Goal: Task Accomplishment & Management: Manage account settings

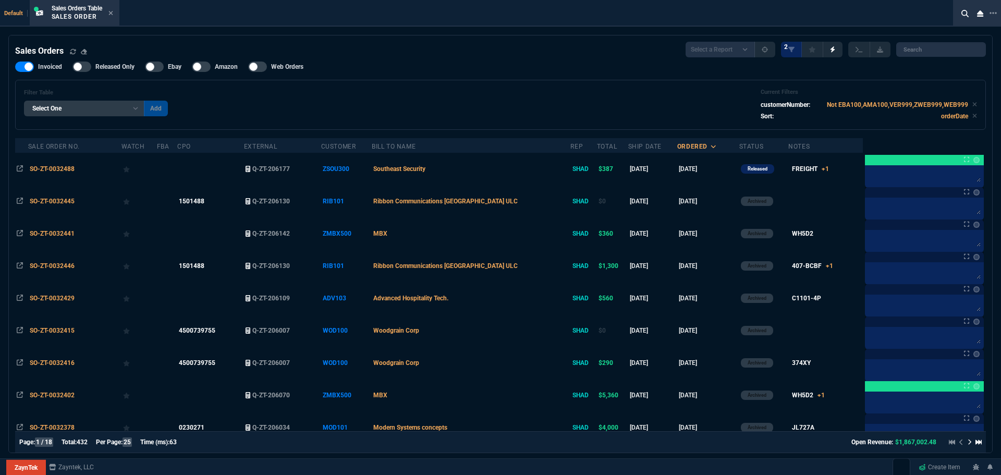
select select "4: SHAD"
select select
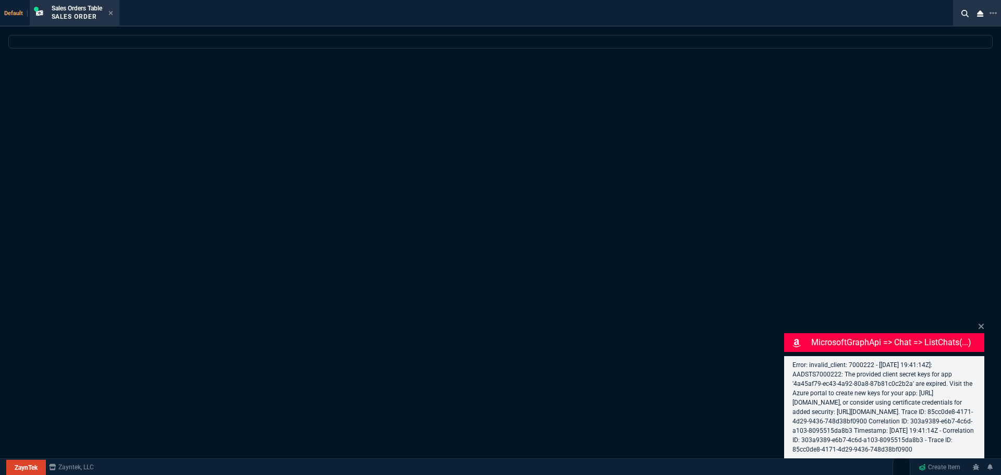
select select "4: SHAD"
select select
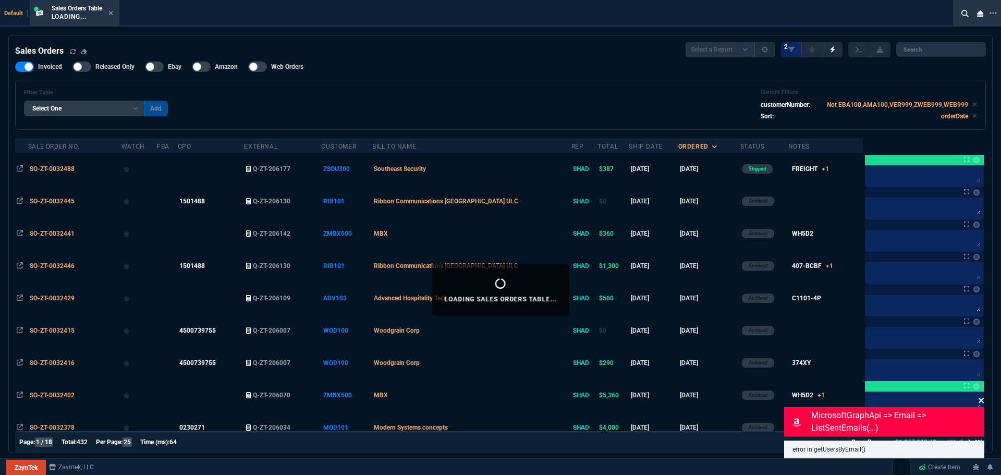
click at [982, 400] on icon at bounding box center [981, 400] width 5 height 5
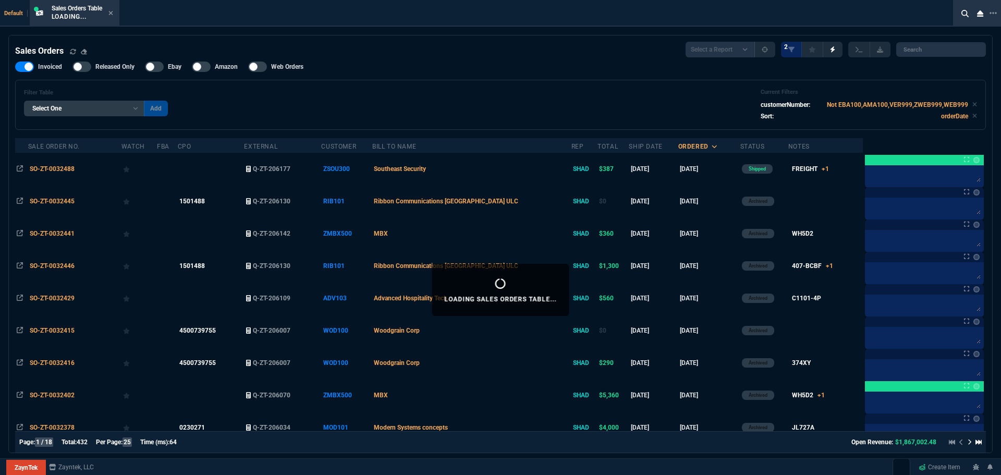
click at [409, 81] on div "Filter Table Select One Add Filter () Bill To Name (billToName) CPO (yourRefere…" at bounding box center [500, 105] width 971 height 50
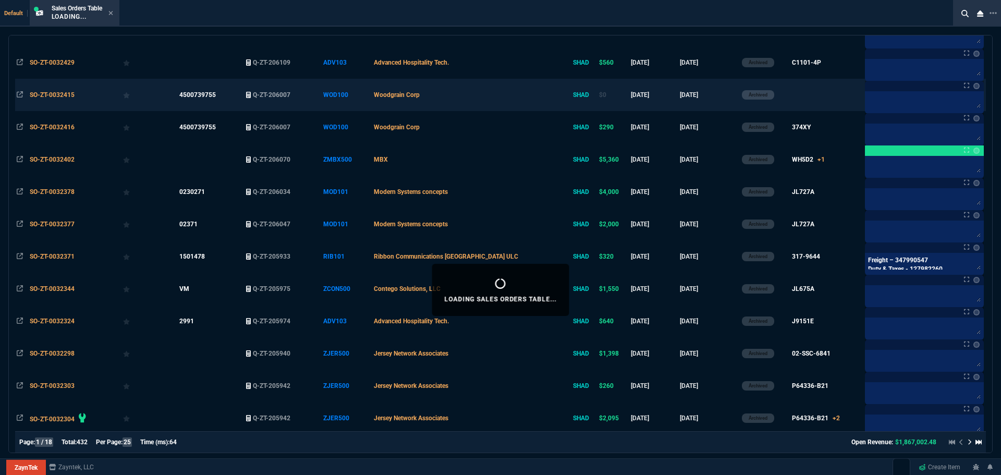
scroll to position [52, 0]
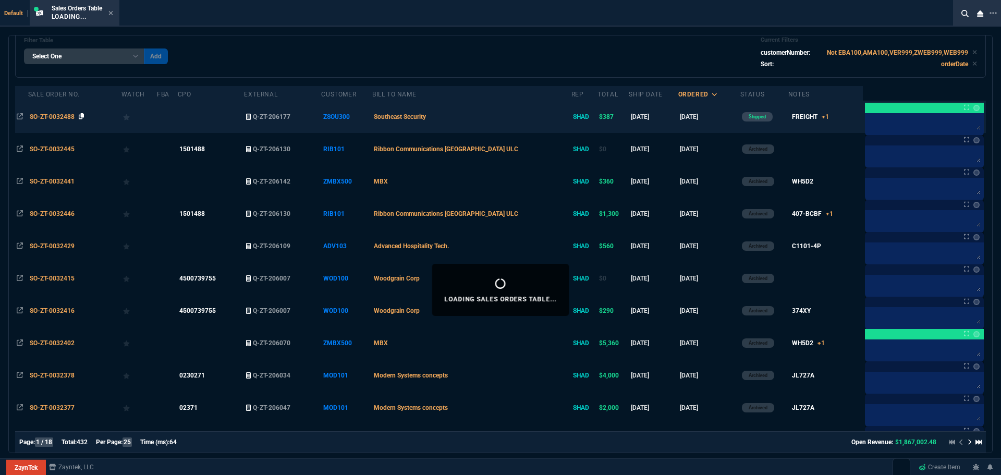
click at [83, 115] on icon at bounding box center [82, 116] width 6 height 6
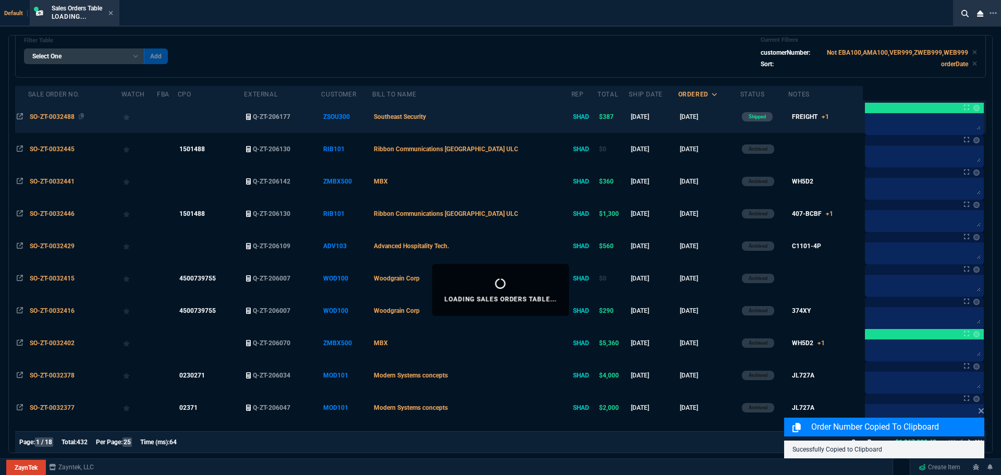
click at [62, 116] on span "SO-ZT-0032488" at bounding box center [52, 116] width 45 height 7
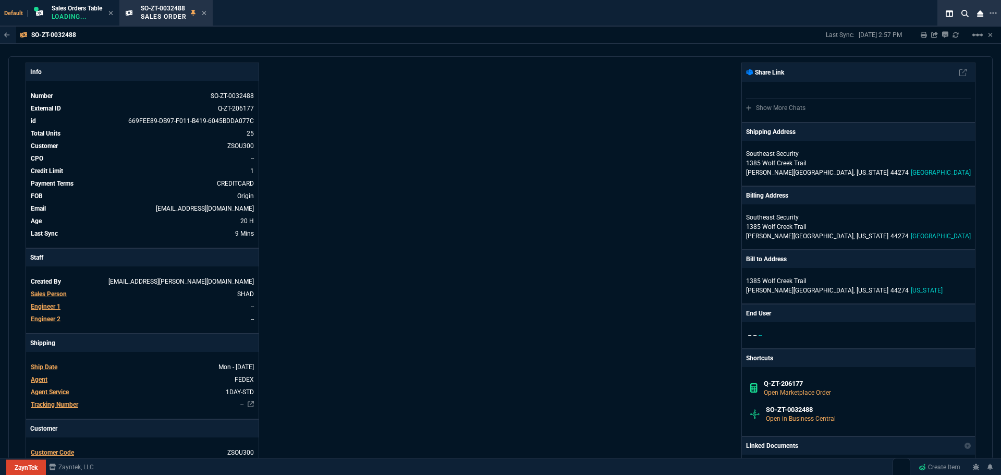
scroll to position [0, 0]
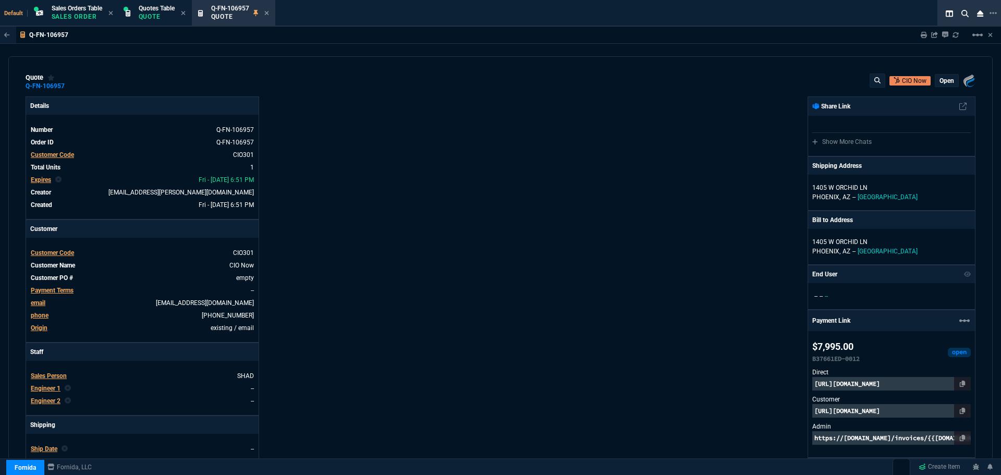
select select "4: SHAD"
click at [89, 16] on p "Sales Order" at bounding box center [77, 17] width 51 height 8
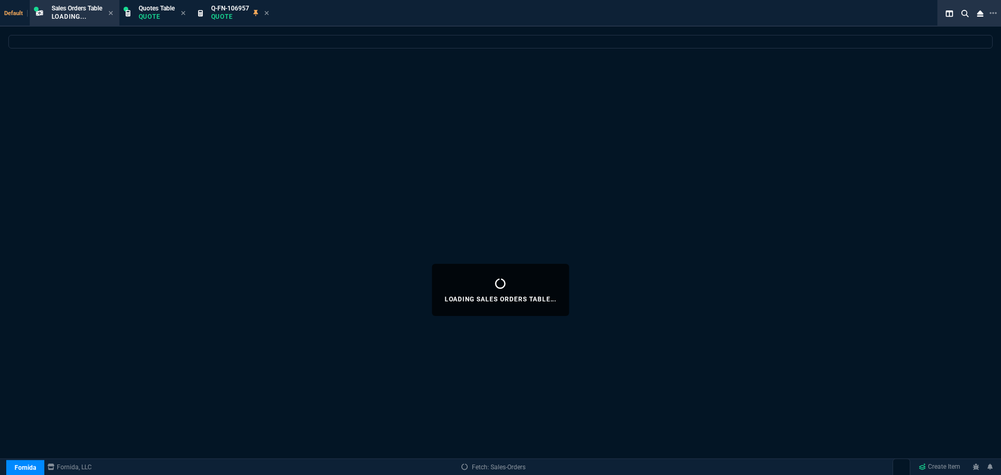
select select
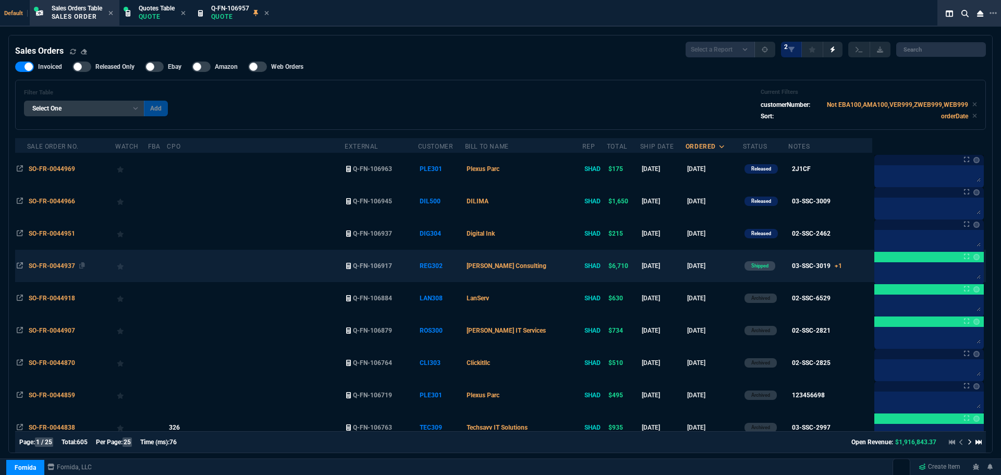
click at [63, 267] on span "SO-FR-0044937" at bounding box center [52, 265] width 46 height 7
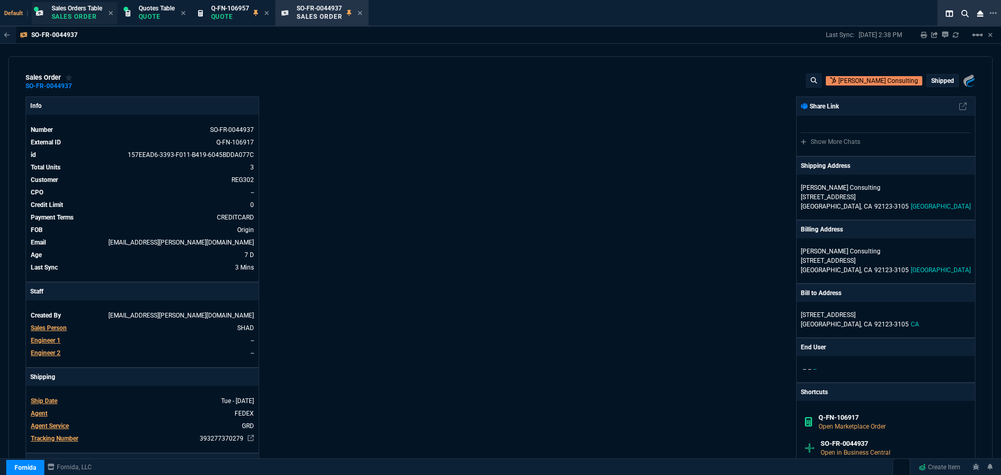
click at [82, 12] on div "Sales Orders Table Sales Order" at bounding box center [77, 13] width 51 height 18
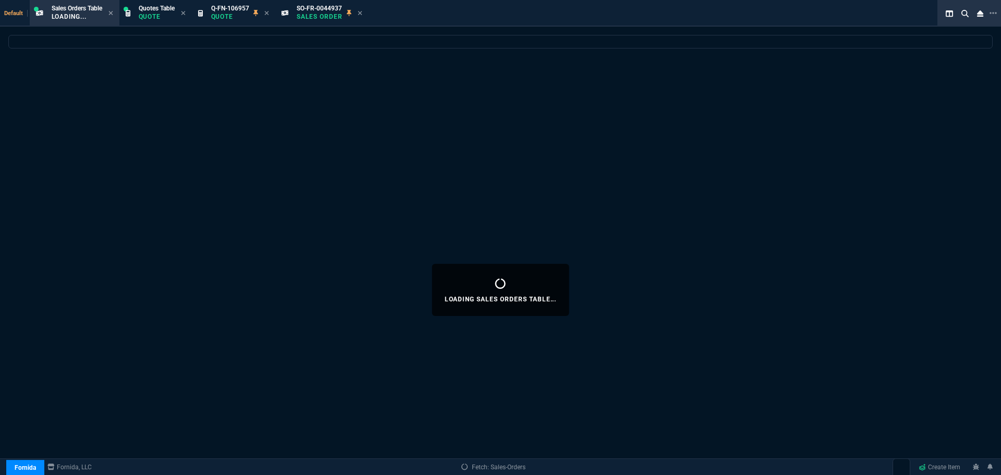
select select
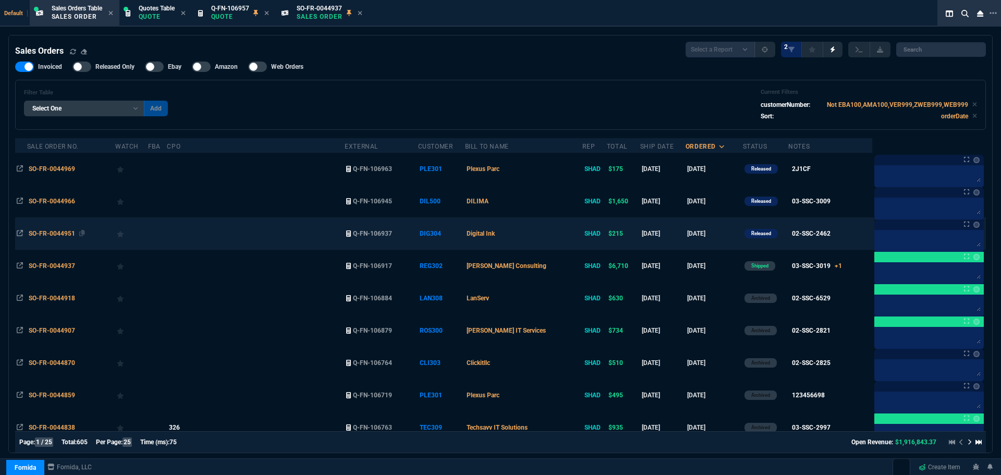
click at [46, 234] on span "SO-FR-0044951" at bounding box center [52, 233] width 46 height 7
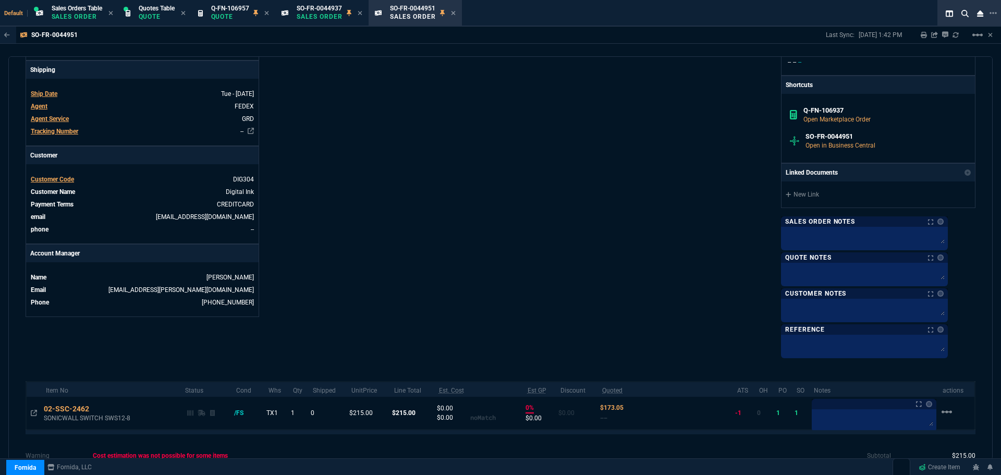
scroll to position [380, 0]
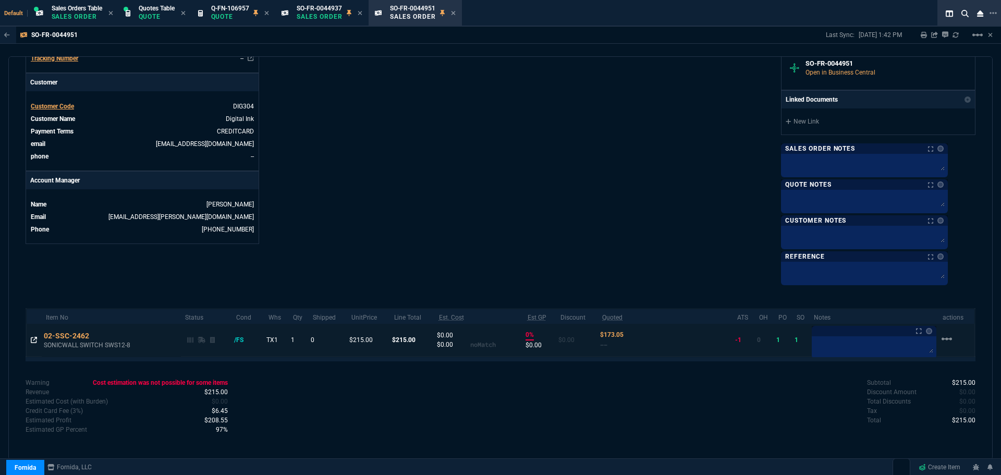
click at [36, 339] on icon at bounding box center [34, 340] width 6 height 6
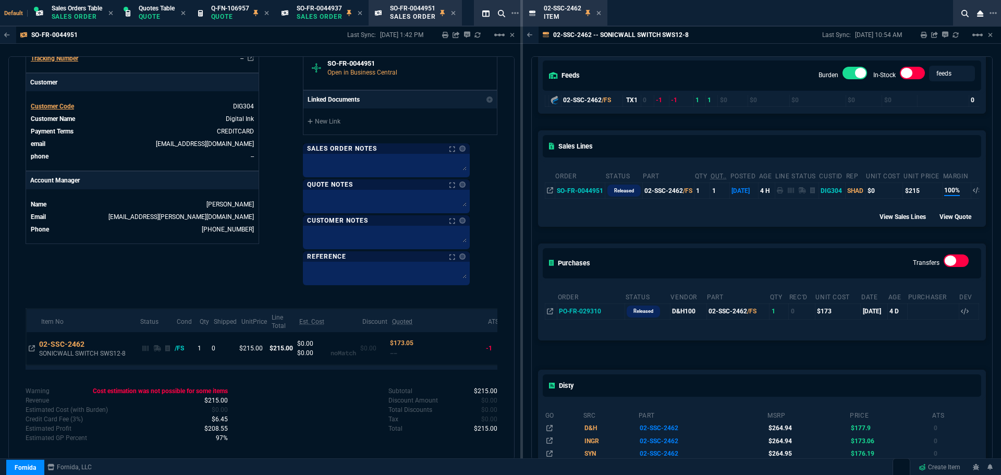
scroll to position [104, 0]
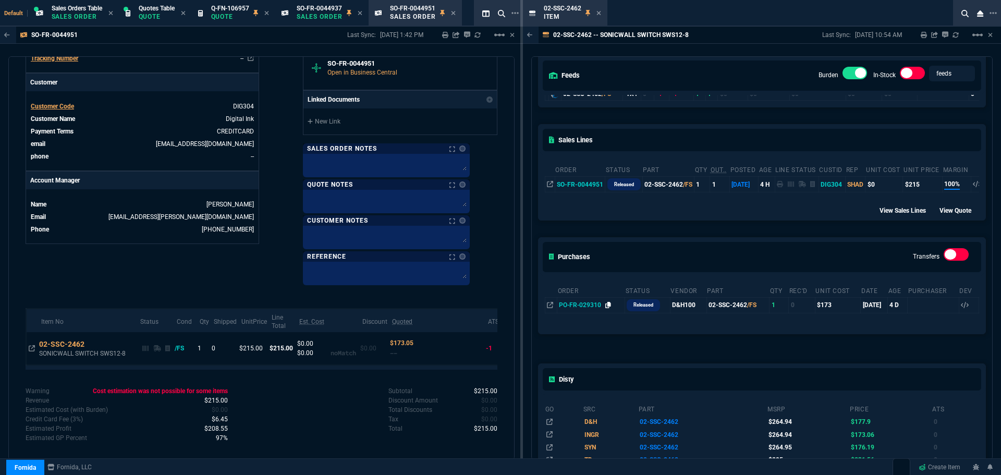
click at [607, 307] on icon at bounding box center [608, 305] width 6 height 6
click at [600, 13] on icon at bounding box center [598, 13] width 4 height 4
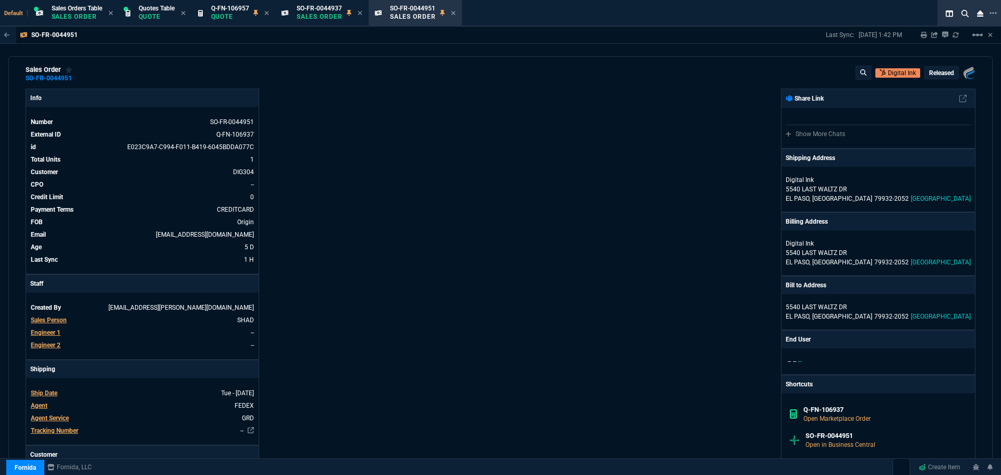
scroll to position [0, 0]
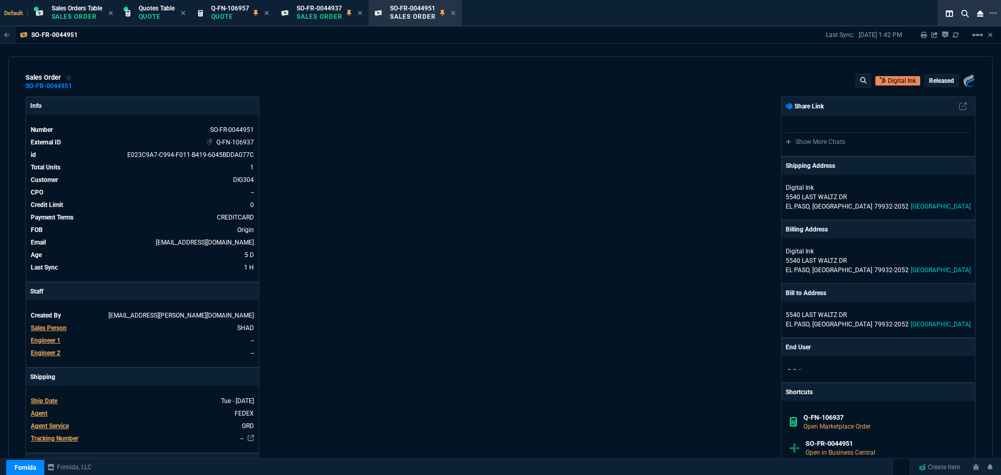
click at [235, 143] on link "Q-FN-106937" at bounding box center [235, 142] width 38 height 7
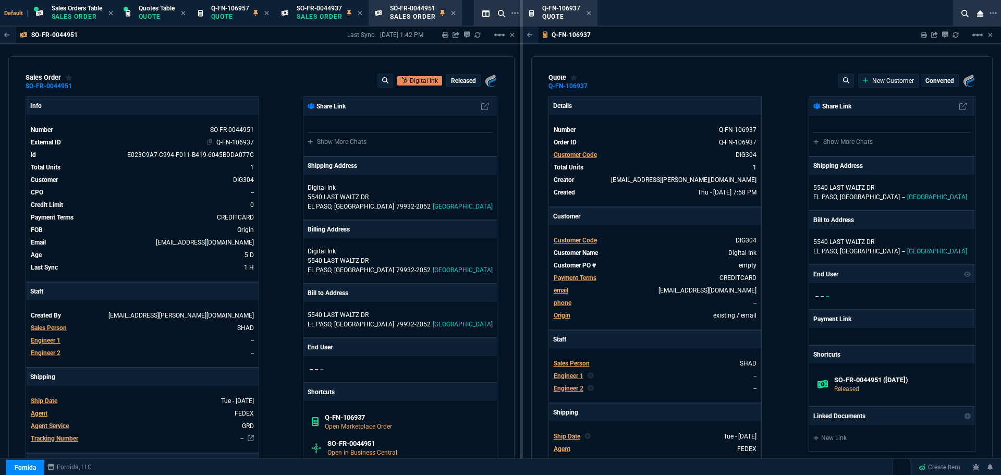
type input "20"
type input "42"
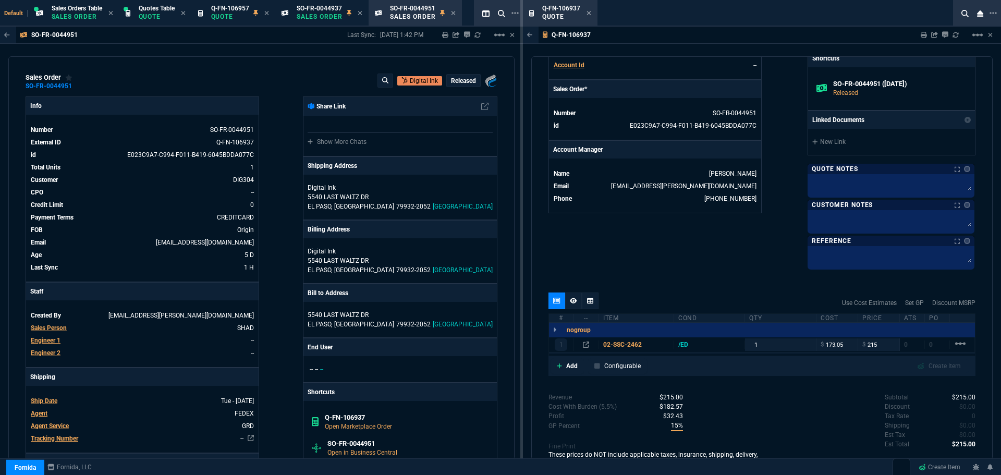
scroll to position [463, 0]
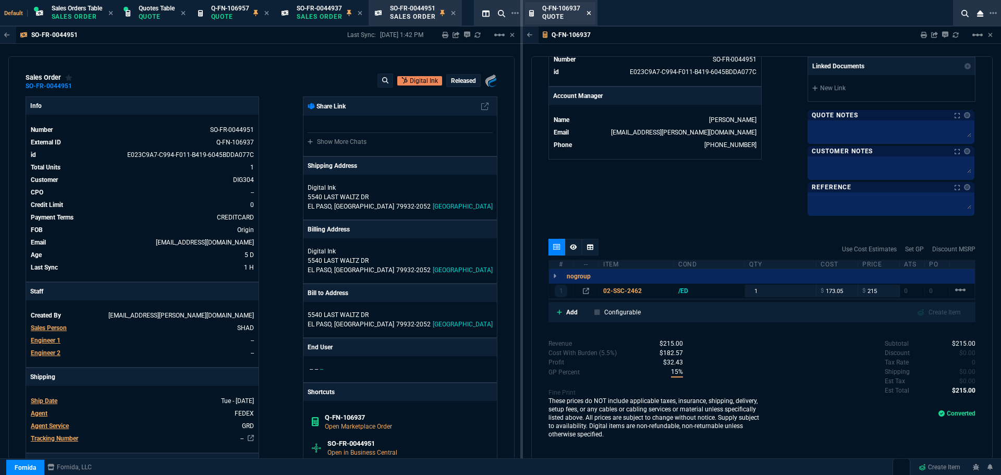
click at [589, 14] on icon at bounding box center [588, 13] width 4 height 4
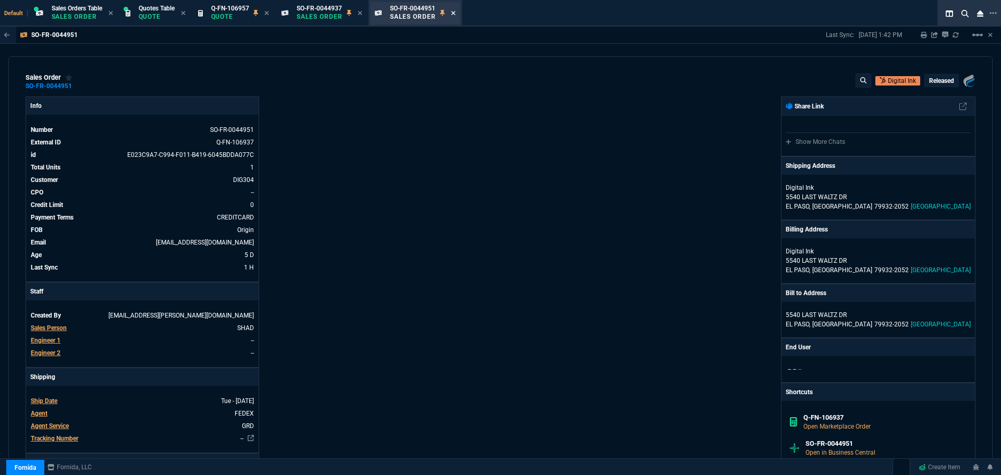
click at [455, 14] on icon at bounding box center [453, 13] width 4 height 4
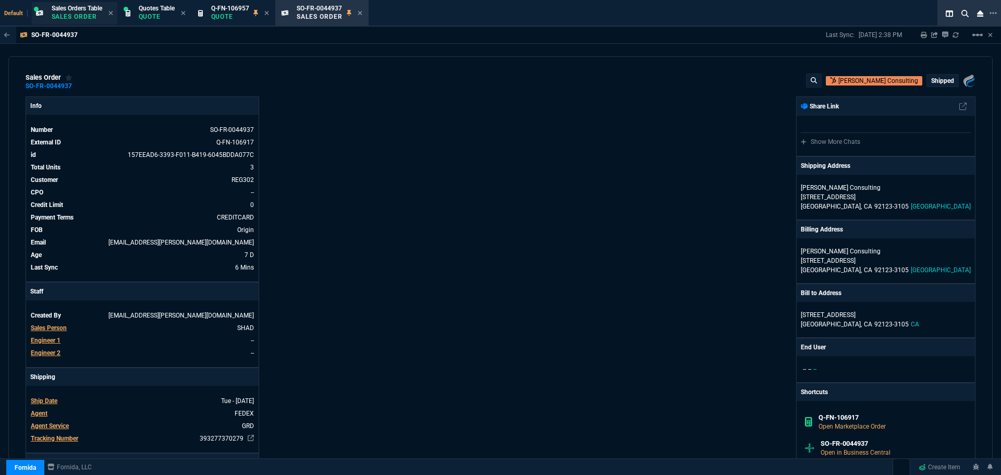
click at [93, 17] on p "Sales Order" at bounding box center [77, 17] width 51 height 8
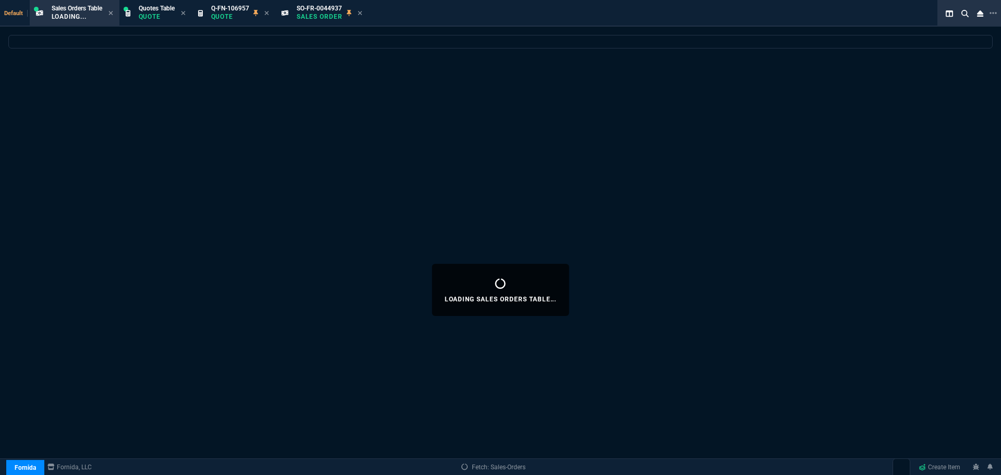
select select
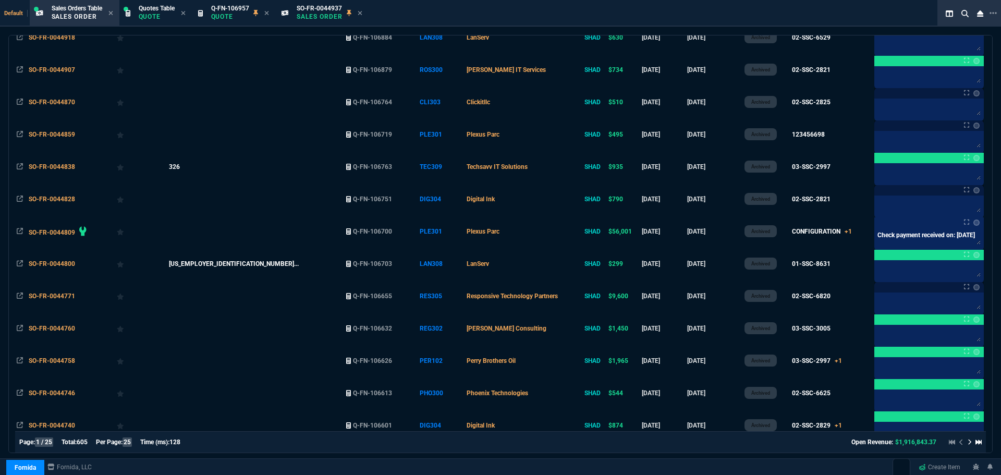
scroll to position [0, 0]
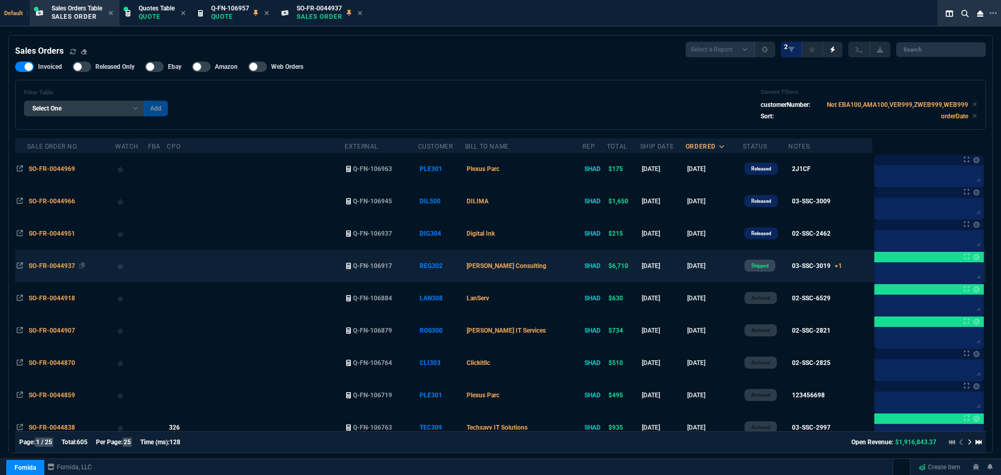
click at [39, 266] on span "SO-FR-0044937" at bounding box center [52, 265] width 46 height 7
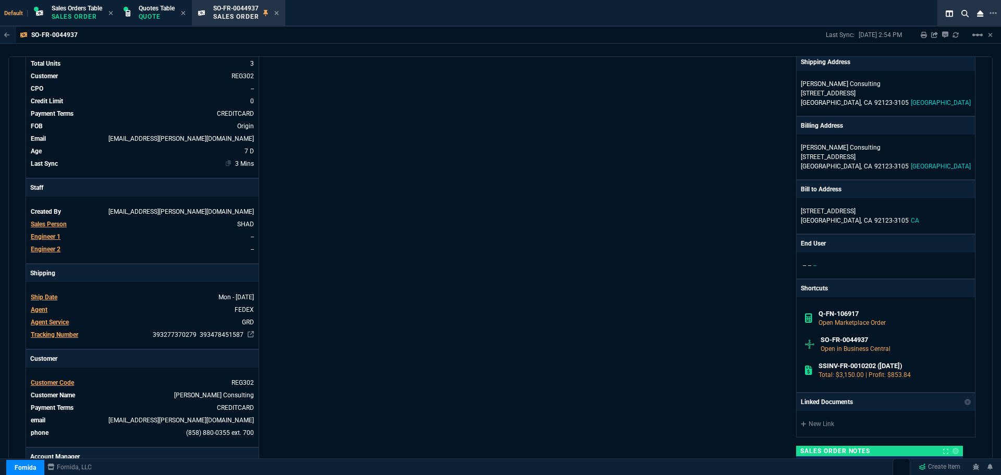
scroll to position [104, 0]
click at [250, 333] on icon at bounding box center [251, 334] width 6 height 6
click at [88, 11] on span "Sales Orders Table" at bounding box center [77, 8] width 51 height 7
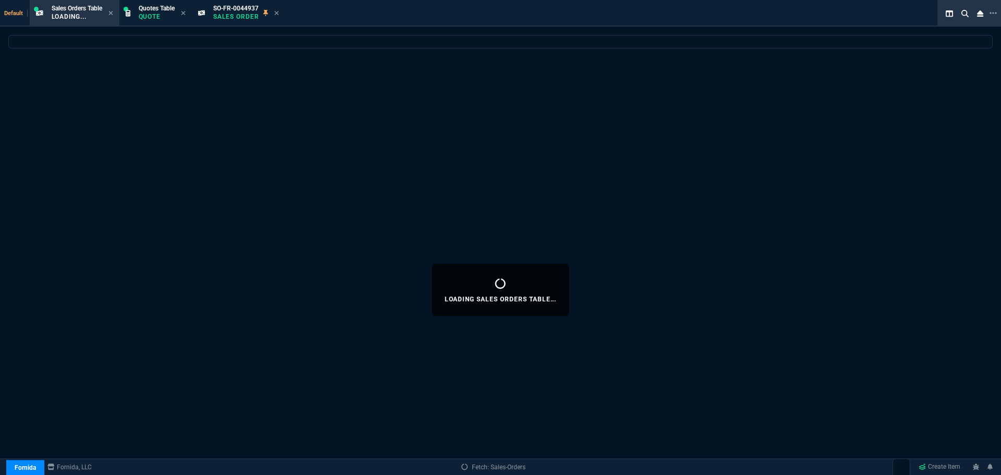
select select
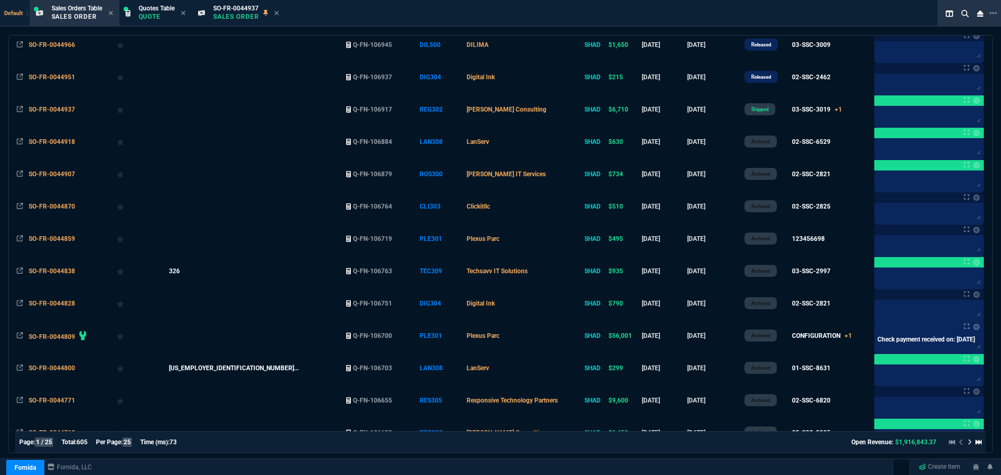
scroll to position [0, 0]
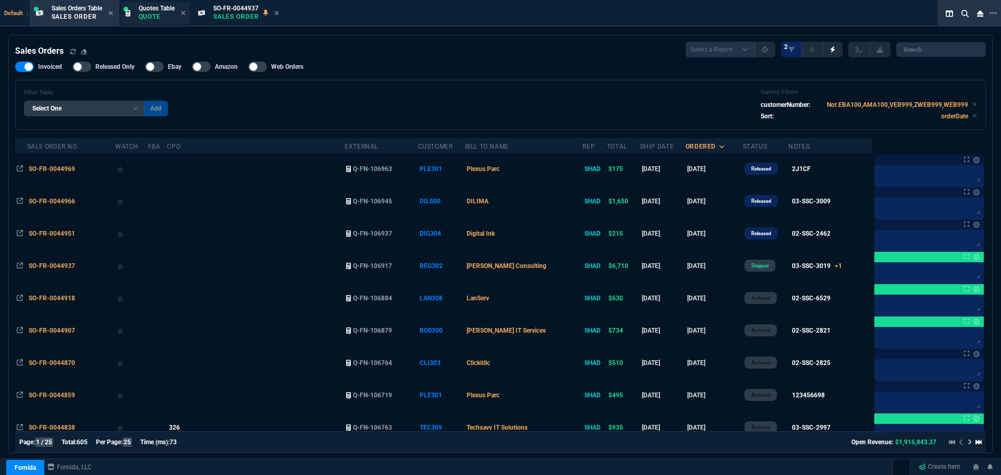
click at [151, 19] on p "Quote" at bounding box center [157, 17] width 36 height 8
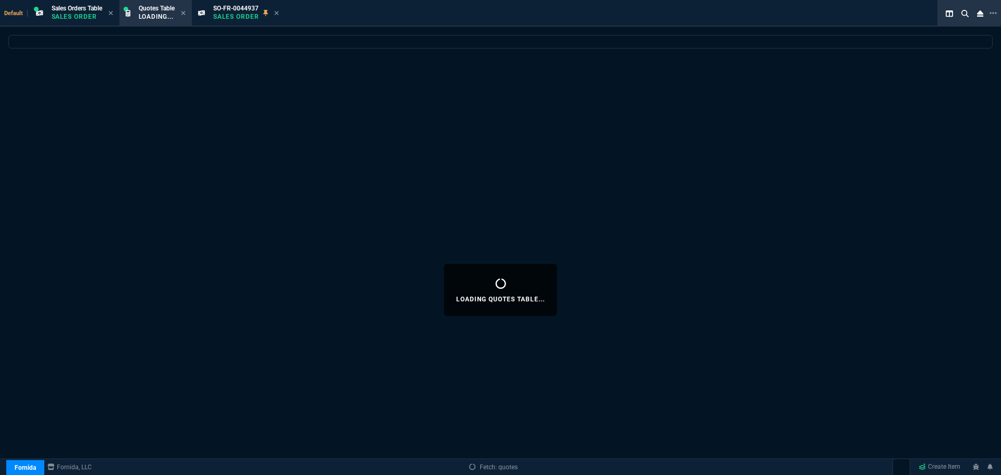
select select
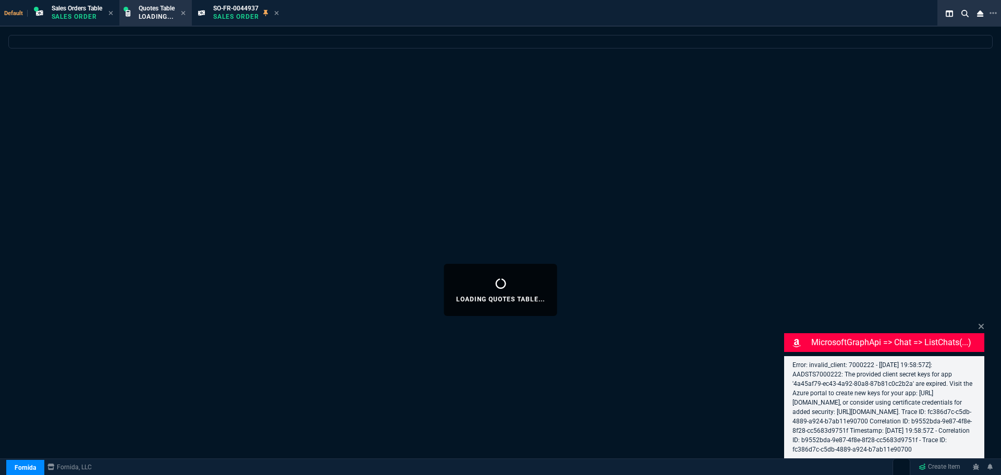
select select "4: SHAD"
select select
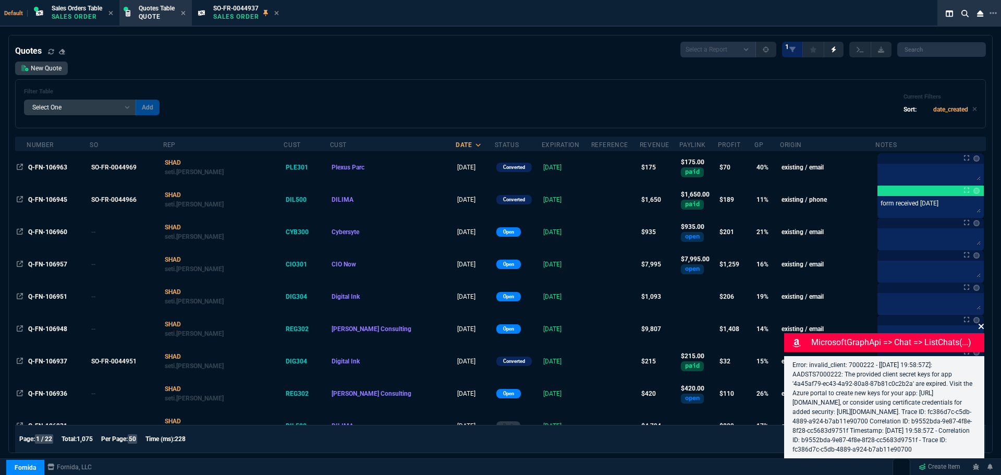
click at [981, 324] on icon at bounding box center [981, 326] width 5 height 5
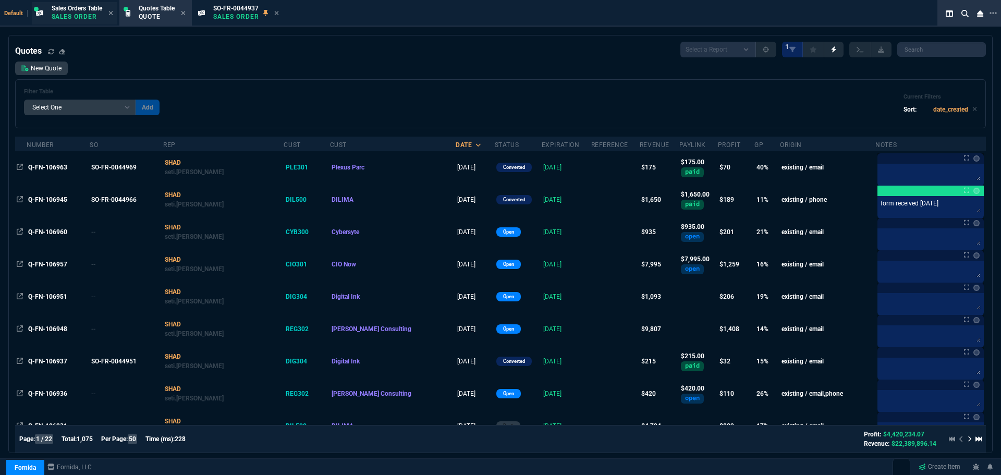
click at [89, 13] on p "Sales Order" at bounding box center [77, 17] width 51 height 8
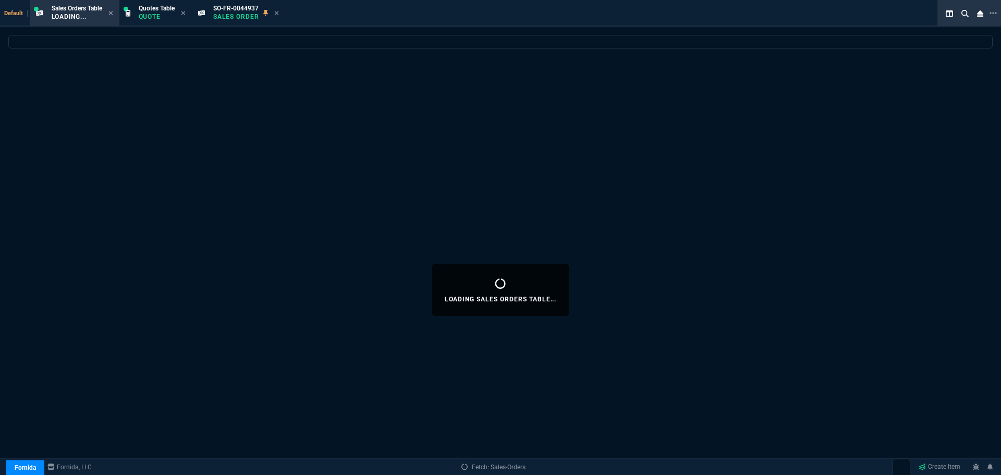
select select
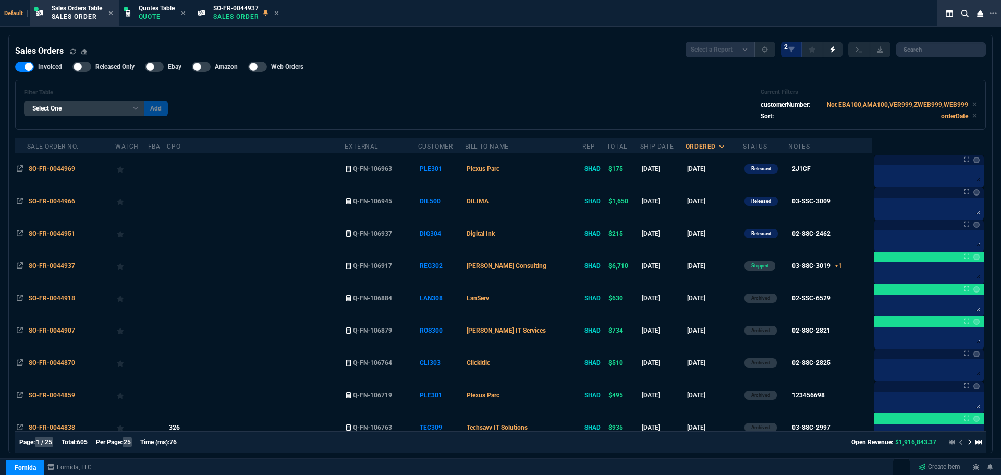
click at [34, 265] on span "SO-FR-0044937" at bounding box center [52, 265] width 46 height 7
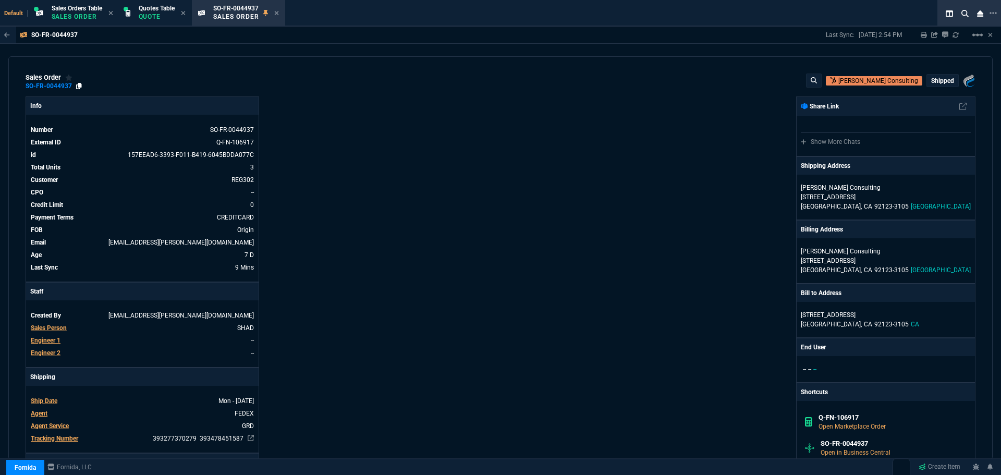
click at [80, 86] on icon at bounding box center [79, 86] width 6 height 6
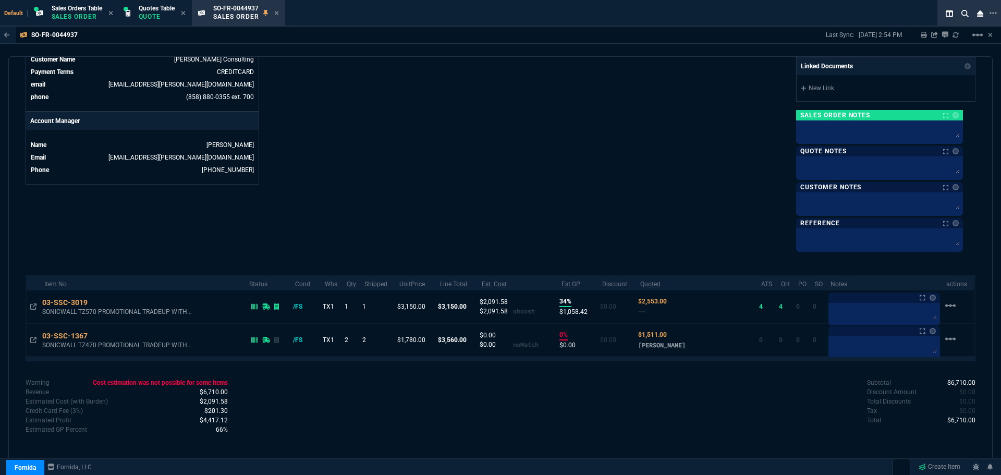
scroll to position [179, 0]
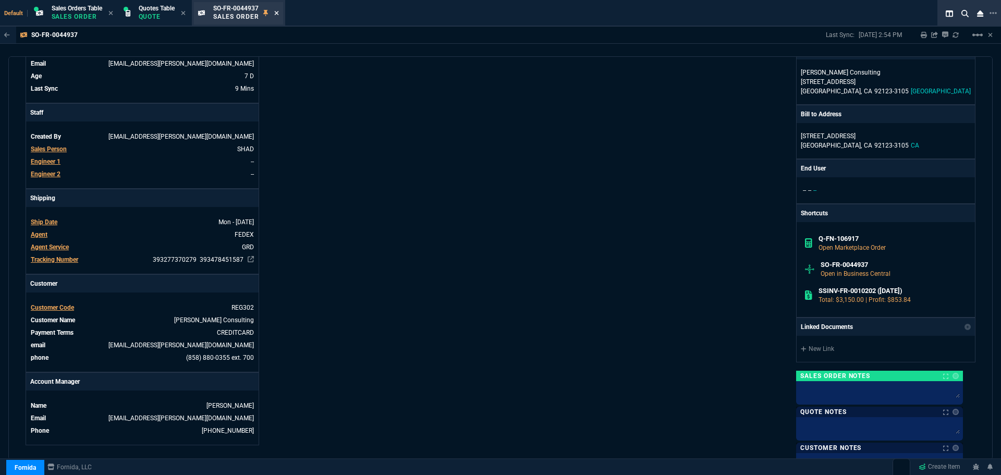
click at [279, 11] on icon at bounding box center [276, 13] width 5 height 6
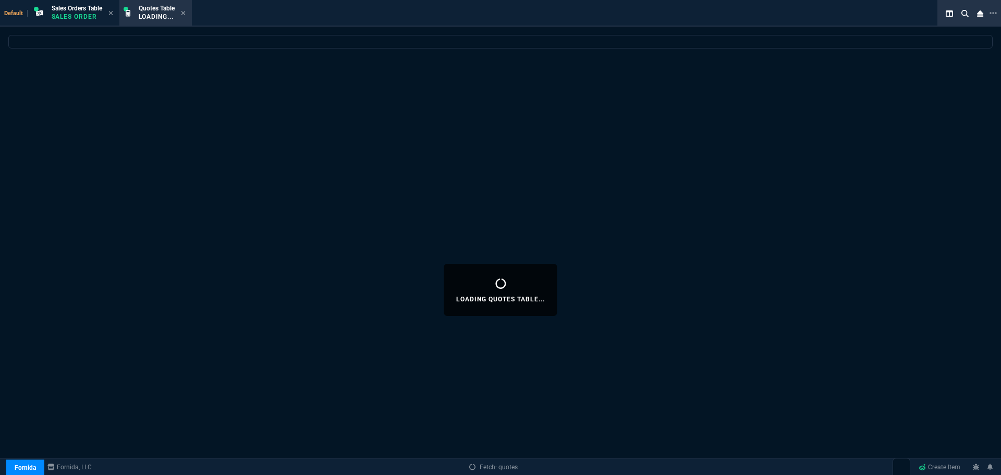
select select
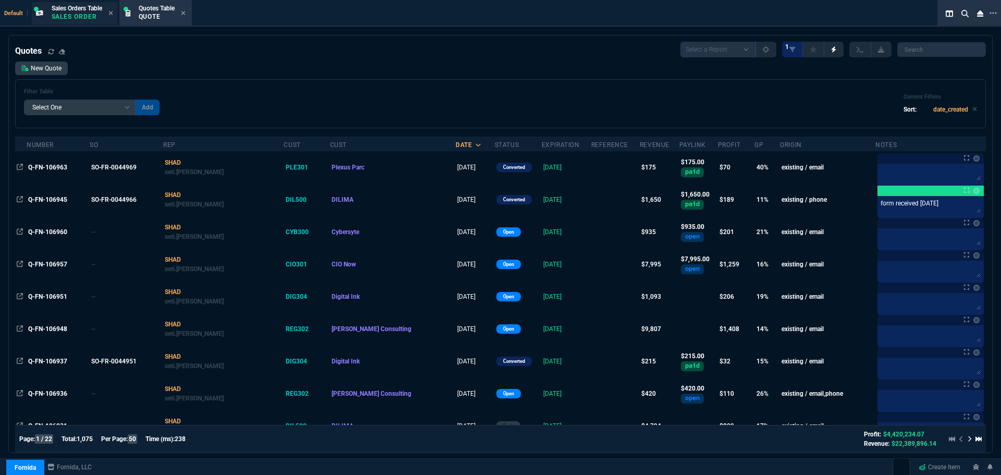
click at [92, 11] on span "Sales Orders Table" at bounding box center [77, 8] width 51 height 7
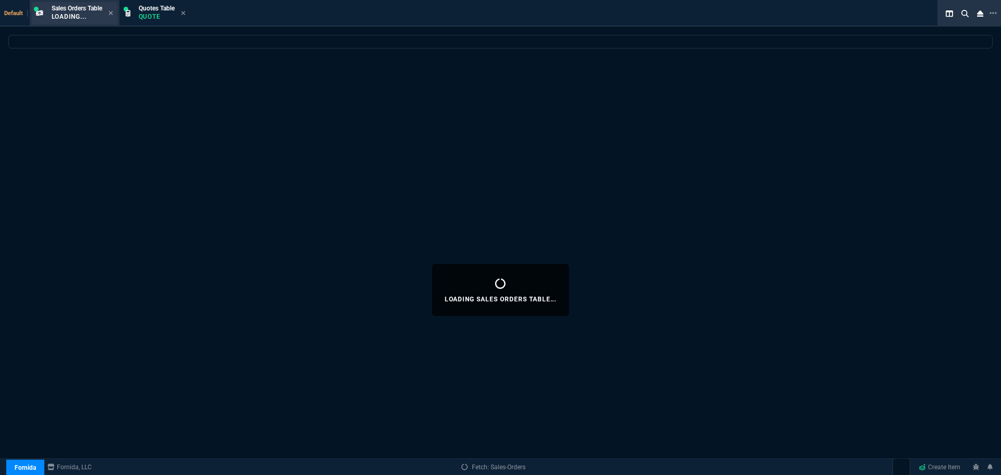
select select
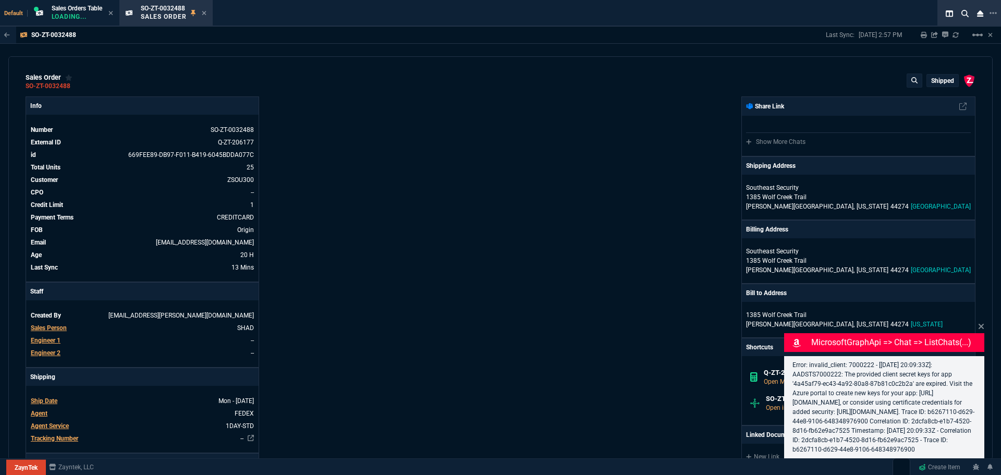
select select "4: SHAD"
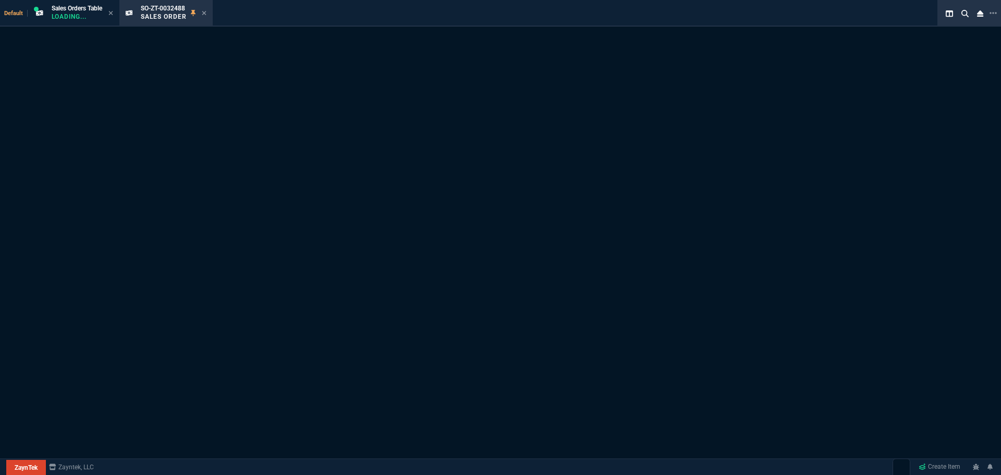
select select "4: SHAD"
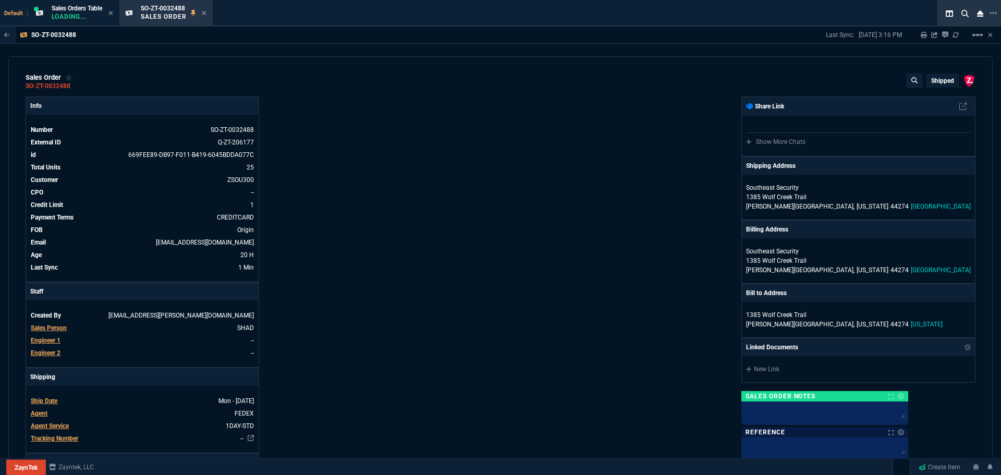
select select "4: SHAD"
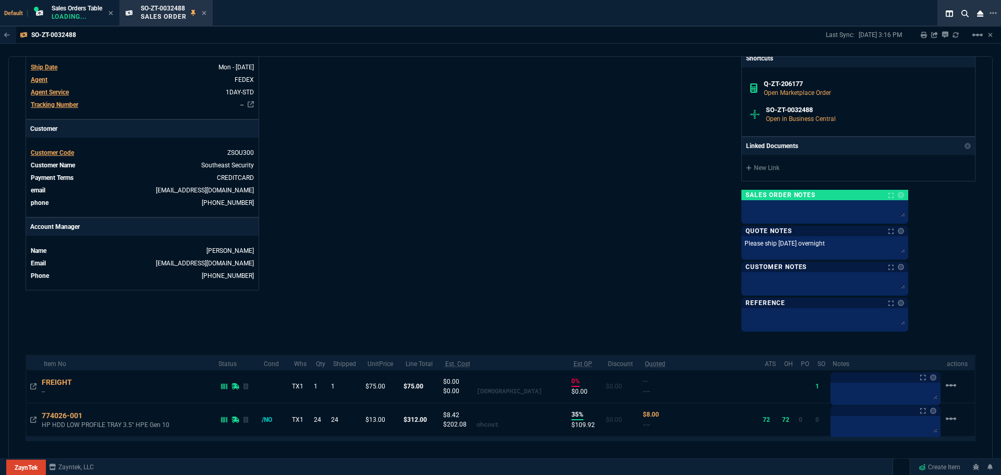
scroll to position [205, 0]
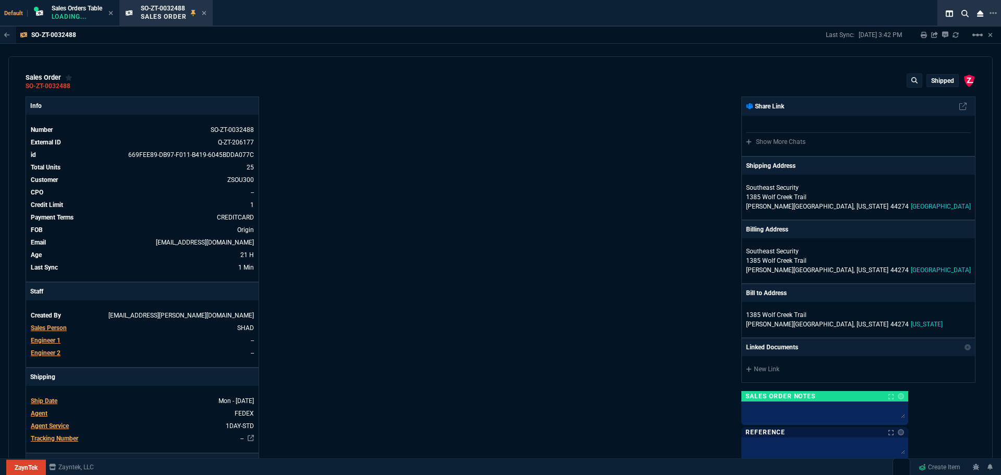
select select "4: SHAD"
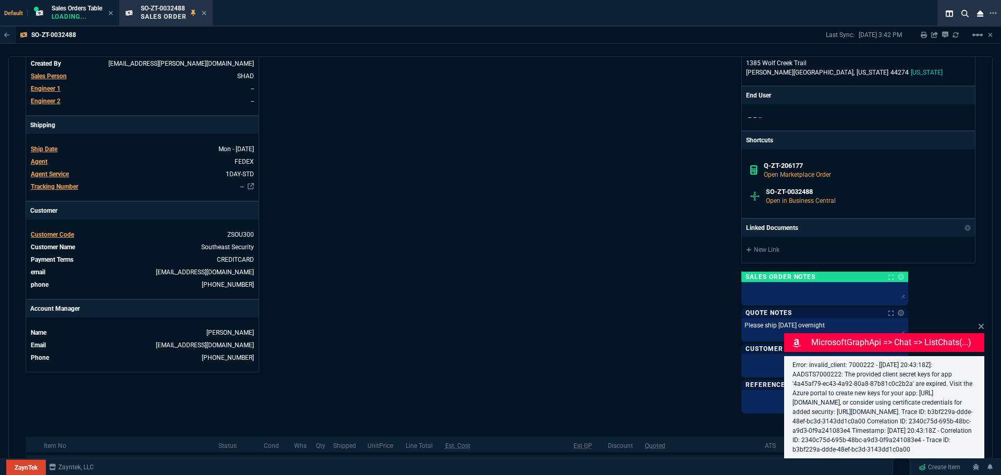
scroll to position [261, 0]
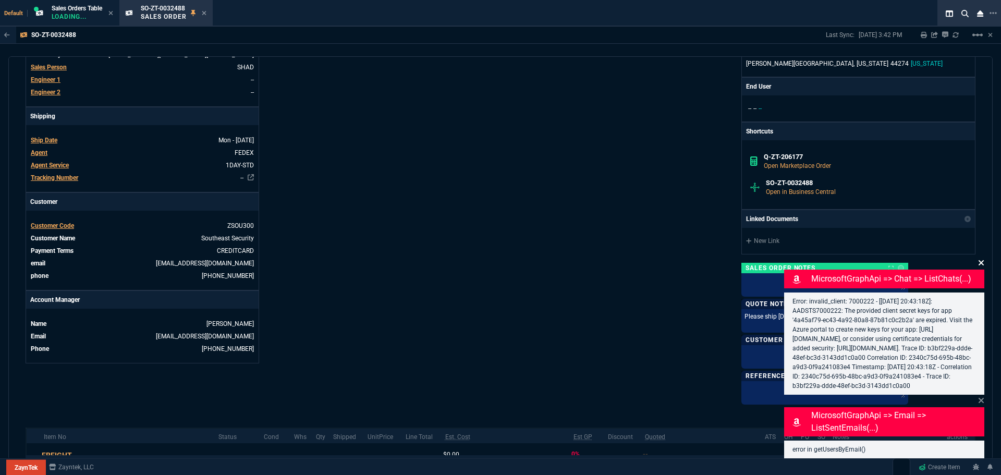
click at [981, 259] on icon at bounding box center [981, 263] width 6 height 8
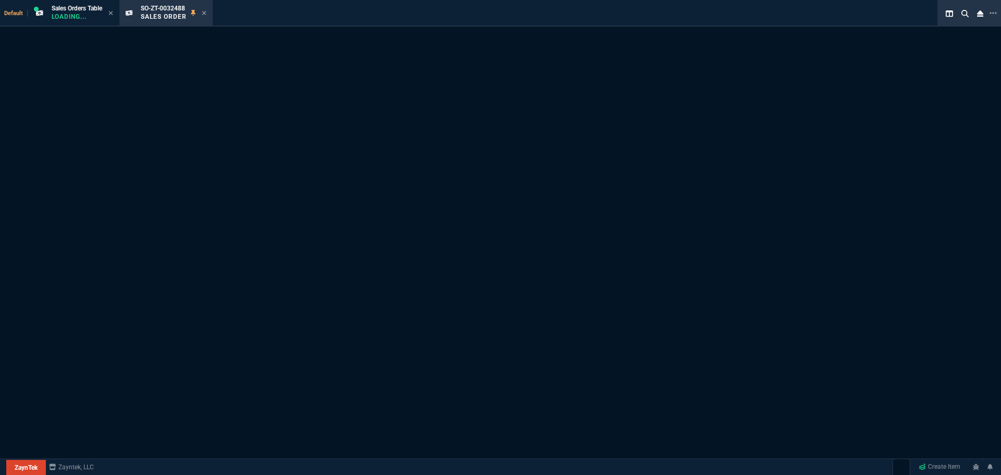
select select "4: SHAD"
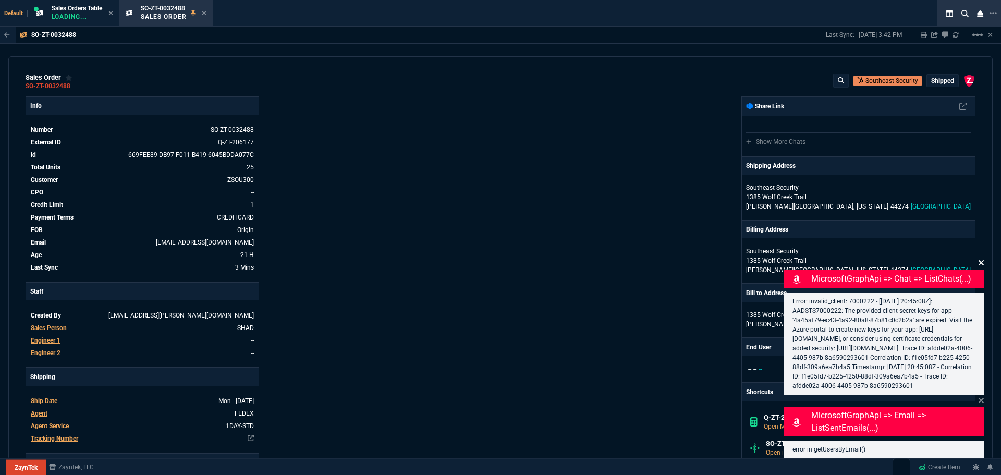
click at [982, 259] on icon at bounding box center [981, 263] width 6 height 8
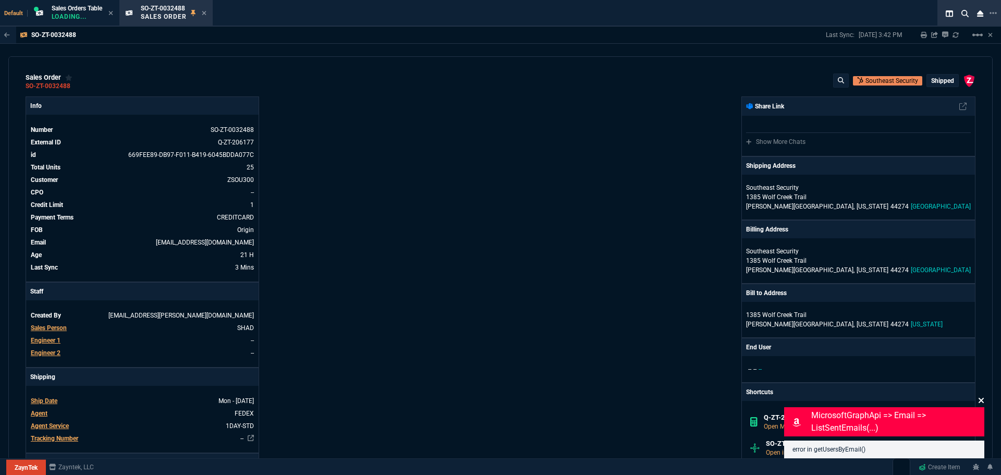
click at [979, 399] on icon at bounding box center [981, 400] width 6 height 8
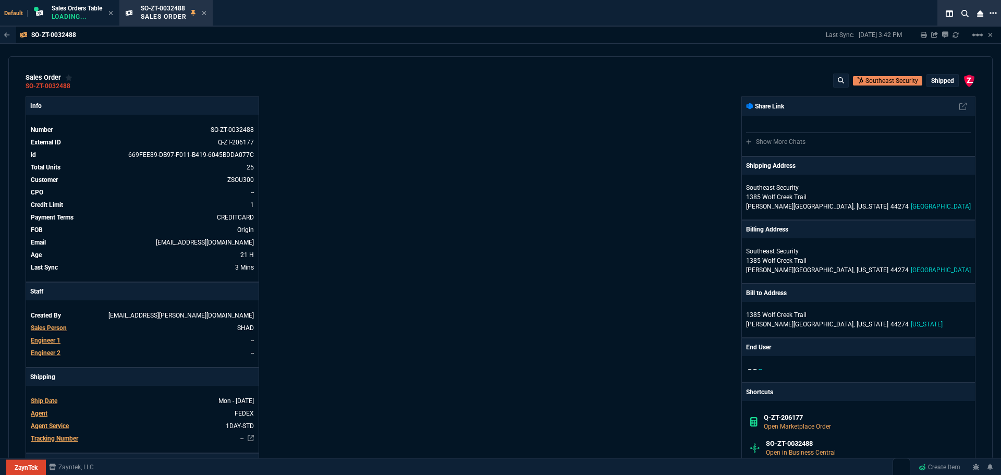
click at [994, 14] on icon at bounding box center [992, 13] width 7 height 8
click at [911, 21] on li "Open New Tab" at bounding box center [939, 22] width 103 height 13
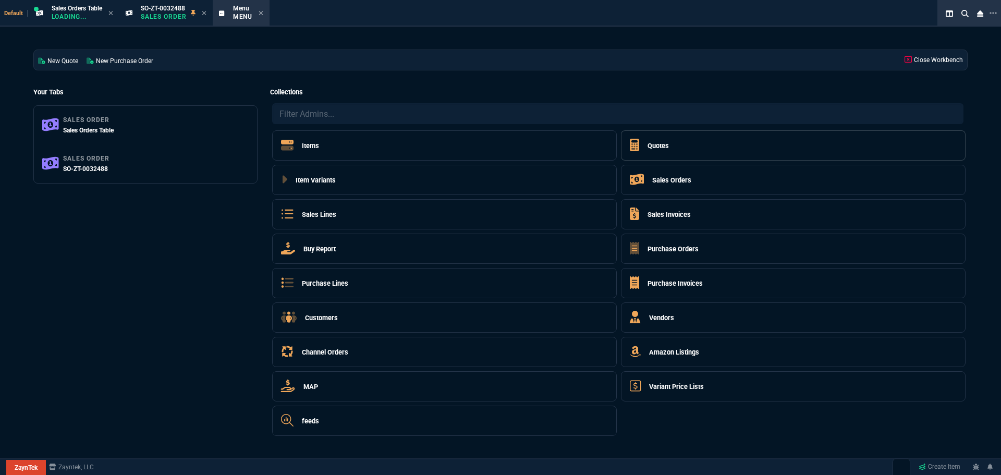
click at [656, 142] on h5 "Quotes" at bounding box center [657, 146] width 21 height 10
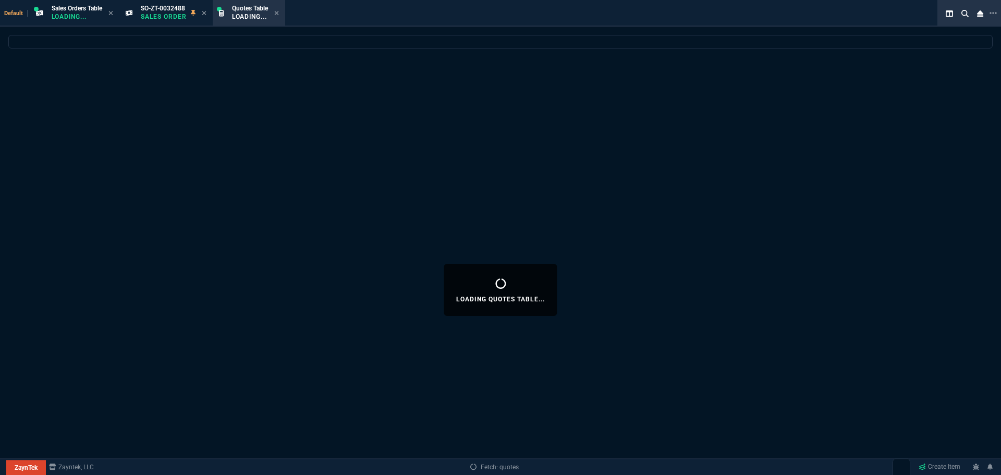
select select
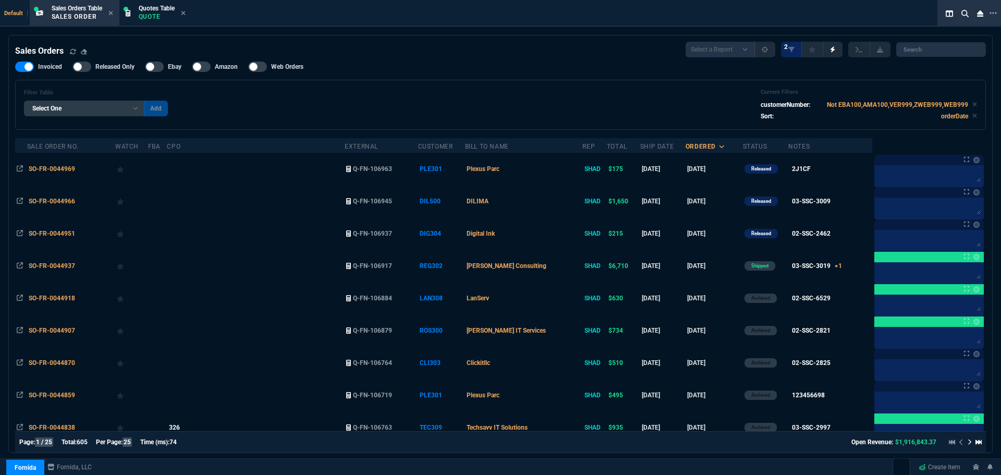
select select "4: SHAD"
select select
click at [151, 12] on div "Quotes Table Quote" at bounding box center [157, 13] width 36 height 18
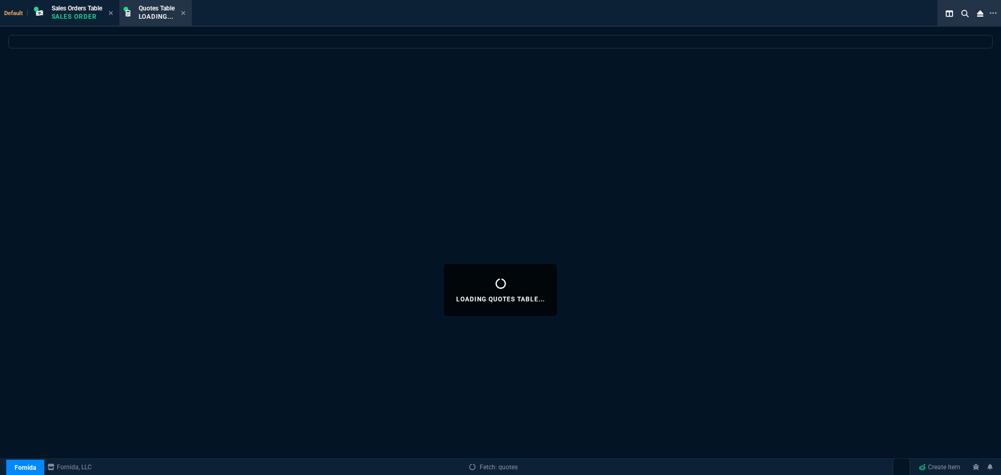
select select
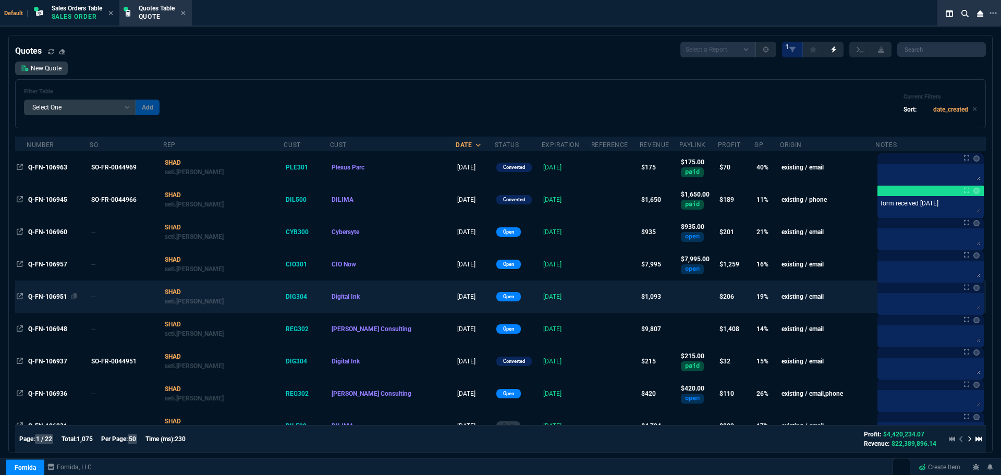
click at [57, 295] on span "Q-FN-106951" at bounding box center [47, 296] width 39 height 7
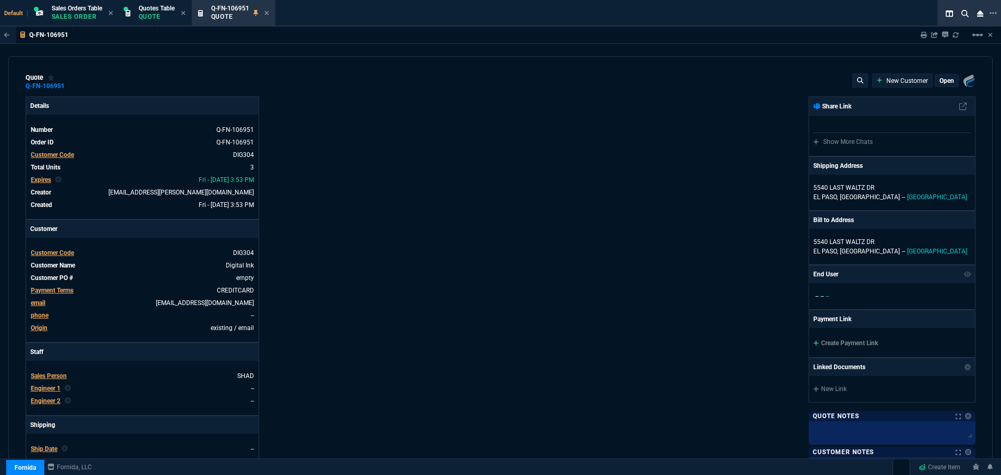
type input "1049"
type input "21"
type input "168"
type input "29"
type input "51"
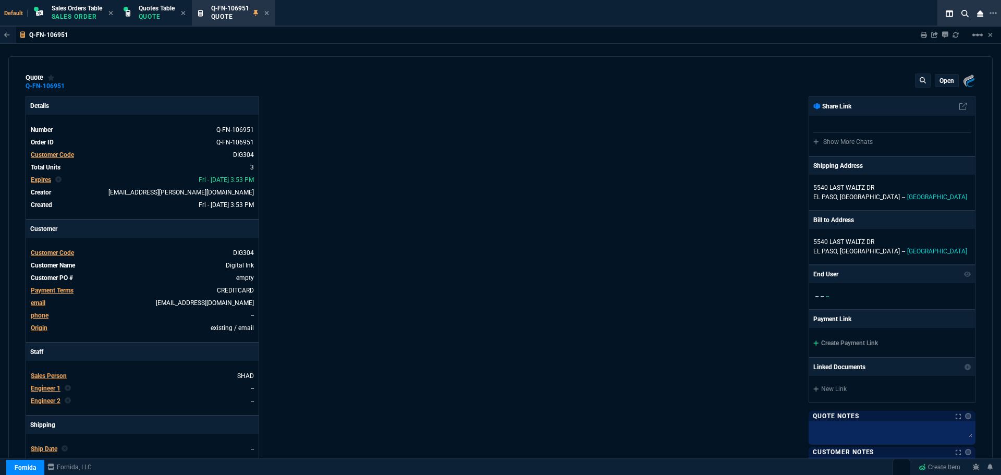
type input "29"
type input "33"
type input "24"
type input "195"
type input "125"
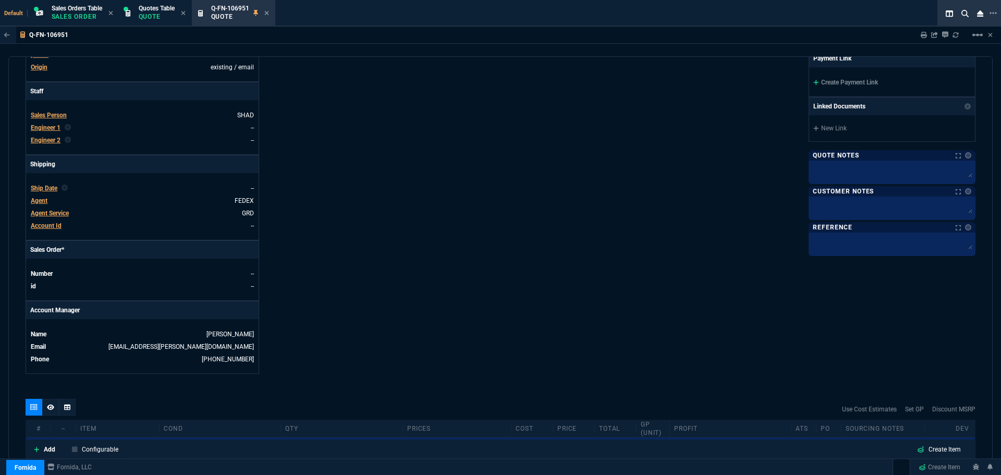
type input "8"
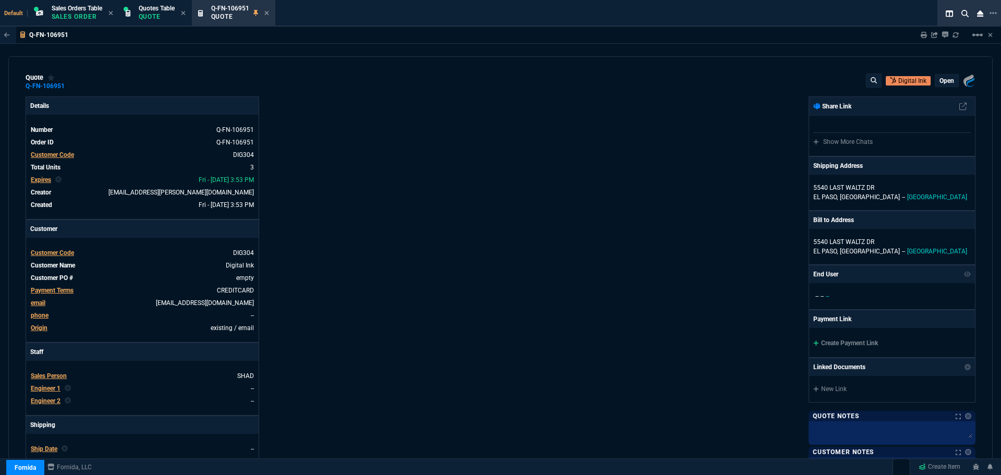
click at [945, 84] on p "open" at bounding box center [946, 81] width 15 height 8
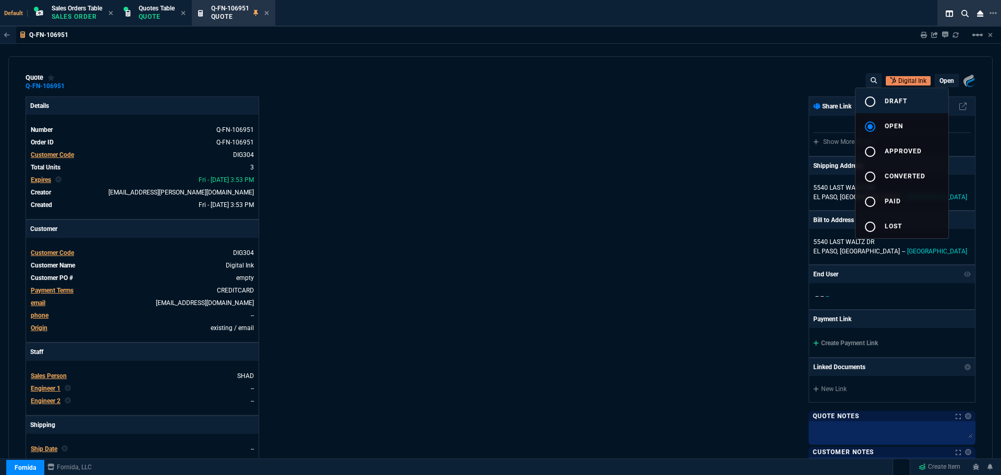
click at [902, 97] on span "draft" at bounding box center [896, 100] width 22 height 7
click at [674, 150] on div at bounding box center [500, 237] width 1001 height 475
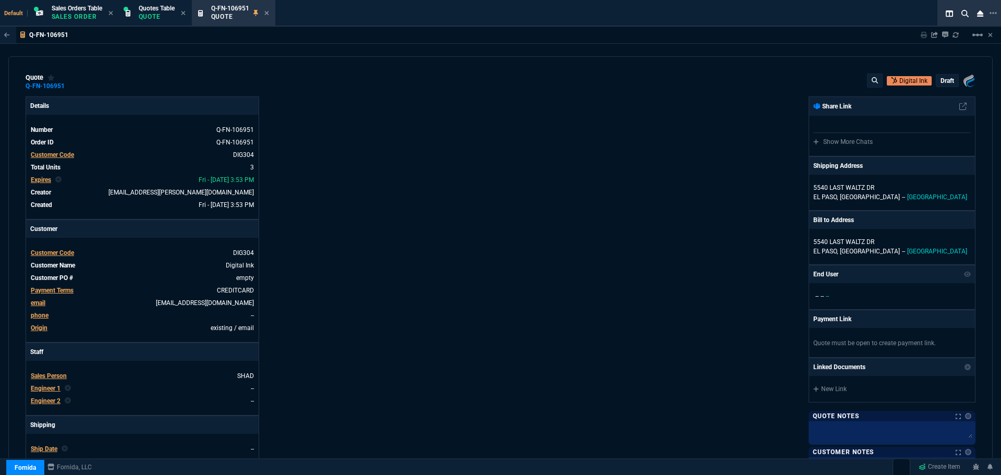
type input "21"
type input "168"
type input "29"
type input "51"
type input "29"
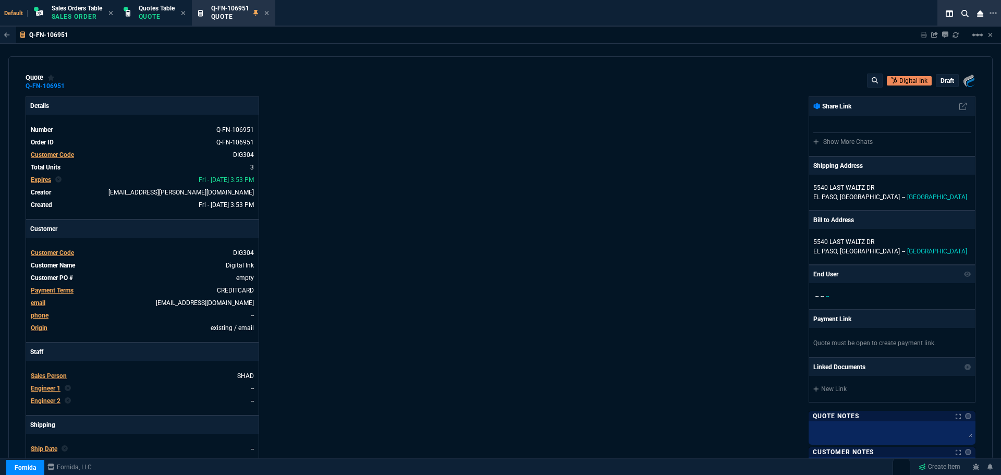
type input "33"
type input "24"
type input "8"
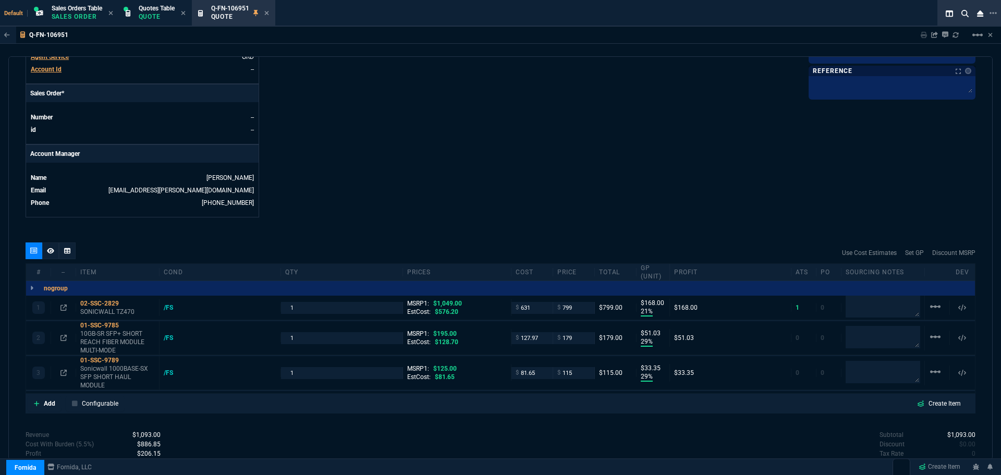
scroll to position [494, 0]
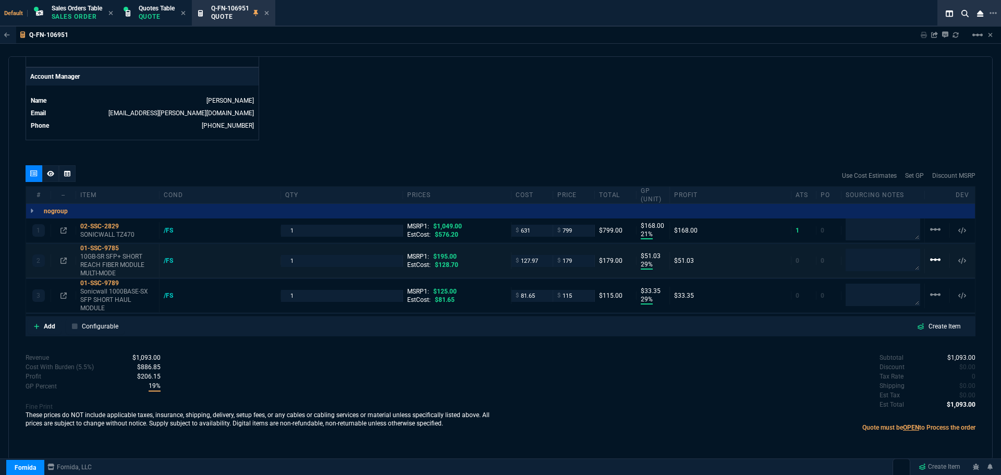
click at [930, 259] on mat-icon "linear_scale" at bounding box center [935, 259] width 13 height 13
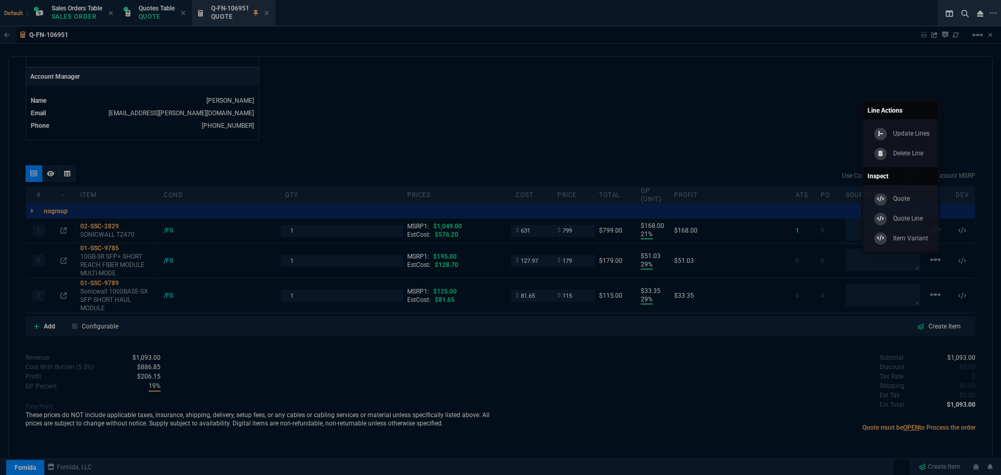
click at [895, 156] on p "Delete Line" at bounding box center [908, 153] width 30 height 9
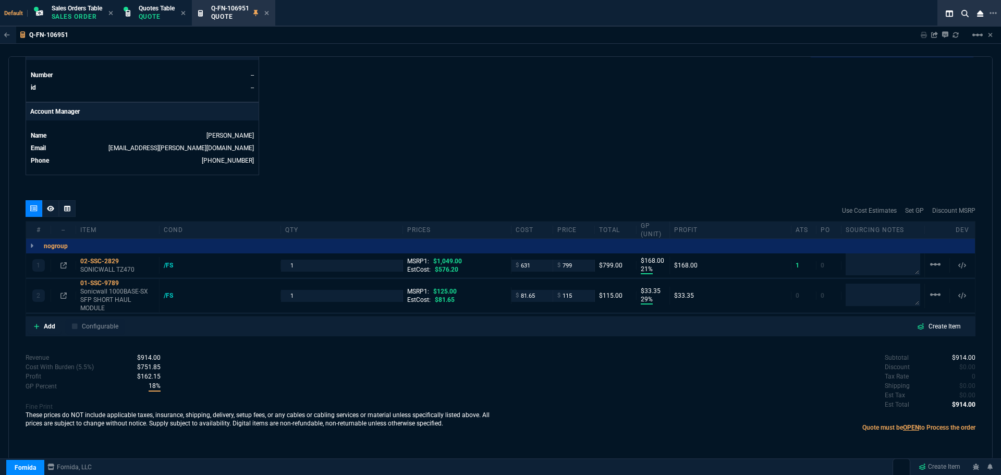
scroll to position [459, 0]
type input "21"
type input "168"
type input "29"
type input "33"
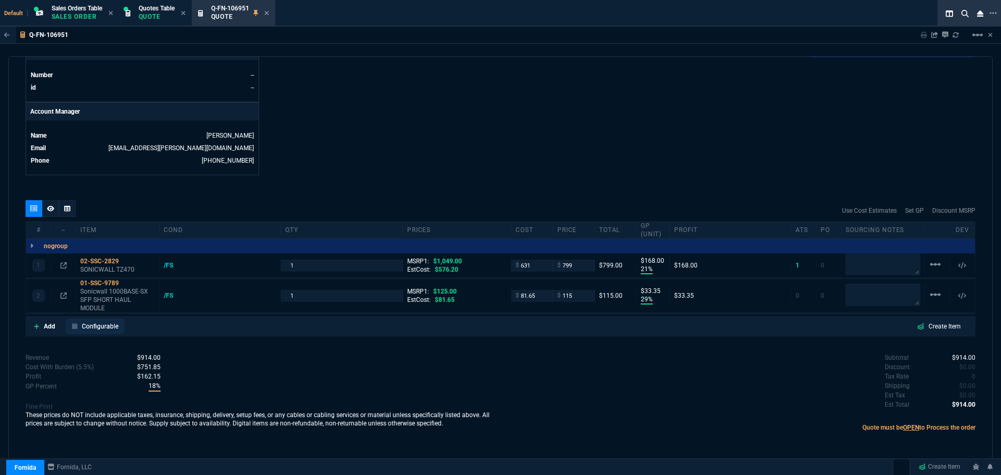
type input "24"
type input "8"
click at [932, 294] on mat-icon "linear_scale" at bounding box center [935, 294] width 13 height 13
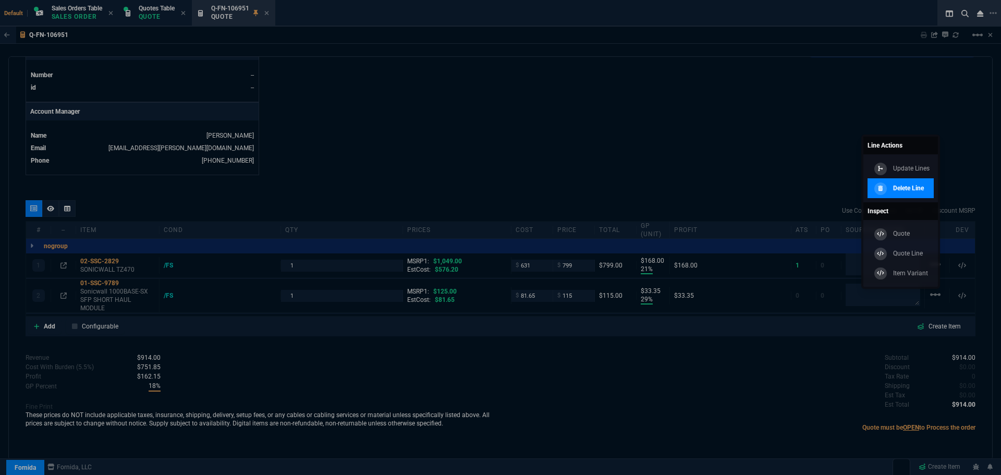
click at [892, 186] on div "Delete Line" at bounding box center [898, 187] width 52 height 11
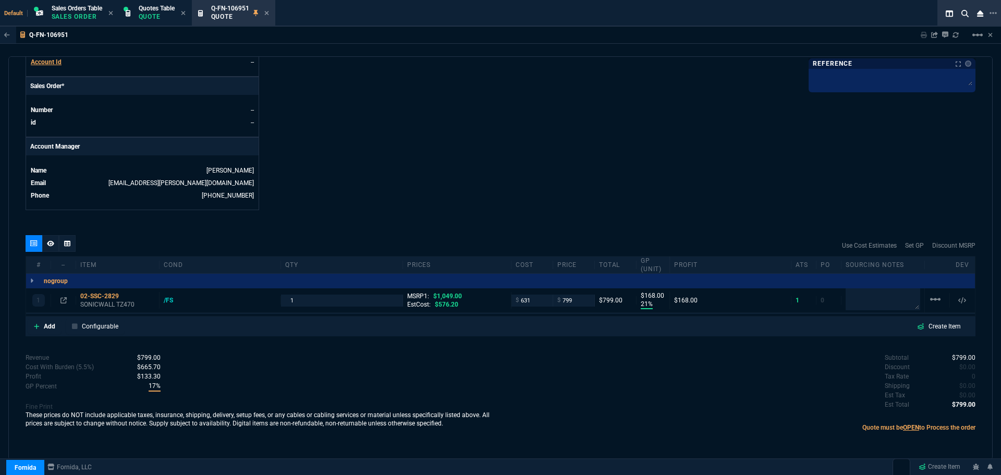
scroll to position [424, 0]
type input "21"
type input "168"
type input "24"
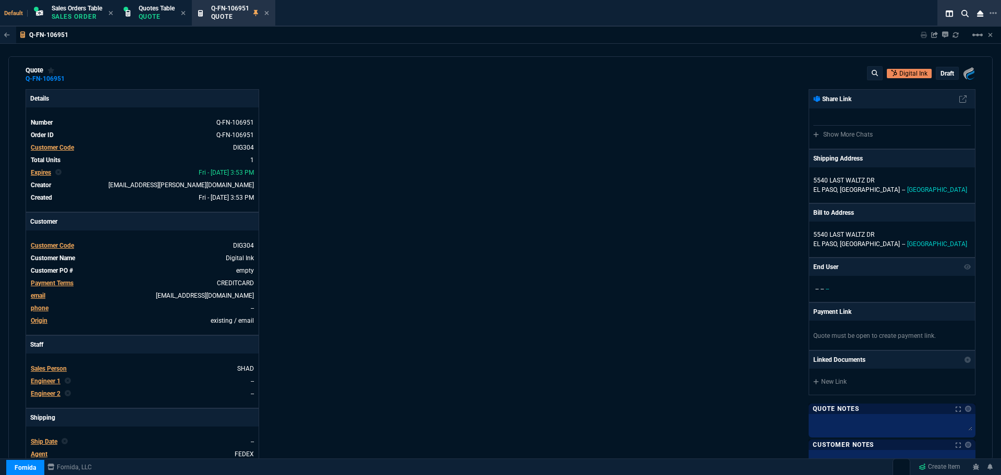
scroll to position [0, 0]
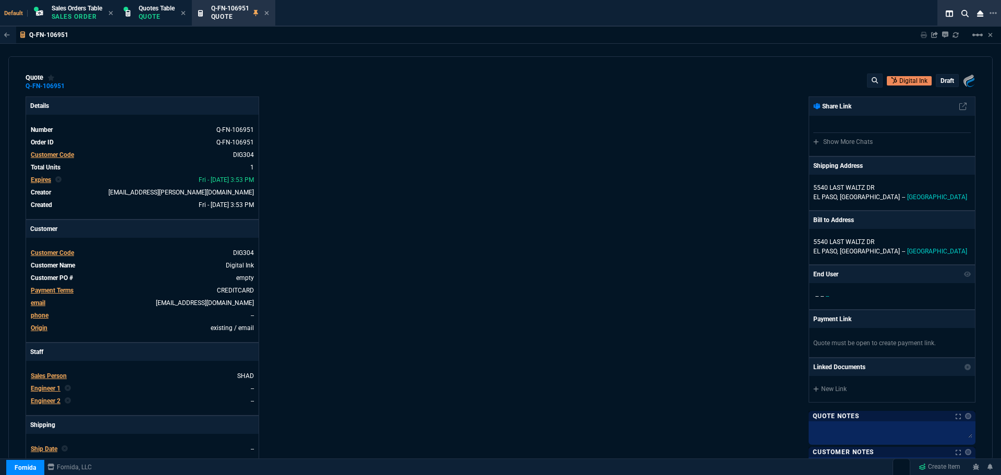
click at [954, 83] on div "Digital Ink draft" at bounding box center [921, 81] width 108 height 14
click at [950, 80] on div "draft" at bounding box center [947, 81] width 22 height 12
click at [949, 80] on div "draft" at bounding box center [947, 81] width 22 height 12
click at [944, 79] on p "draft" at bounding box center [947, 81] width 14 height 8
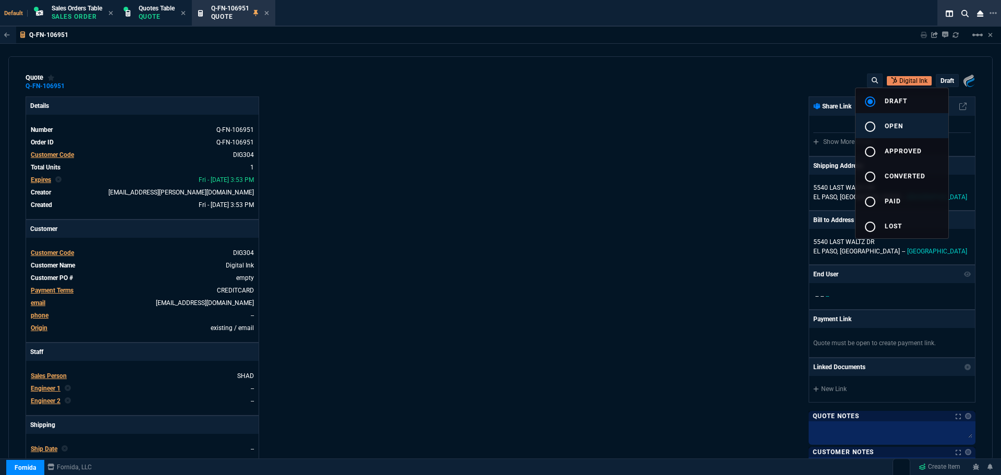
click at [868, 127] on mat-icon "radio_button_unchecked" at bounding box center [870, 126] width 13 height 13
click at [616, 203] on div at bounding box center [500, 237] width 1001 height 475
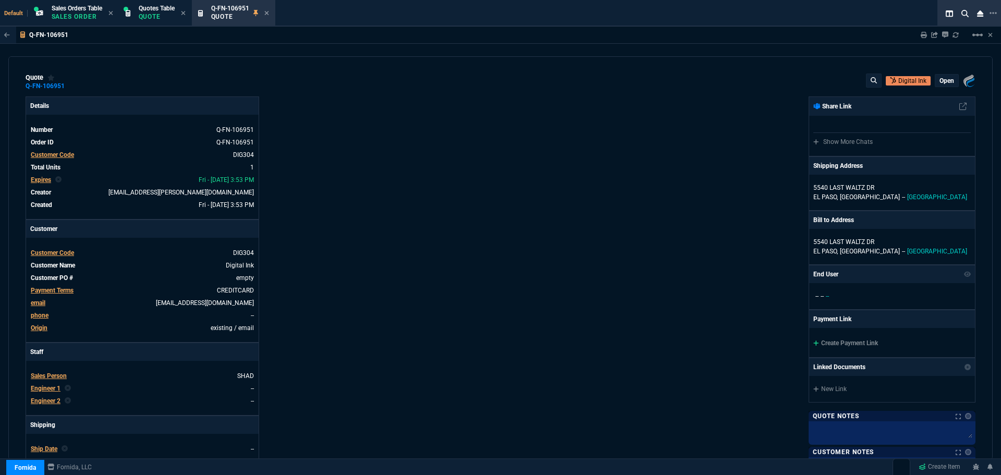
type input "21"
type input "168"
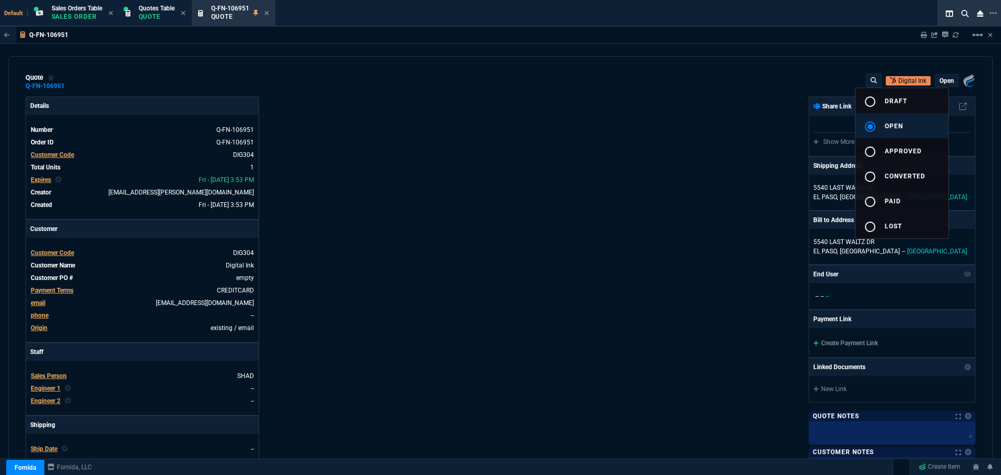
type input "24"
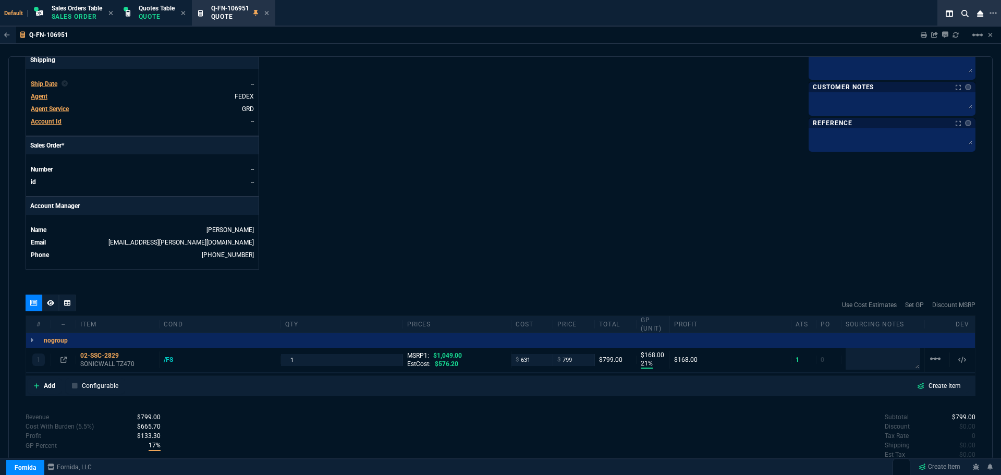
scroll to position [413, 0]
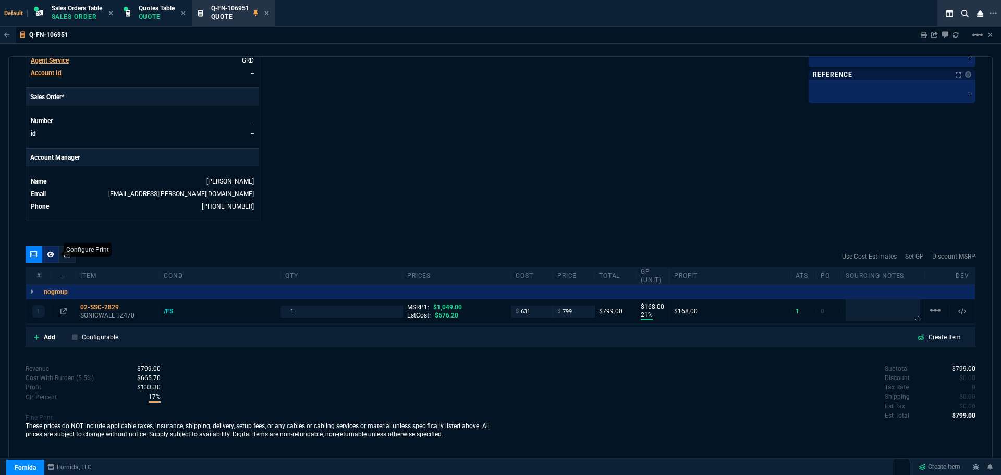
click at [50, 256] on icon at bounding box center [50, 254] width 7 height 6
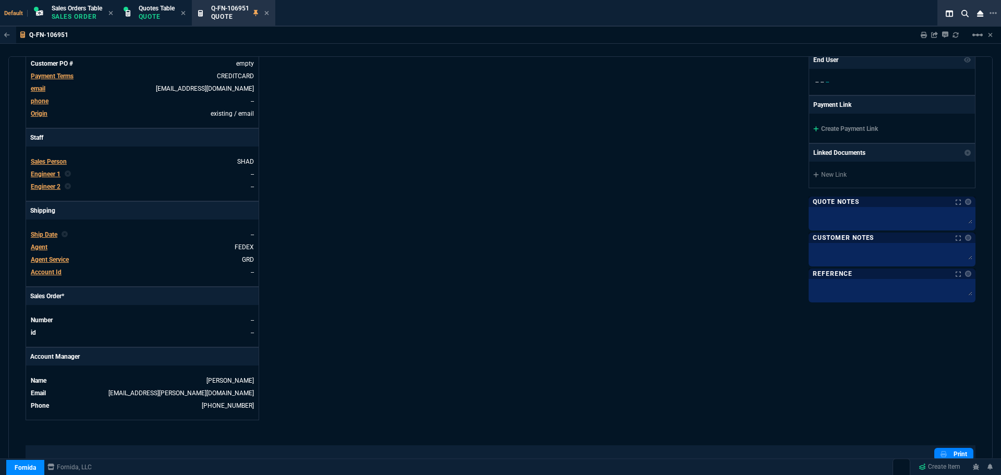
scroll to position [194, 0]
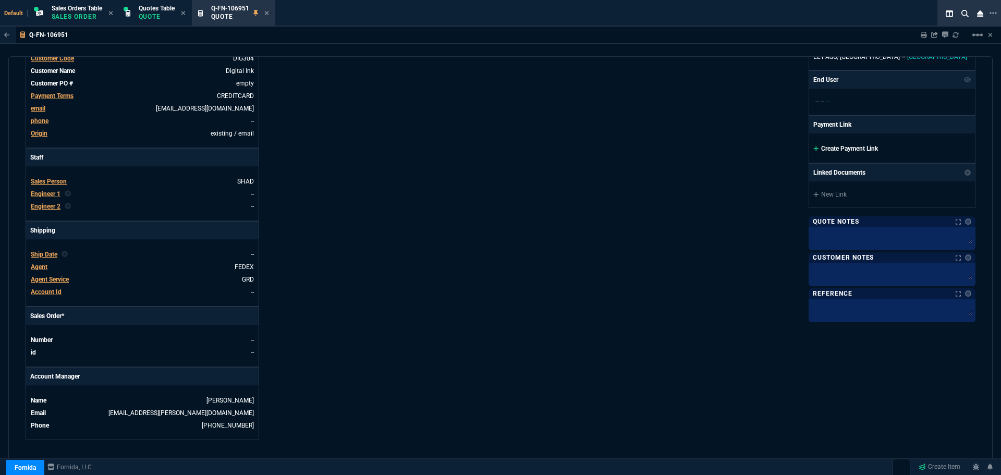
click at [843, 152] on link "Create Payment Link" at bounding box center [845, 148] width 65 height 7
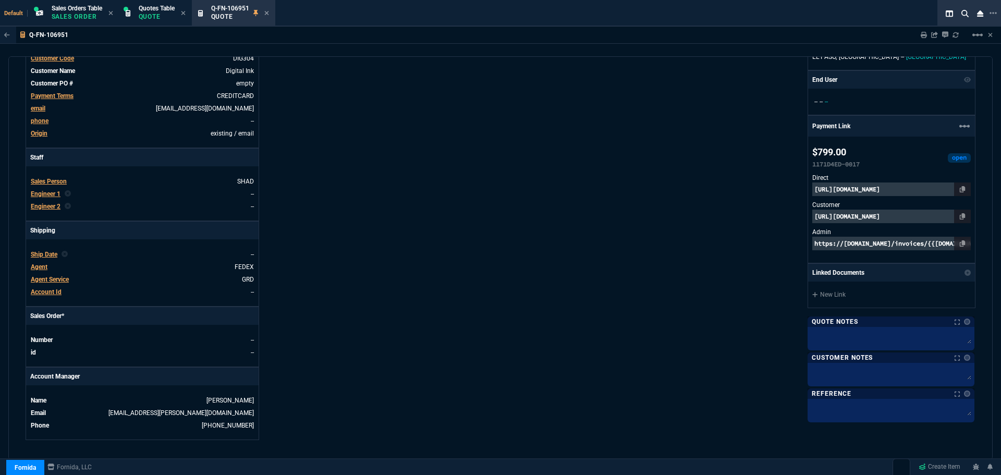
click at [864, 220] on p "https://pay.fornida.com/public/quotes/Q-FN-106951/checkout" at bounding box center [891, 217] width 158 height 14
click at [899, 188] on p "https://invoice.stripe.com/i/acct_1NlHLHDXpnq5UzUZ/live_YWNjdF8xTmxITEhEWHBucTV…" at bounding box center [891, 189] width 158 height 14
click at [898, 216] on p "https://pay.fornida.com/public/quotes/Q-FN-106951/checkout" at bounding box center [891, 217] width 158 height 14
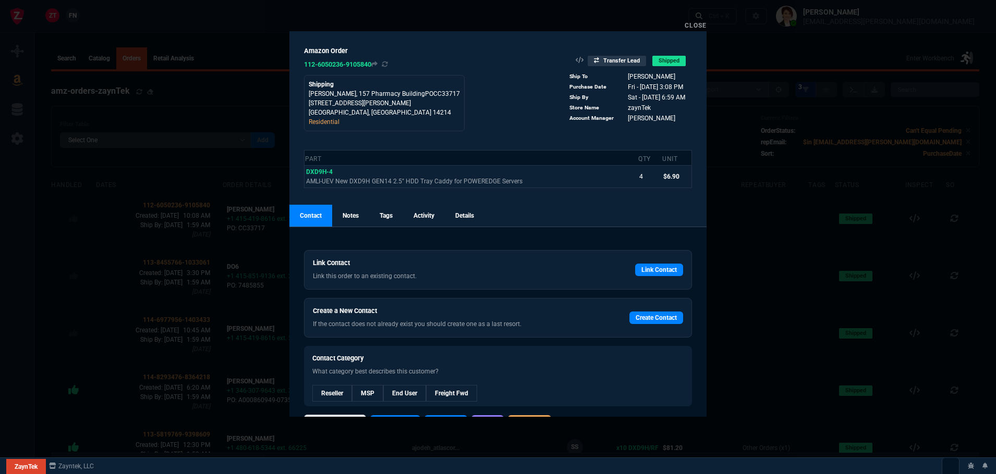
select select
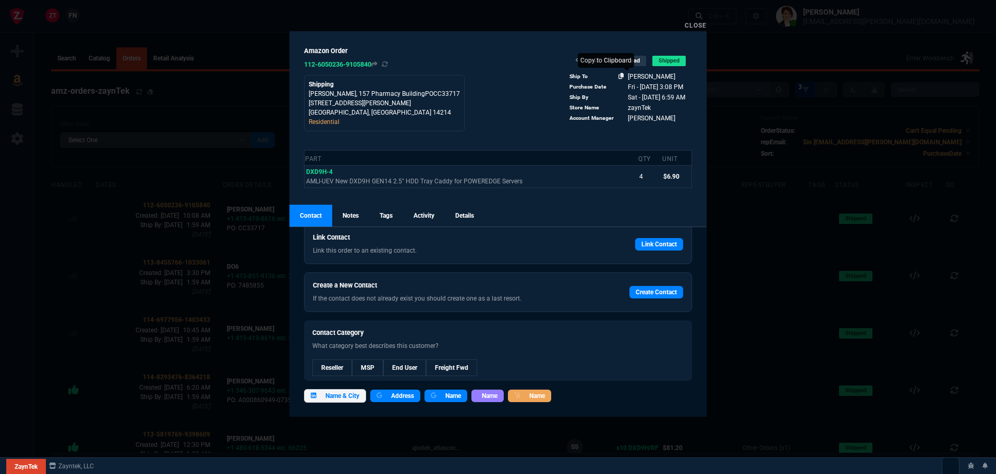
click at [618, 75] on icon at bounding box center [621, 76] width 6 height 6
drag, startPoint x: 309, startPoint y: 93, endPoint x: 361, endPoint y: 93, distance: 52.1
click at [361, 93] on p "Johnathan Navratil, 157 Pharmacy BuildingPOCC33717" at bounding box center [384, 93] width 151 height 9
copy p "Johnathan Navratil"
click at [656, 295] on link "Create Contact" at bounding box center [656, 292] width 54 height 13
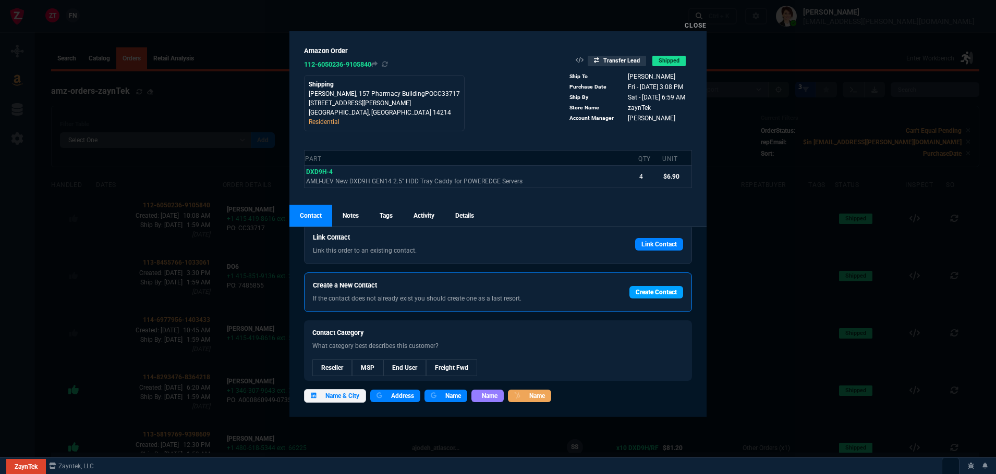
select select
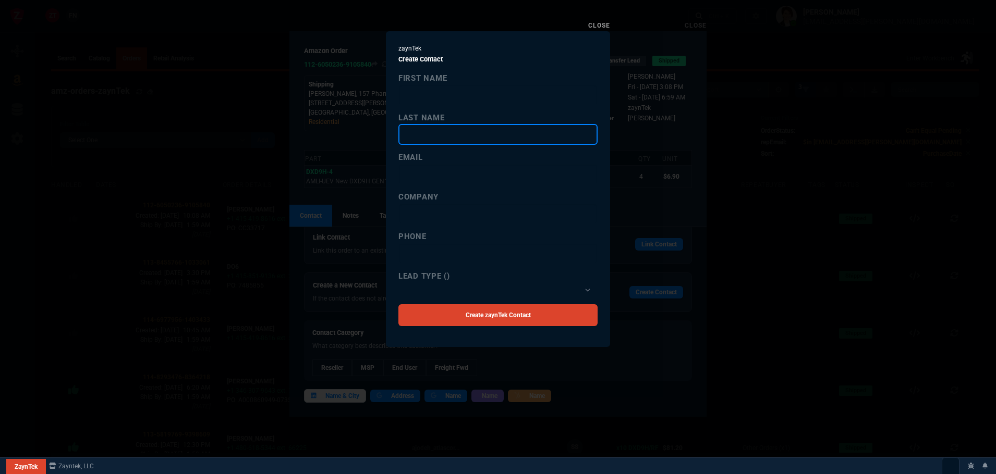
paste input "Bayerl"
type input "Bayerl"
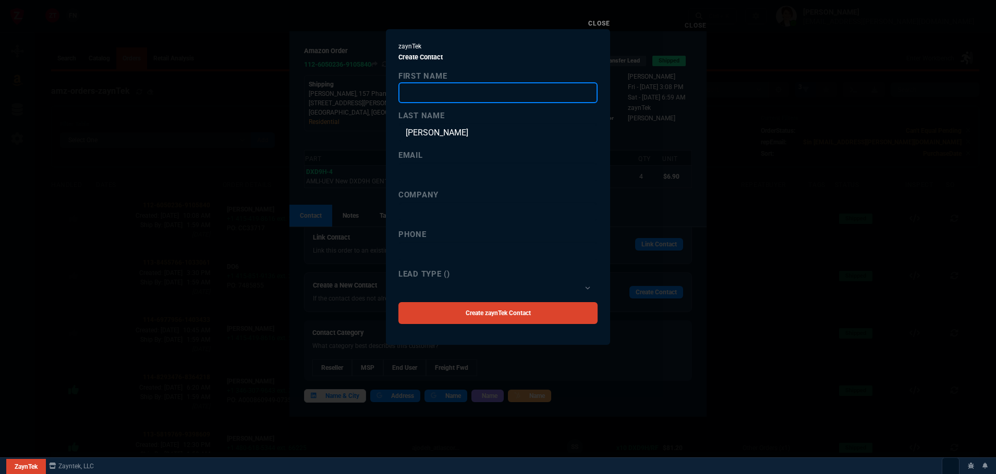
click at [411, 89] on input "first name" at bounding box center [497, 92] width 199 height 21
type input "Amy"
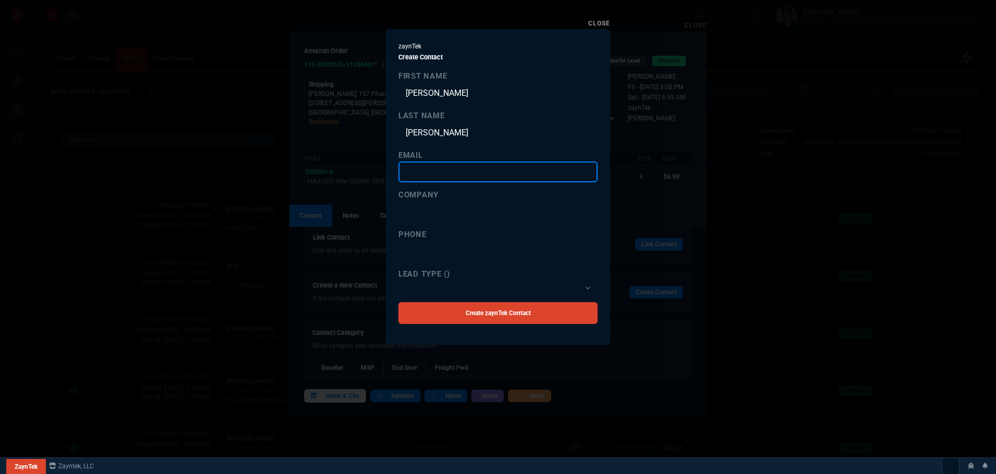
click at [429, 175] on input "email" at bounding box center [497, 172] width 199 height 21
paste input "[EMAIL_ADDRESS][DOMAIN_NAME]"
type input "[EMAIL_ADDRESS][DOMAIN_NAME]"
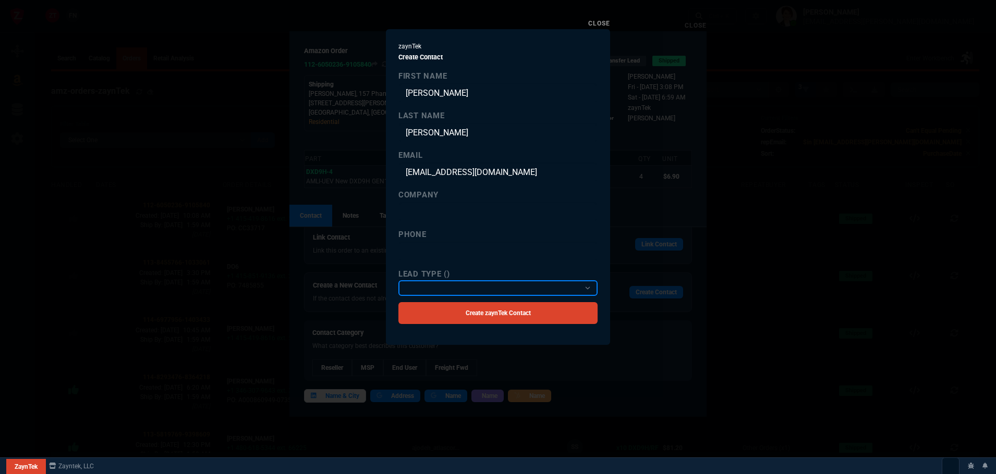
click at [425, 287] on select "Reseller MSP End User Freight Fwd" at bounding box center [497, 288] width 199 height 16
select select "2: Object"
click at [398, 280] on select "Reseller MSP End User Freight Fwd" at bounding box center [497, 288] width 199 height 16
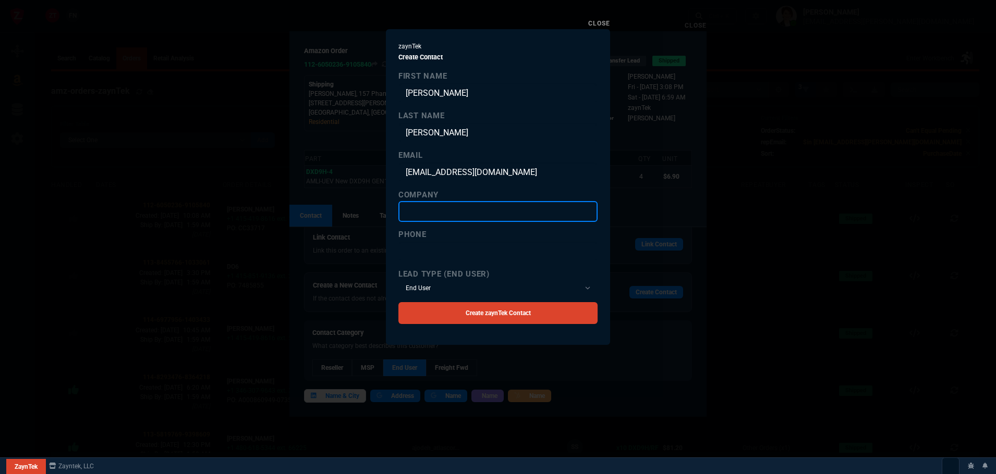
click at [429, 213] on input "company" at bounding box center [497, 211] width 199 height 21
click at [412, 210] on input "company" at bounding box center [497, 211] width 199 height 21
paste input "UB University at Buffalo"
type input "UB University at Buffalo"
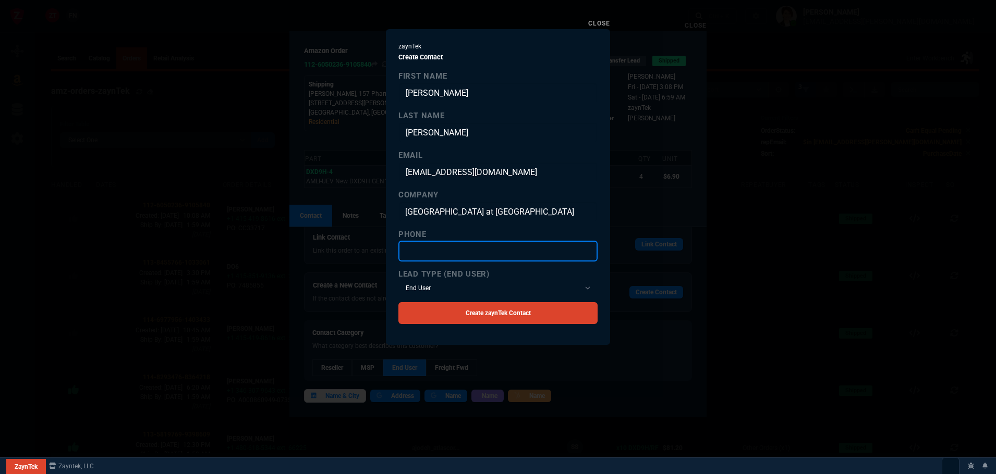
click at [454, 252] on input "text" at bounding box center [497, 251] width 199 height 21
paste input "(716) 645-3382"
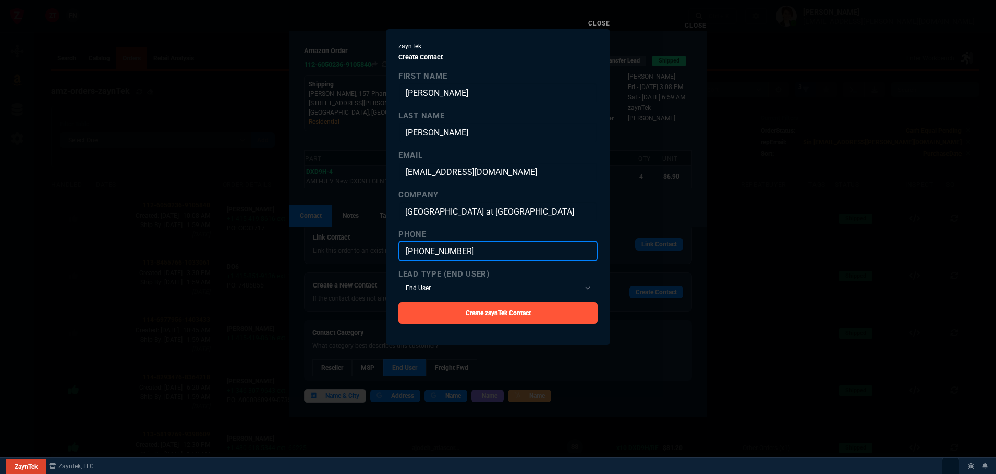
type input "(716) 645-3382"
click at [475, 312] on link "Create zaynTek Contact" at bounding box center [497, 313] width 199 height 22
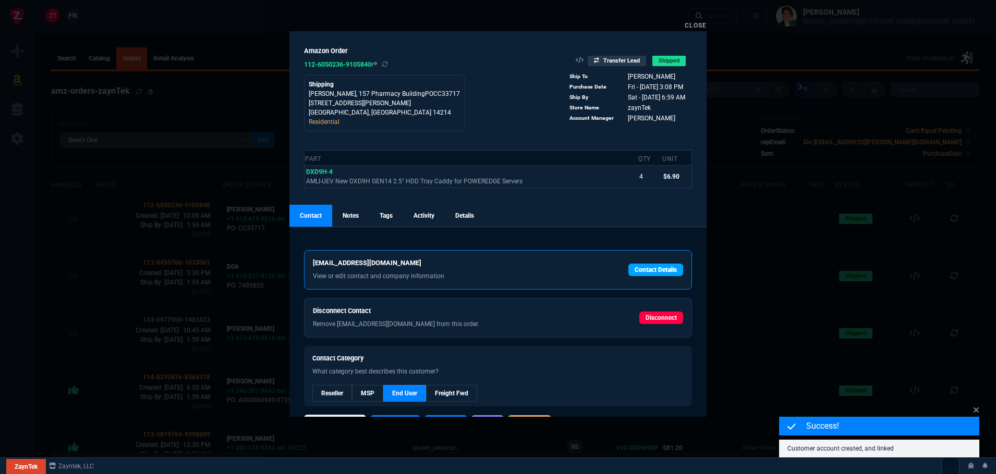
click at [655, 271] on link "Contact Details" at bounding box center [655, 270] width 55 height 13
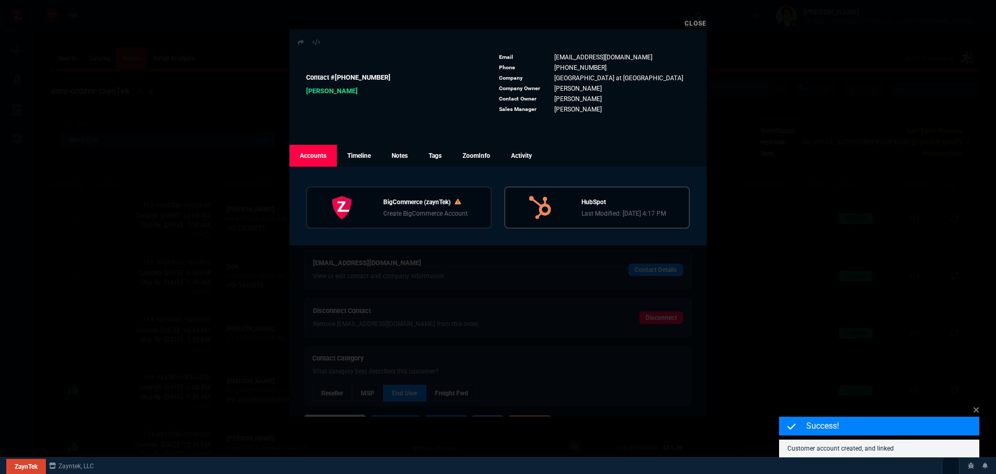
click at [632, 210] on p "Last Modified: 9/22/25, 4:17 PM" at bounding box center [623, 213] width 84 height 9
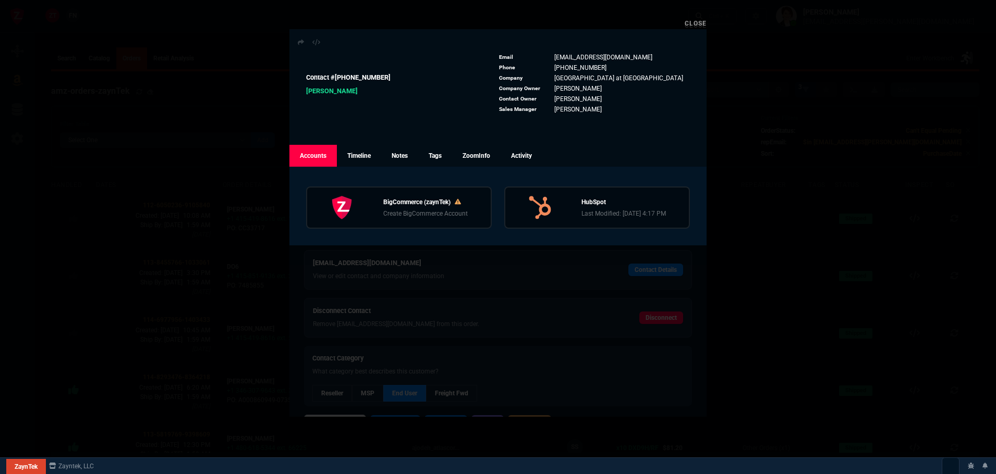
click at [703, 20] on link "Close" at bounding box center [695, 23] width 22 height 7
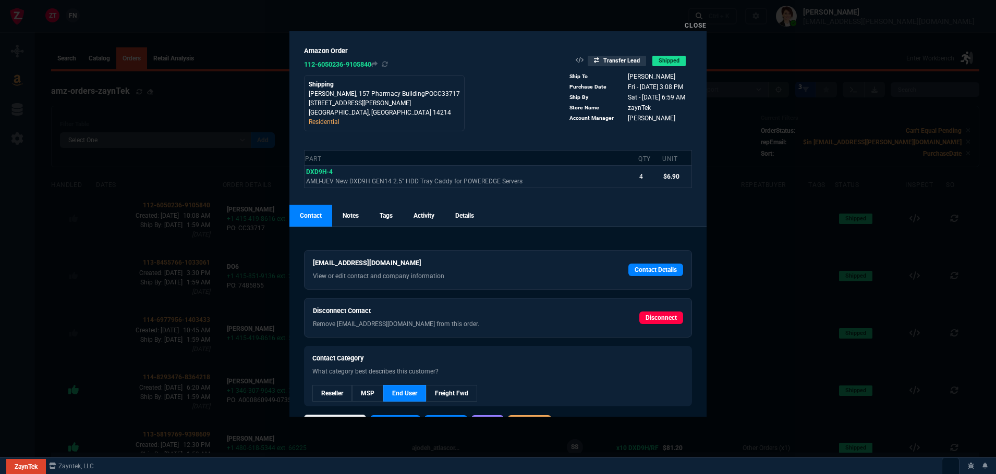
click at [697, 24] on link "Close" at bounding box center [695, 25] width 22 height 7
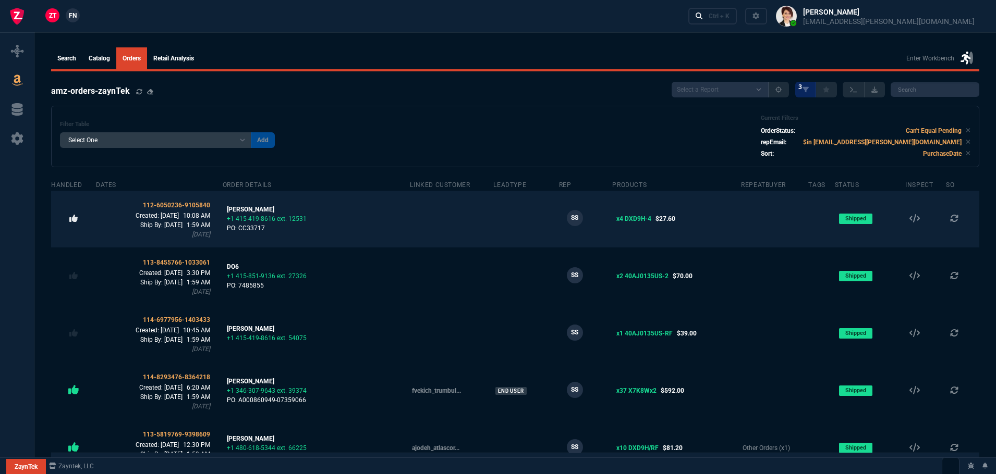
click at [76, 218] on icon at bounding box center [73, 218] width 8 height 7
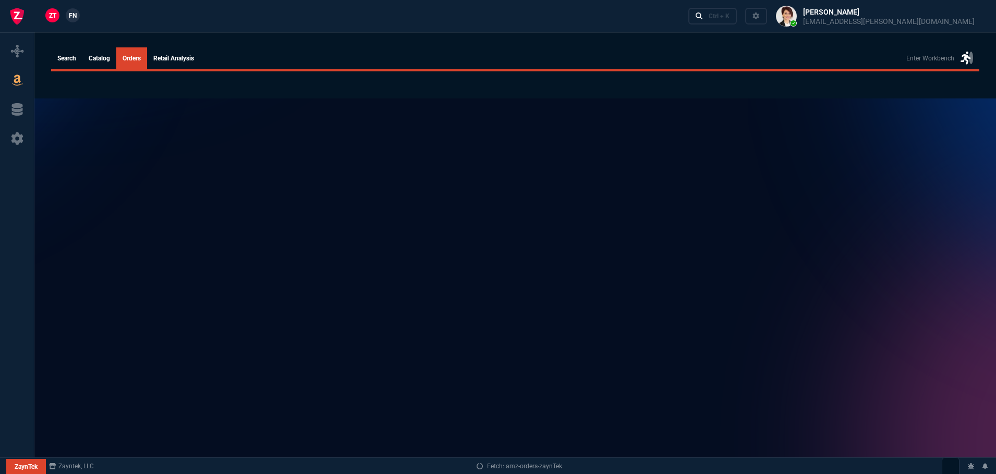
select select
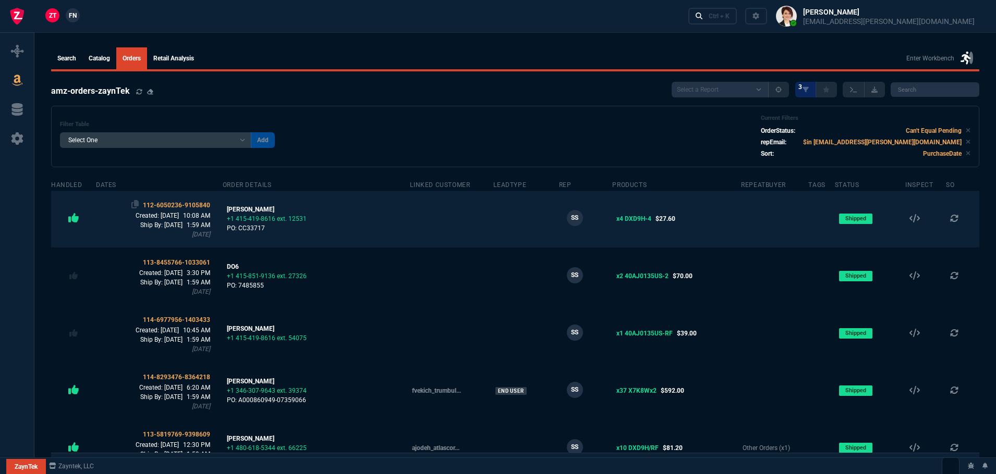
click at [199, 203] on span "112-6050236-9105840" at bounding box center [176, 205] width 67 height 7
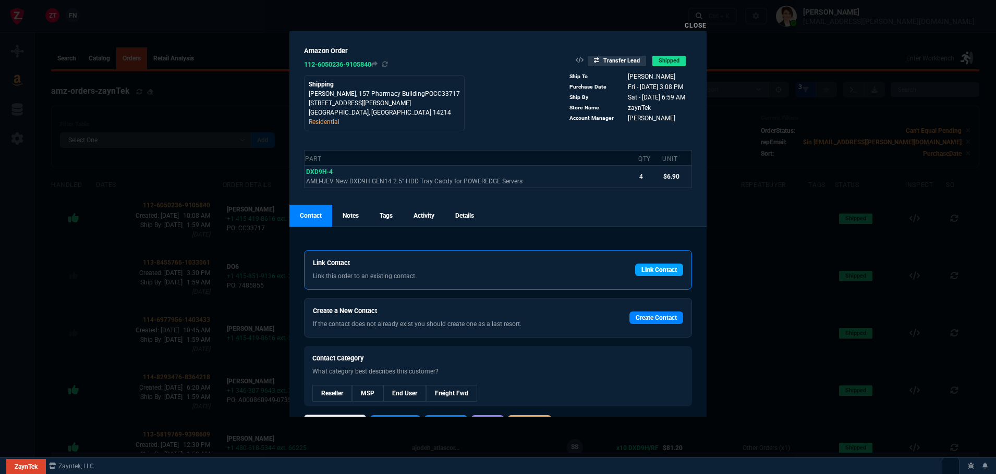
click at [662, 266] on link "Link Contact" at bounding box center [659, 270] width 48 height 13
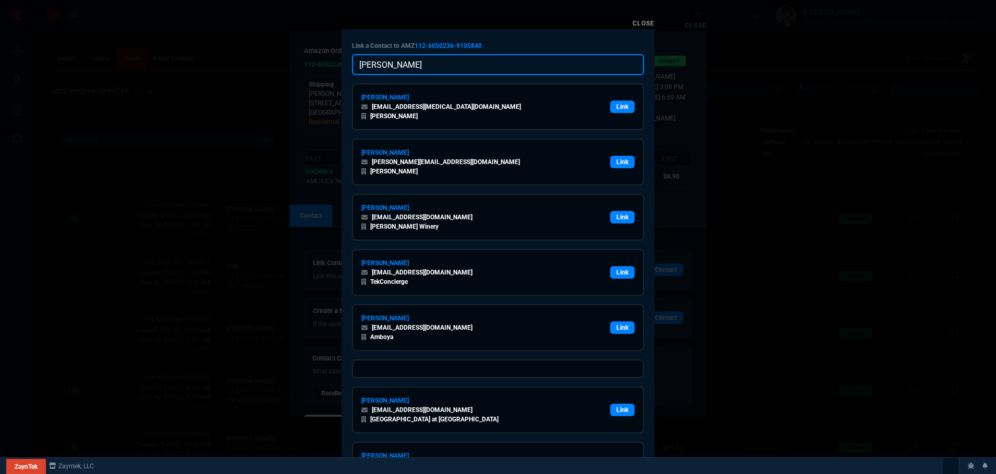
click at [450, 67] on input "[PERSON_NAME]" at bounding box center [498, 64] width 292 height 21
paste input "amybayer@buffalo.edu"
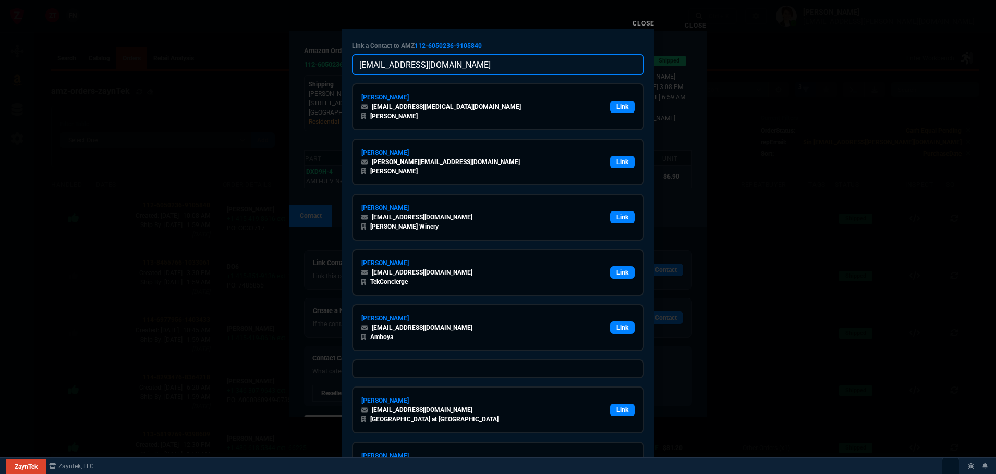
type input "amybayer@buffalo.edu"
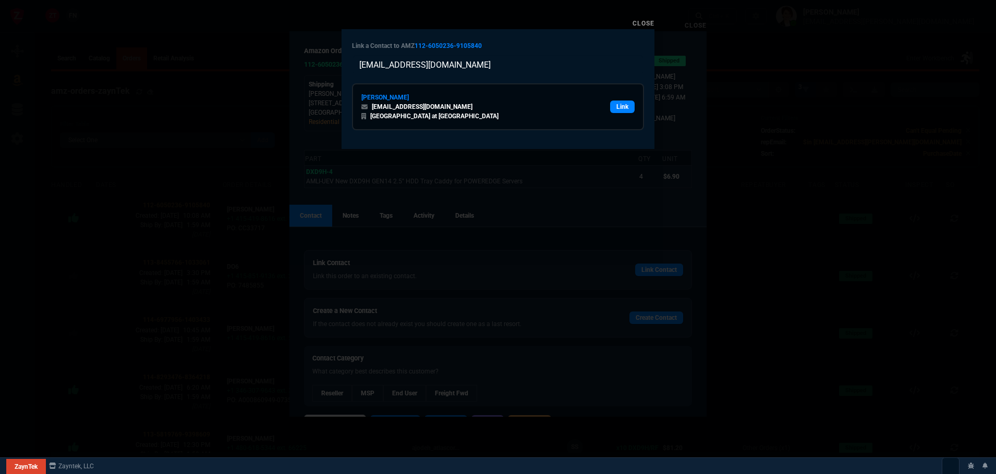
click at [504, 39] on div "Link a Contact to AMZ 112-6050236-9105840 amybayer@buffalo.edu Amy Bayerl amyba…" at bounding box center [497, 89] width 313 height 120
click at [622, 108] on link "Link" at bounding box center [622, 107] width 25 height 13
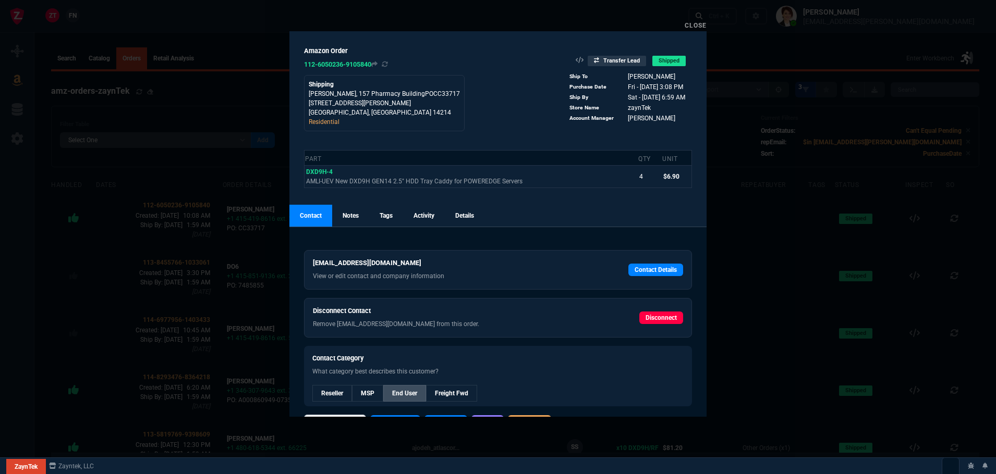
click at [393, 393] on link "End User" at bounding box center [404, 393] width 43 height 17
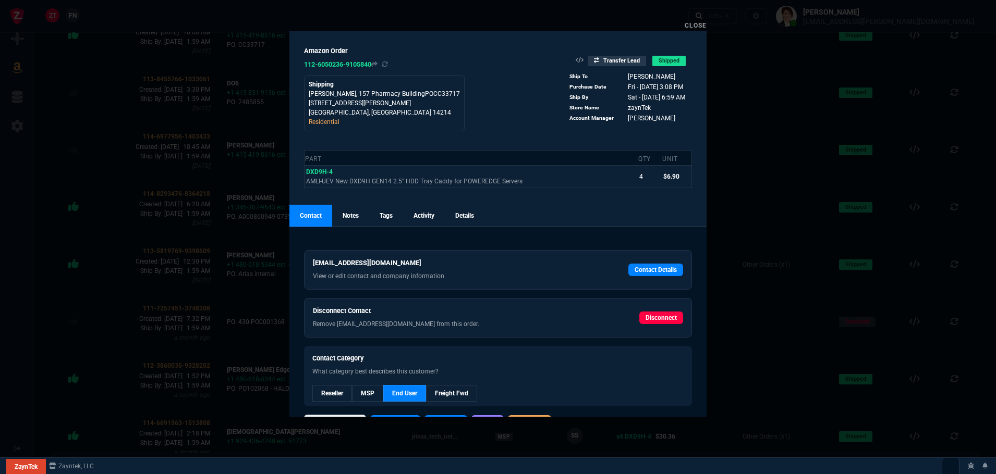
scroll to position [261, 0]
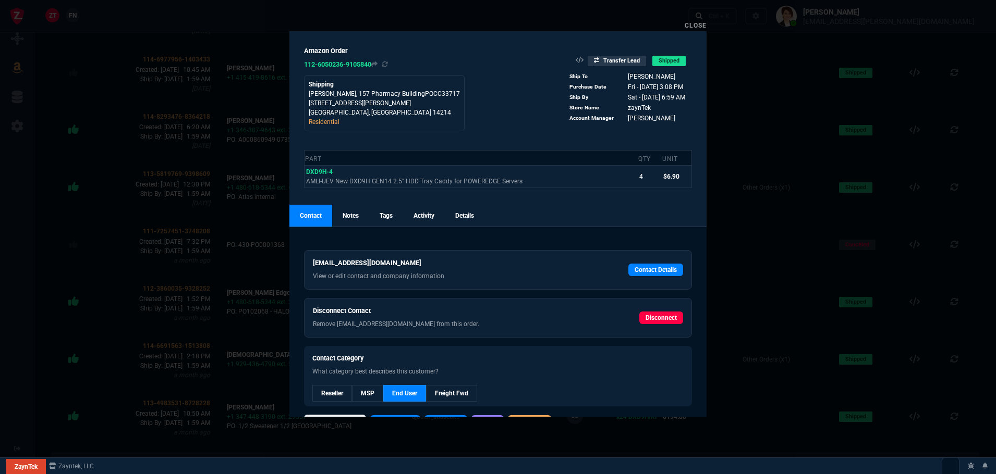
click at [697, 27] on link "Close" at bounding box center [695, 25] width 22 height 7
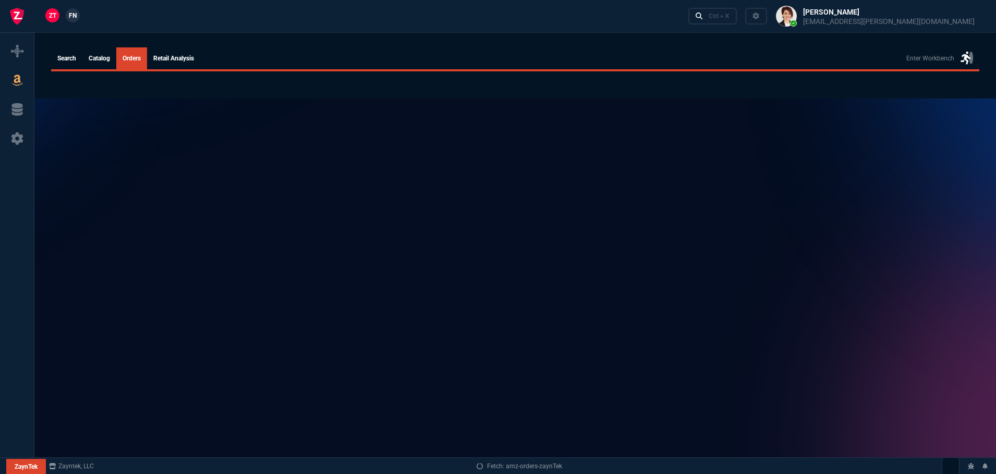
select select
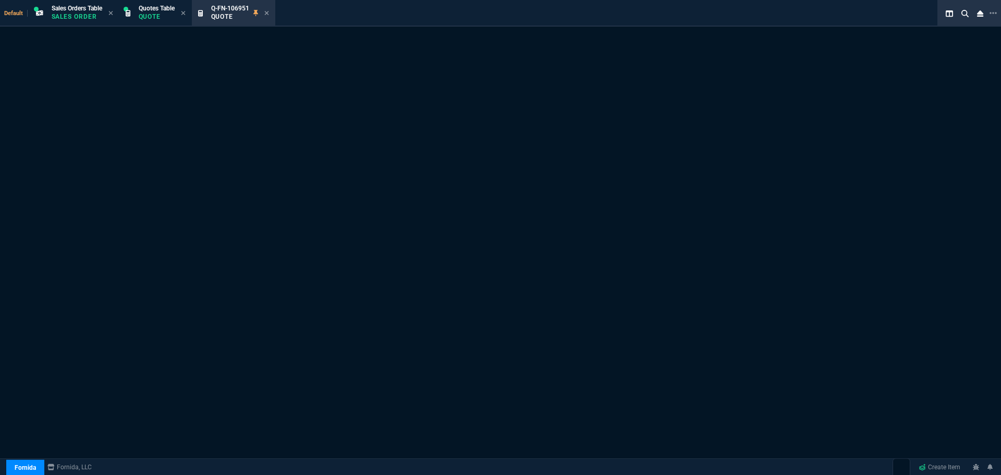
select select "4: SHAD"
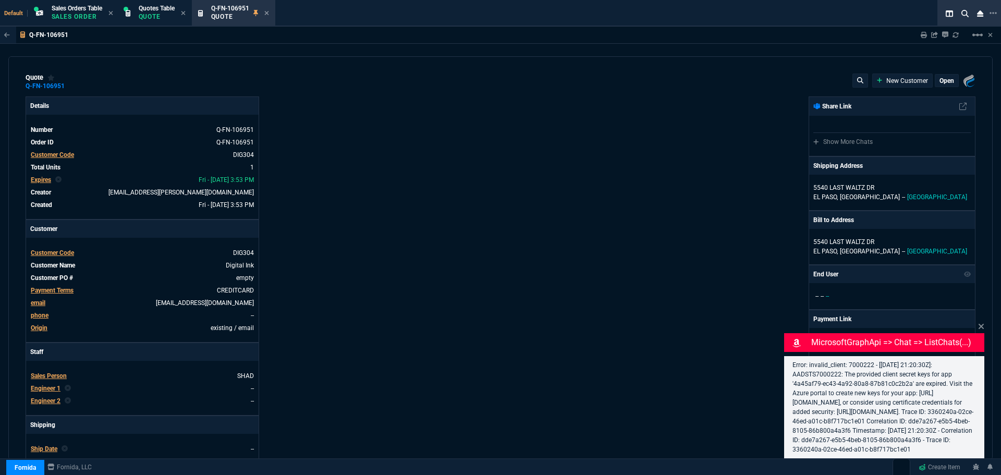
type input "21"
type input "168"
type input "1049"
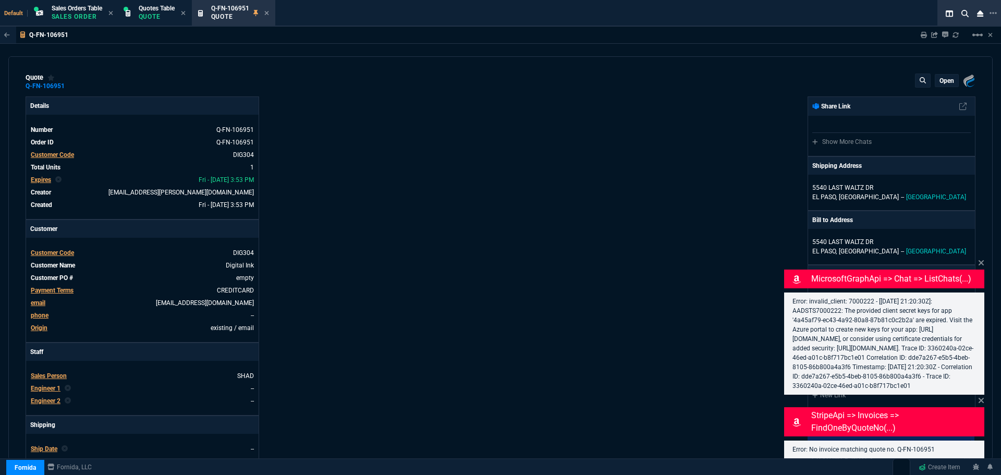
type input "24"
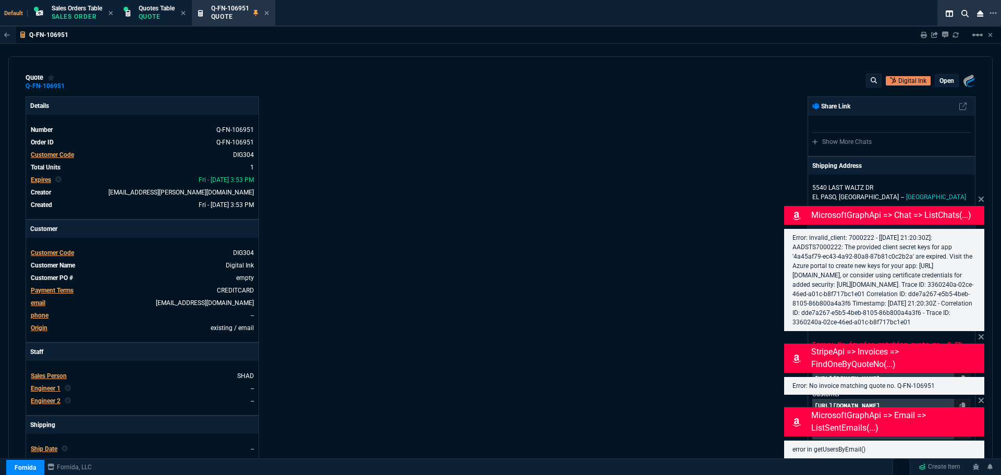
click at [980, 197] on icon at bounding box center [981, 199] width 5 height 5
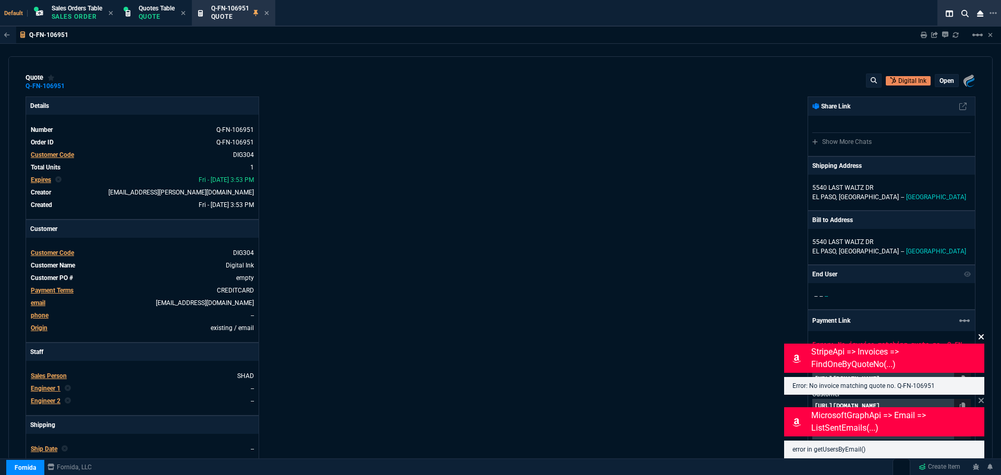
click at [982, 334] on icon at bounding box center [981, 337] width 6 height 8
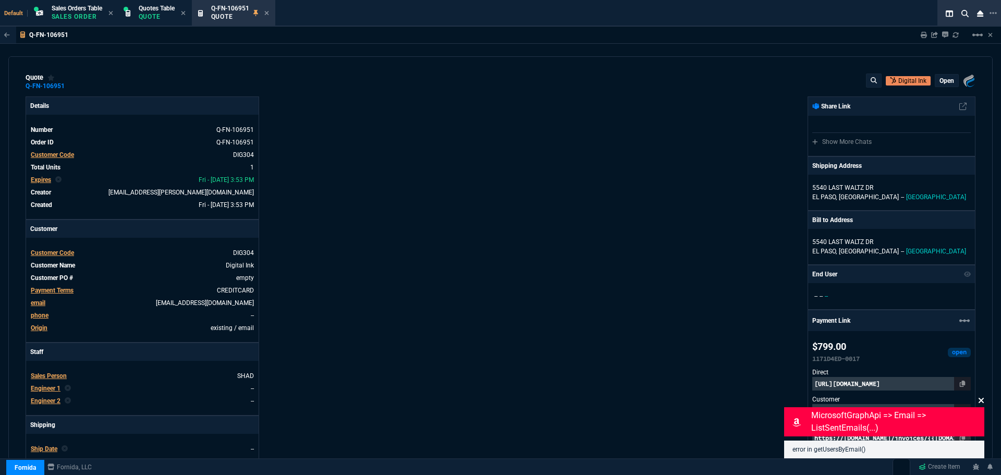
click at [982, 400] on icon at bounding box center [981, 400] width 6 height 8
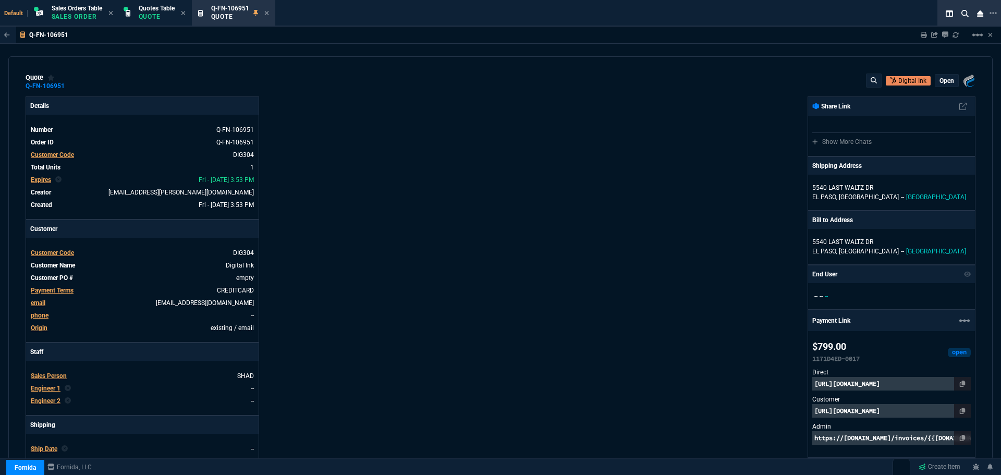
click at [863, 409] on p "https://pay.fornida.com/public/quotes/Q-FN-106951/checkout" at bounding box center [891, 411] width 158 height 14
click at [72, 86] on icon at bounding box center [72, 86] width 6 height 6
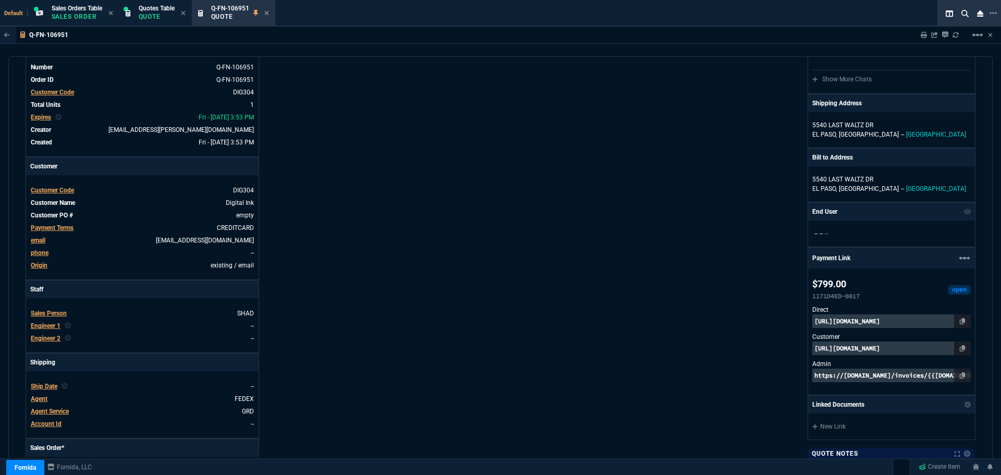
scroll to position [156, 0]
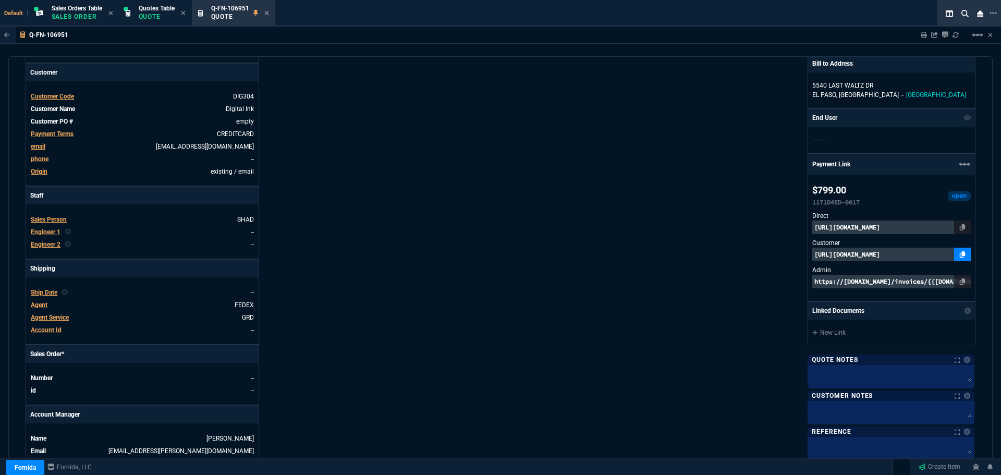
click at [960, 253] on icon at bounding box center [963, 254] width 6 height 6
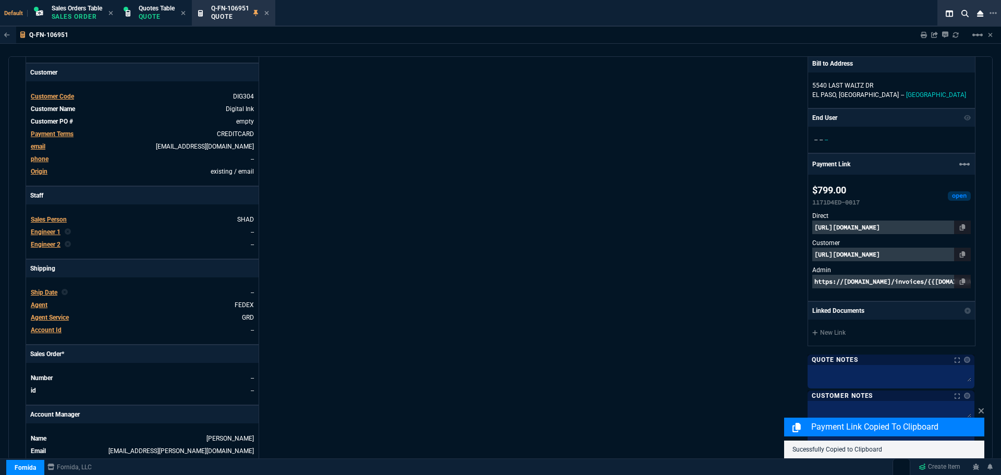
click at [922, 253] on p "https://pay.fornida.com/public/quotes/Q-FN-106951/checkout" at bounding box center [891, 255] width 158 height 14
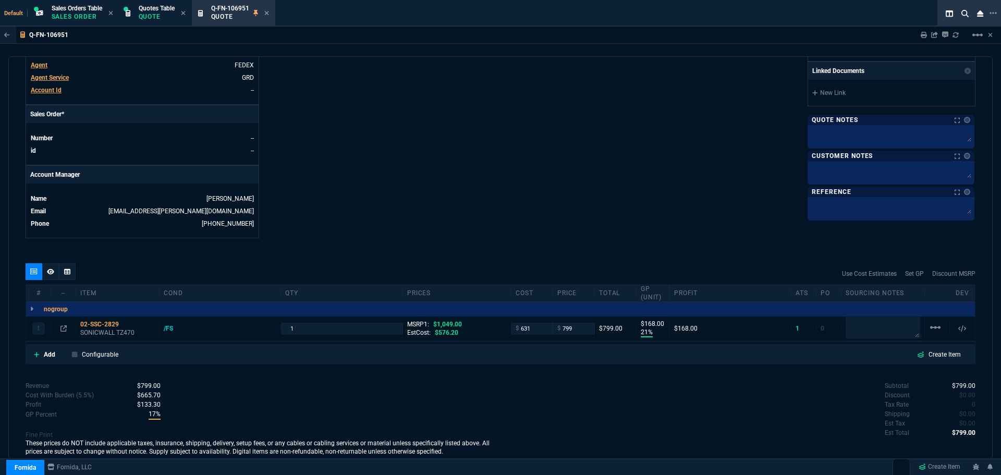
scroll to position [413, 0]
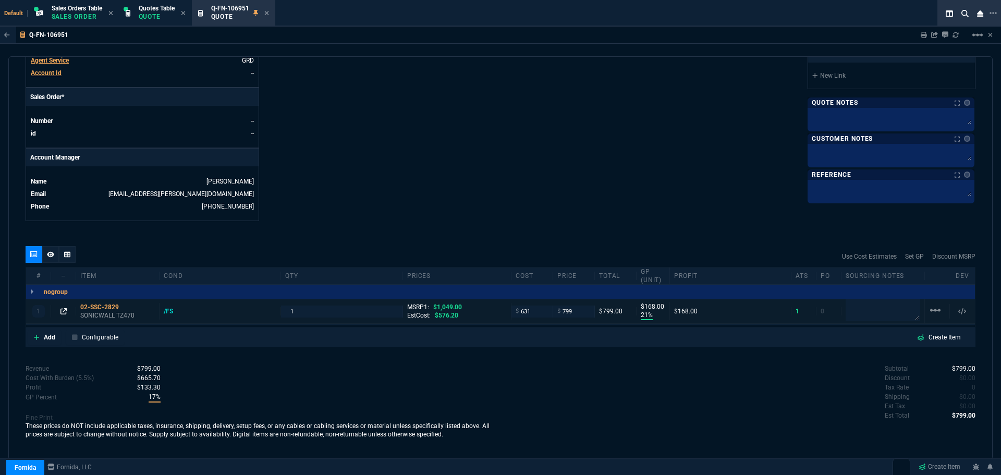
click at [64, 311] on icon at bounding box center [63, 311] width 6 height 6
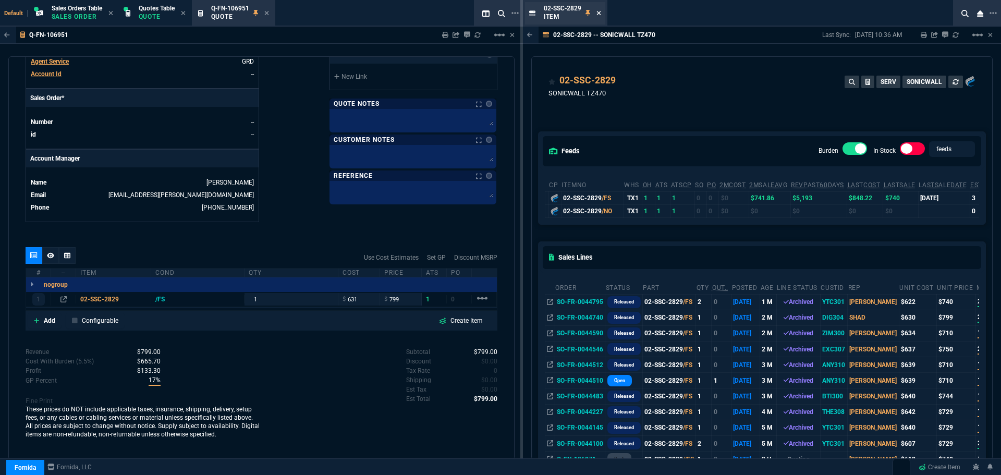
click at [599, 13] on icon at bounding box center [598, 13] width 4 height 4
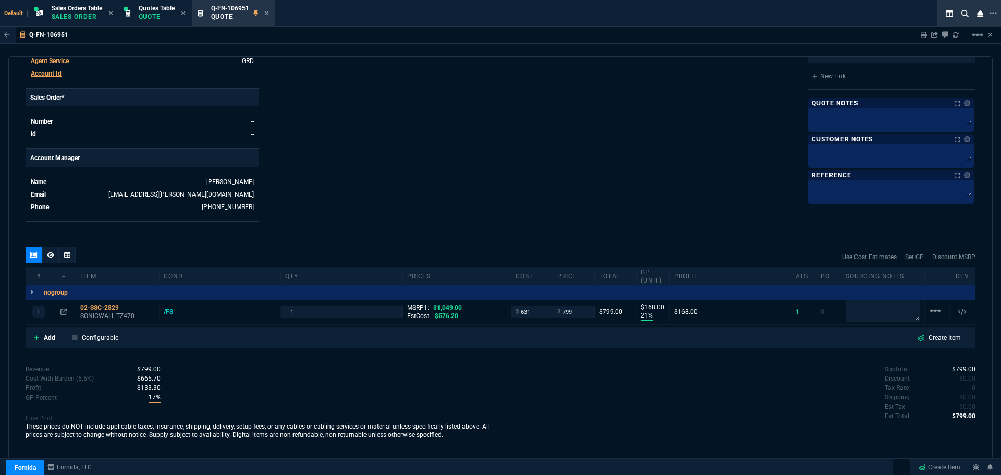
scroll to position [413, 0]
click at [51, 257] on icon at bounding box center [50, 254] width 7 height 6
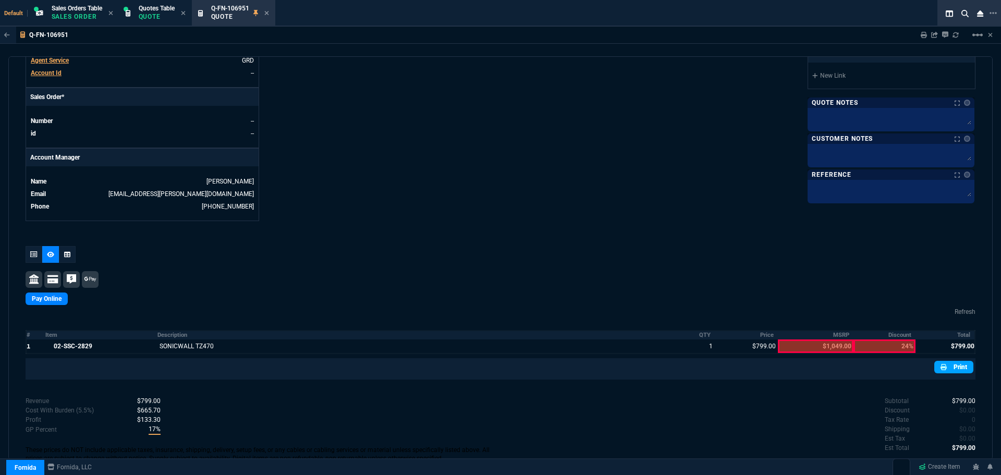
click at [941, 366] on nx-icon at bounding box center [944, 366] width 8 height 9
click at [269, 13] on icon at bounding box center [266, 13] width 5 height 6
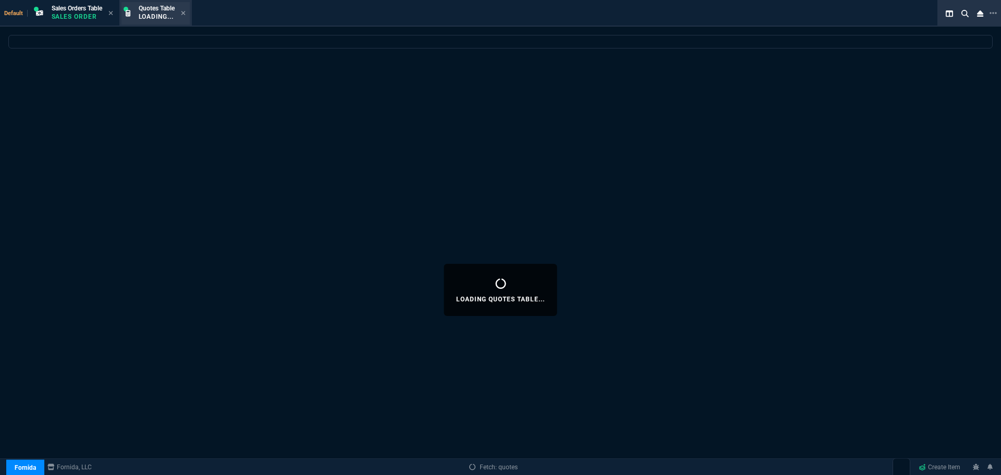
select select
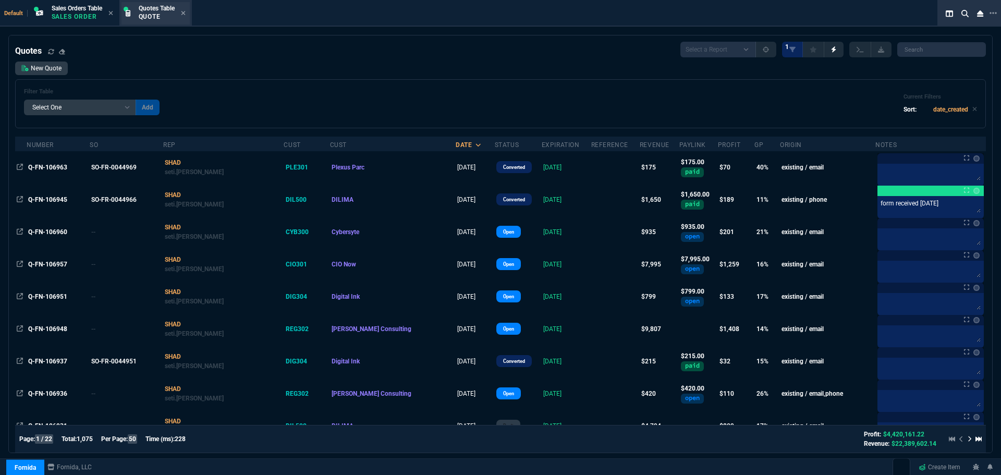
click at [152, 17] on p "Quote" at bounding box center [157, 17] width 36 height 8
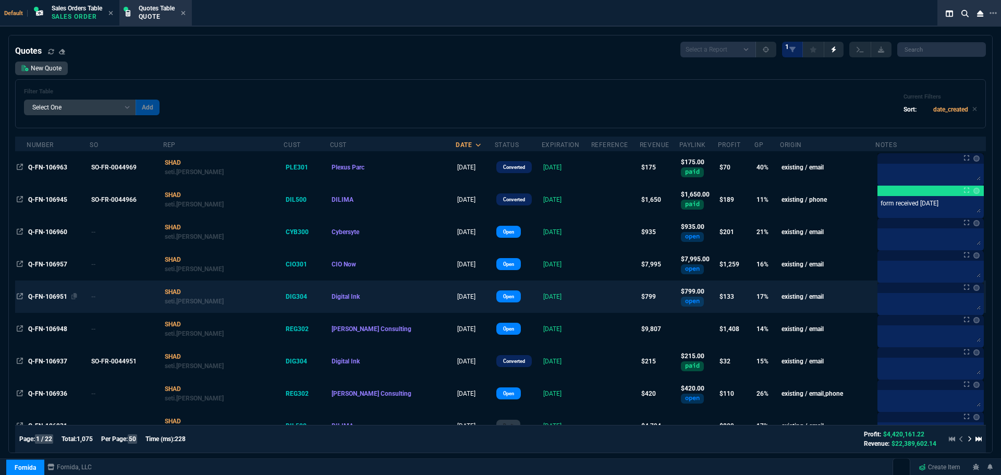
click at [50, 297] on span "Q-FN-106951" at bounding box center [47, 296] width 39 height 7
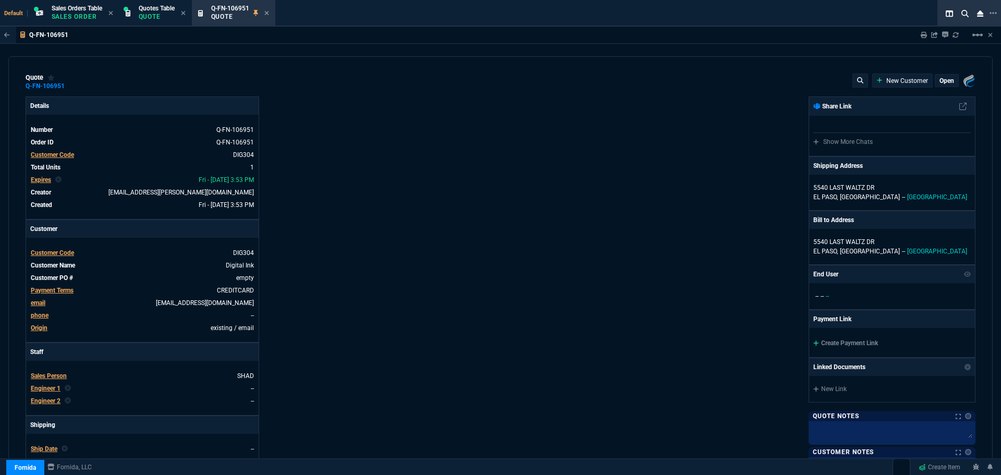
type input "21"
type input "168"
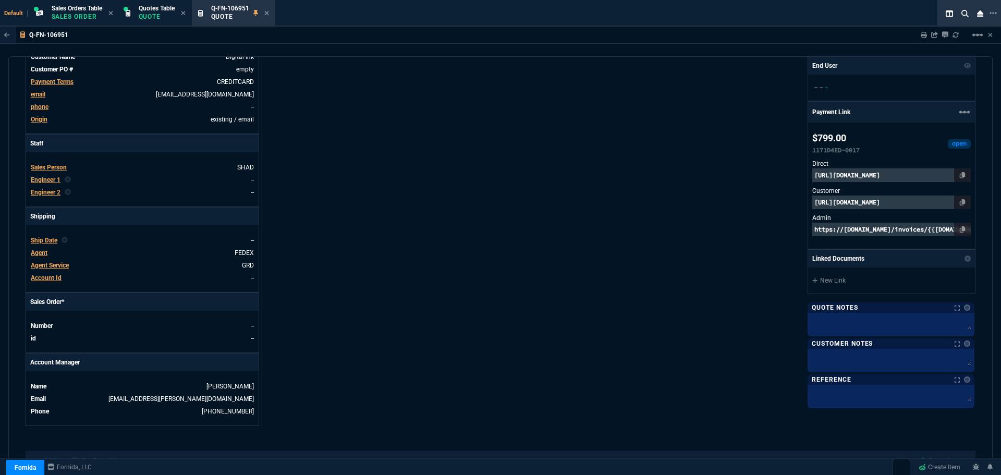
type input "1049"
type input "24"
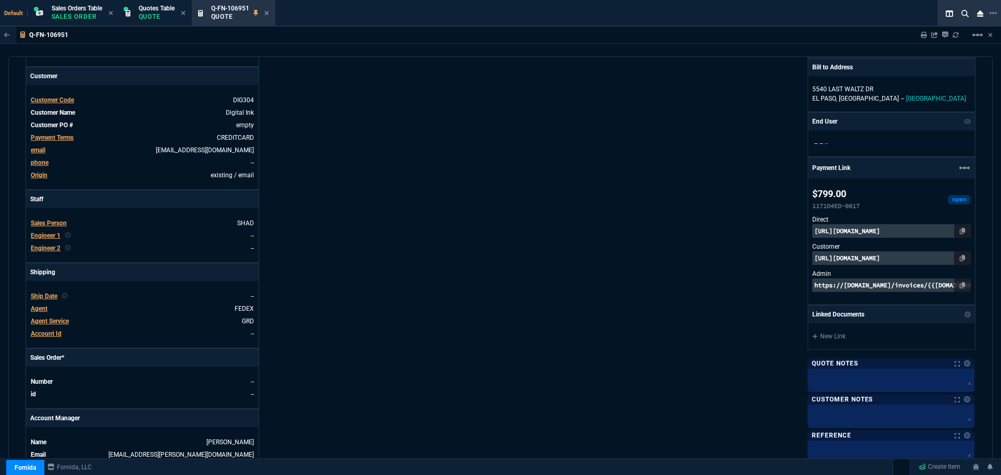
scroll to position [0, 0]
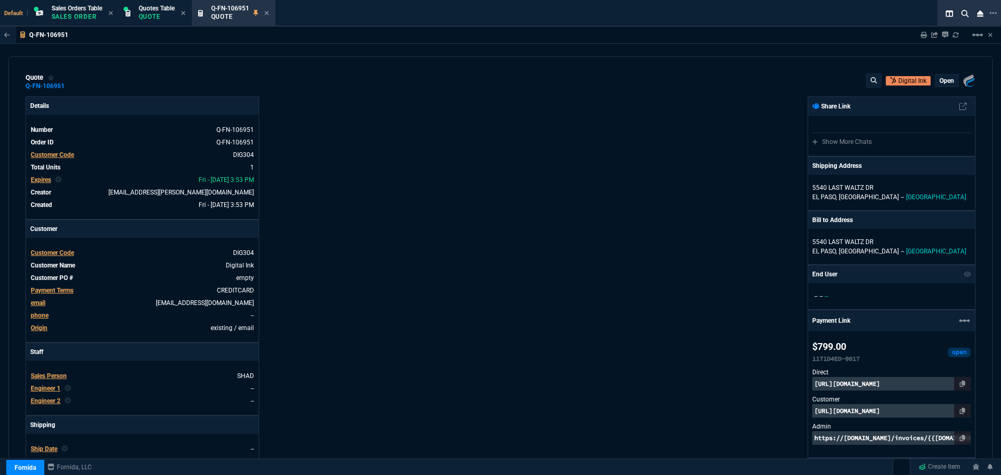
click at [950, 83] on div "open" at bounding box center [946, 81] width 23 height 12
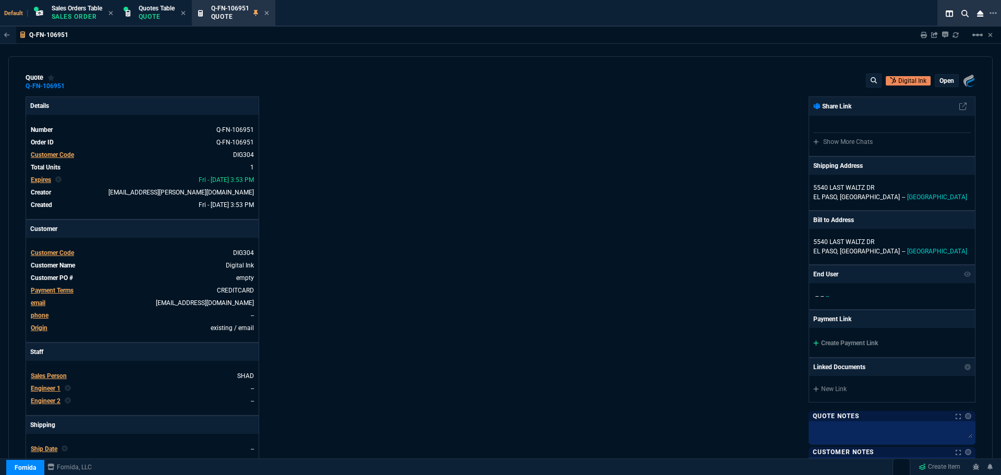
click at [946, 79] on p "open" at bounding box center [946, 81] width 15 height 8
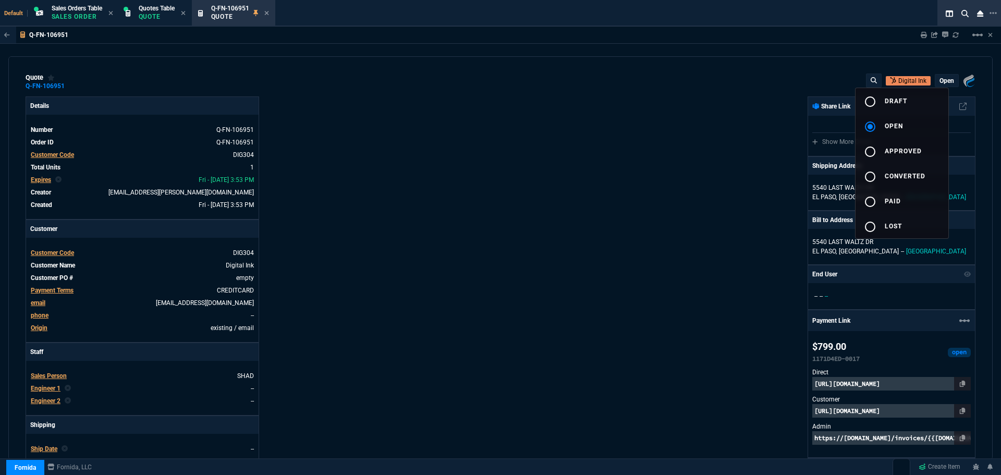
click at [466, 177] on div at bounding box center [500, 237] width 1001 height 475
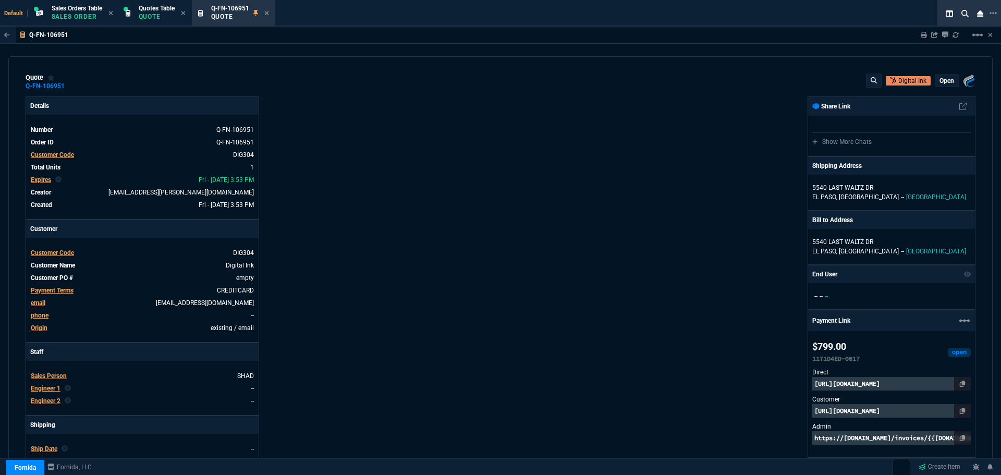
click at [947, 79] on p "open" at bounding box center [946, 81] width 15 height 8
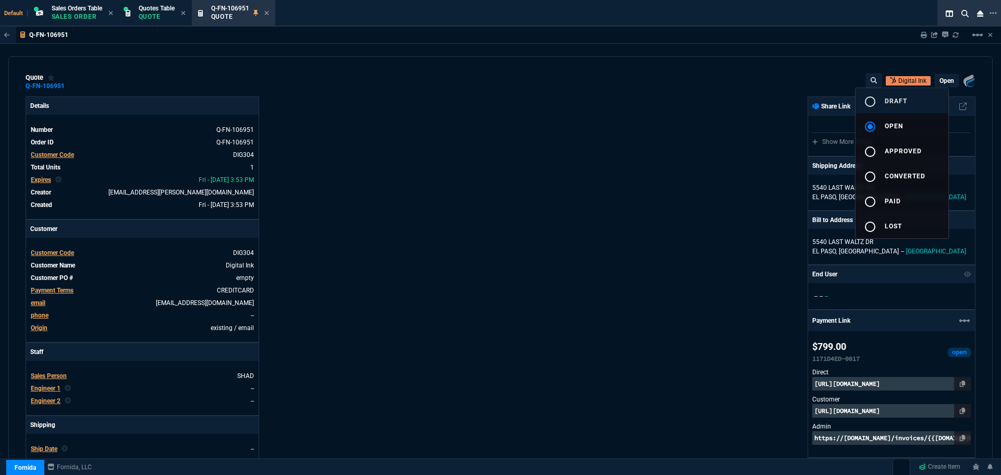
click at [869, 101] on mat-icon "radio_button_unchecked" at bounding box center [870, 101] width 13 height 13
type input "1049"
type input "21"
type input "168"
type input "24"
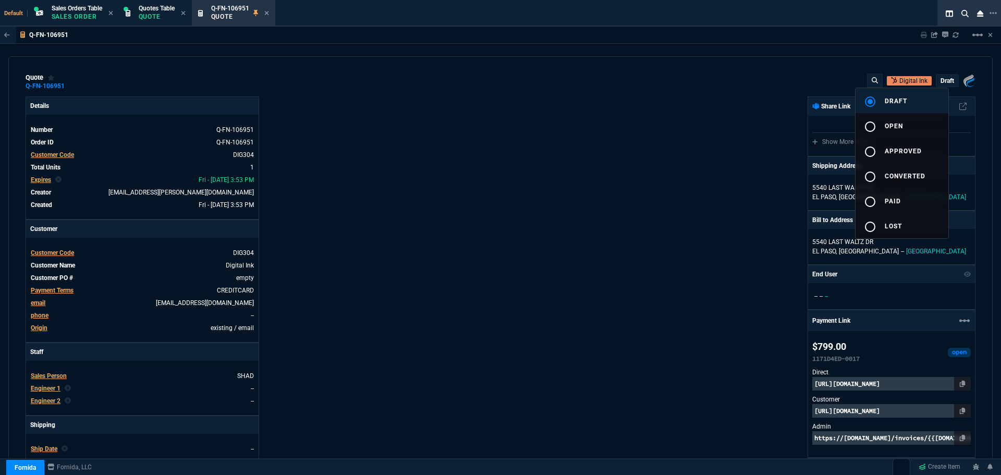
click at [426, 249] on div at bounding box center [500, 237] width 1001 height 475
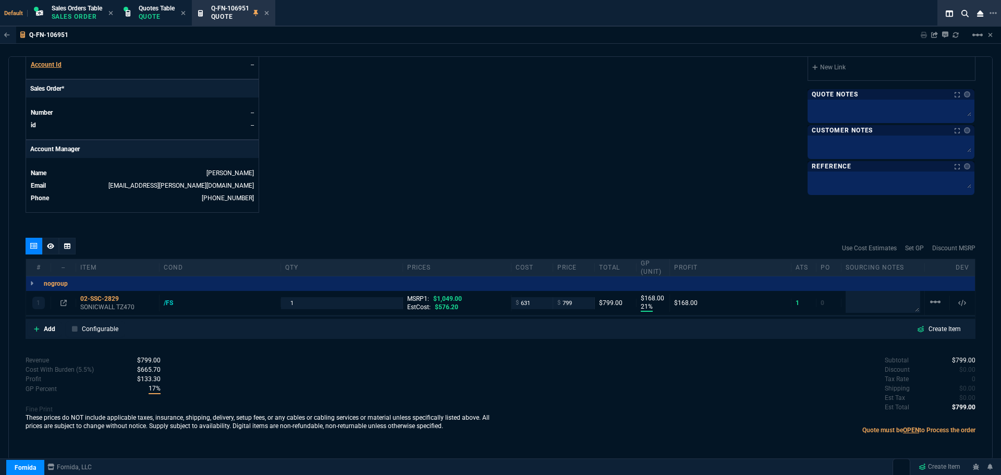
scroll to position [424, 0]
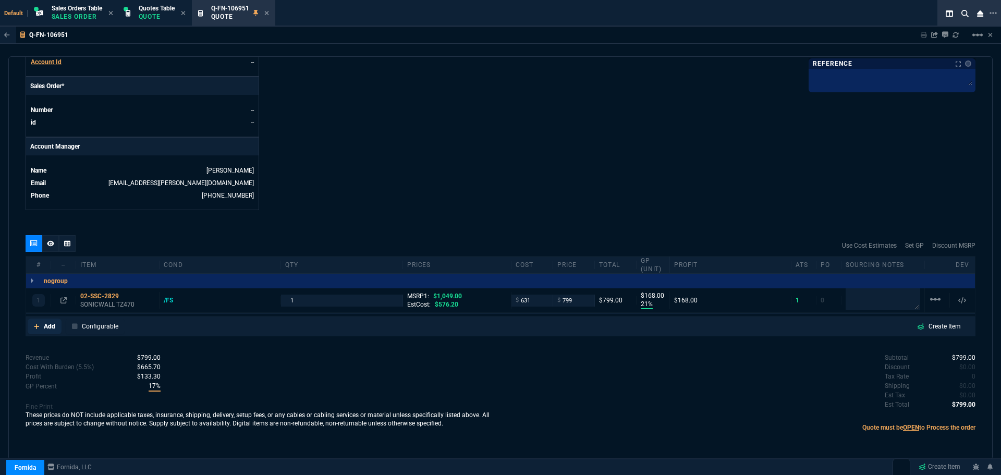
click at [44, 326] on p "Add" at bounding box center [49, 326] width 11 height 9
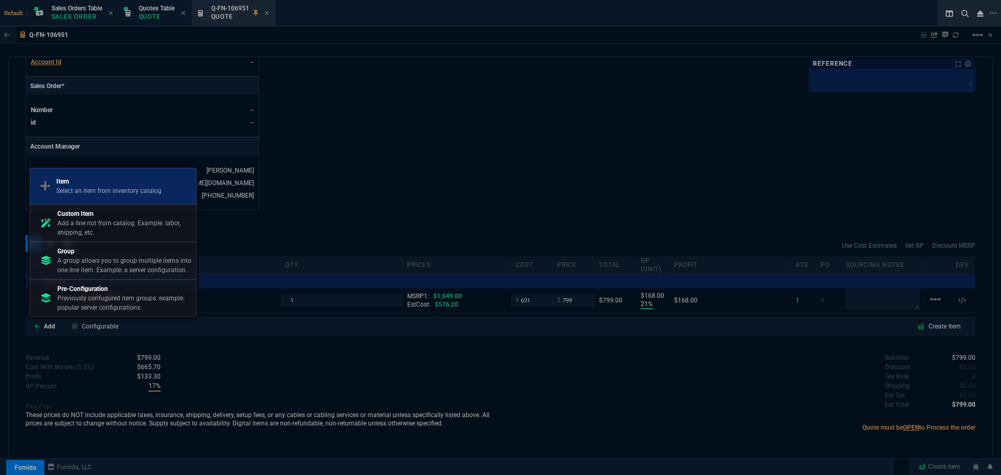
click at [69, 190] on p "Select an item from inventory catalog" at bounding box center [108, 190] width 105 height 9
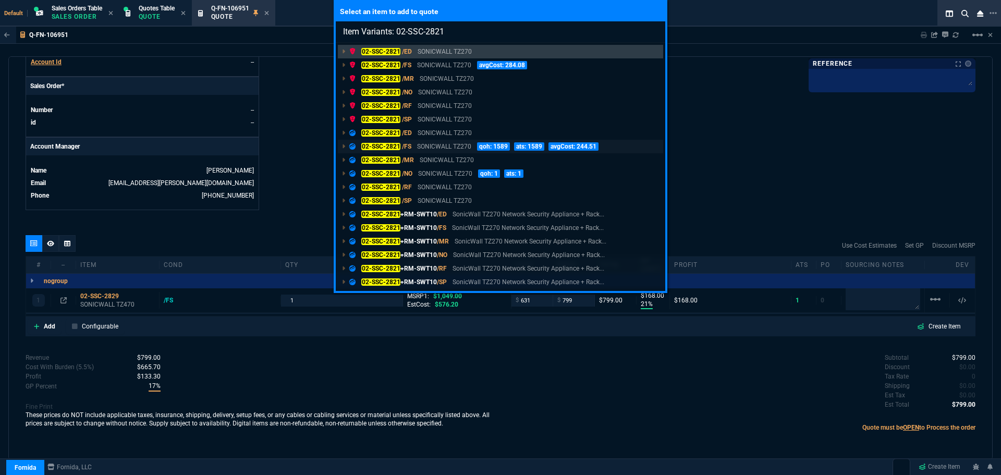
type input "Item Variants: 02-SSC-2821"
click at [371, 152] on link "02-SSC-2821 /FS SONICWALL TZ270 qoh: 1589 ats: 1589 avgCost: 244.51" at bounding box center [500, 147] width 325 height 14
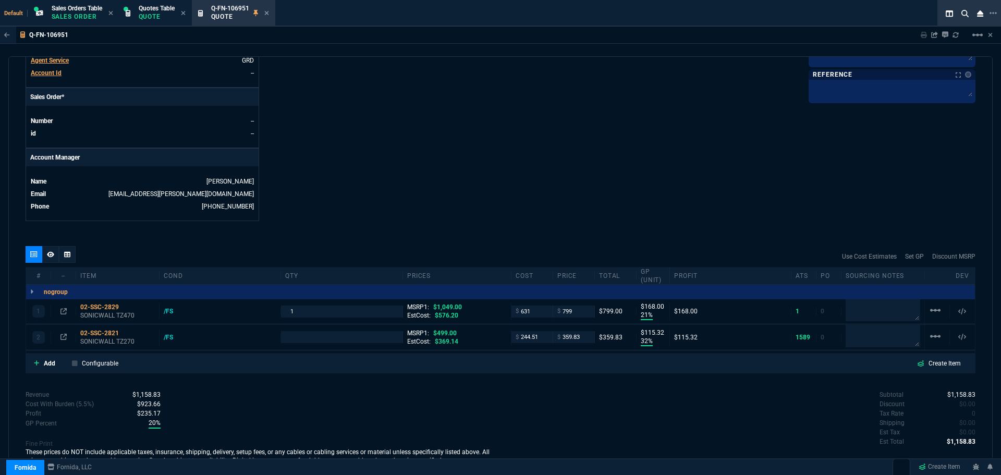
type input "21"
type input "168"
type input "32"
type input "115"
type input "24"
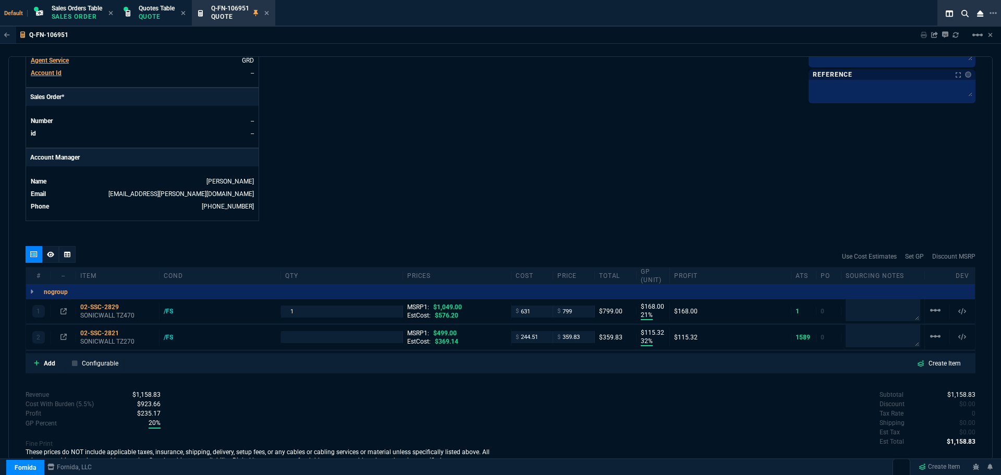
type input "28"
click at [62, 309] on icon at bounding box center [63, 311] width 6 height 6
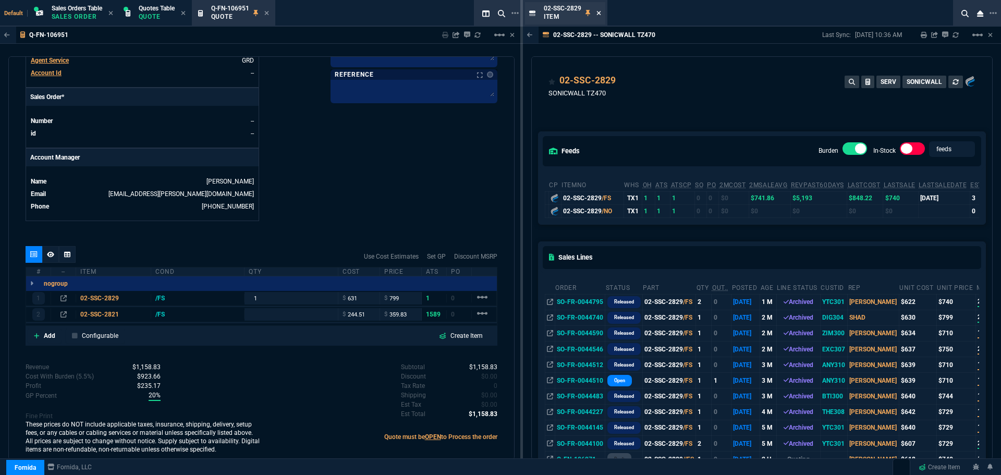
click at [599, 11] on icon at bounding box center [598, 13] width 5 height 6
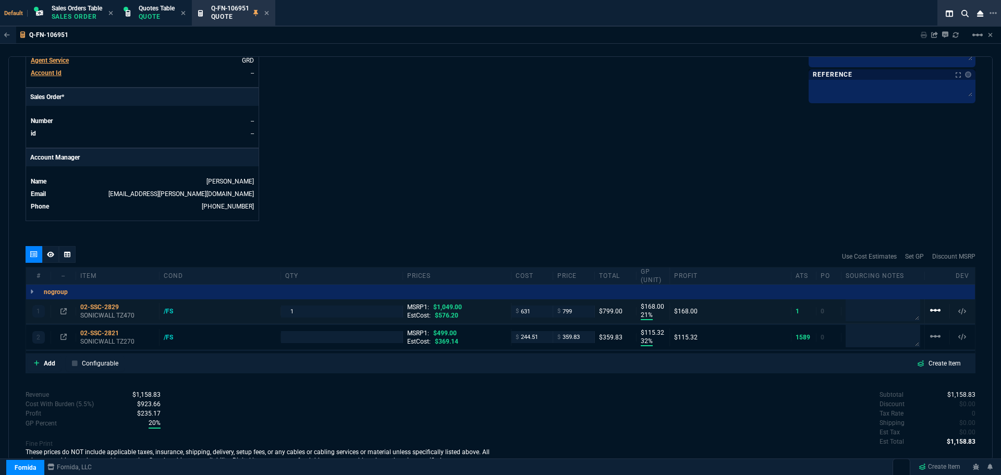
click at [930, 310] on mat-icon "linear_scale" at bounding box center [935, 310] width 13 height 13
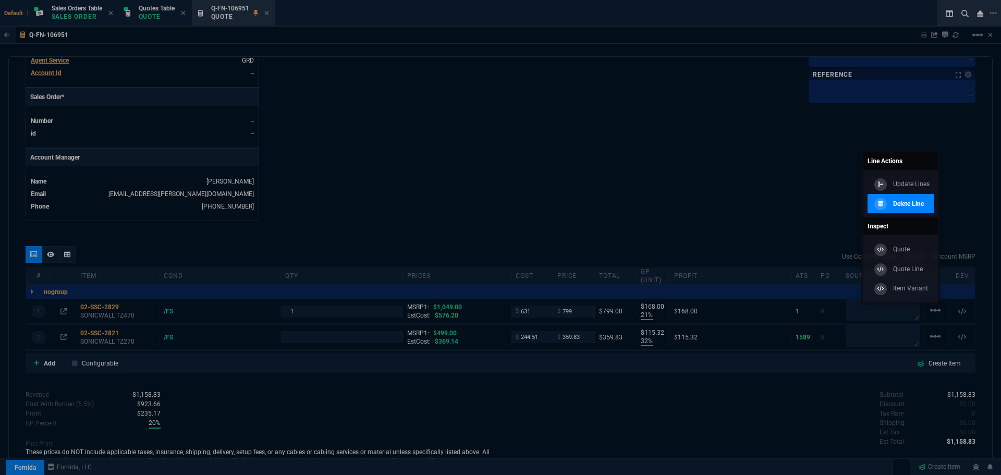
click at [892, 204] on div "Delete Line" at bounding box center [898, 203] width 52 height 11
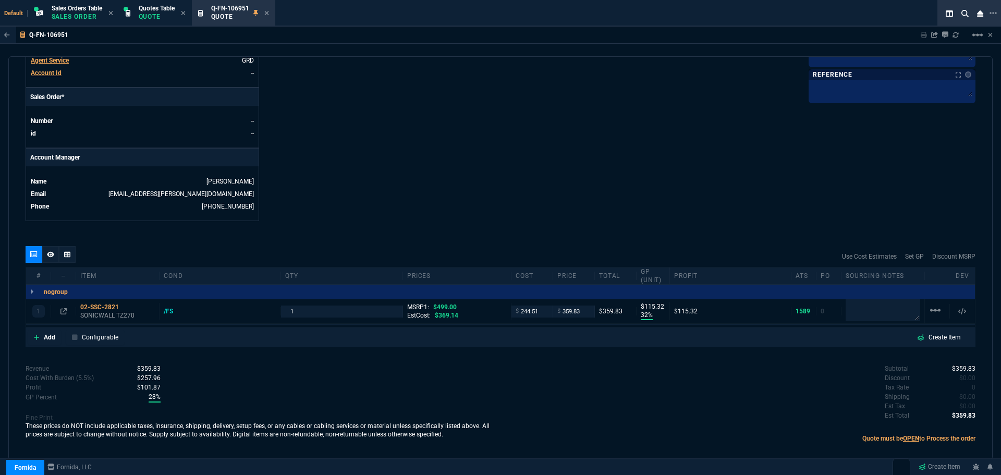
type input "32"
type input "115"
type input "28"
click at [64, 312] on icon at bounding box center [63, 311] width 6 height 6
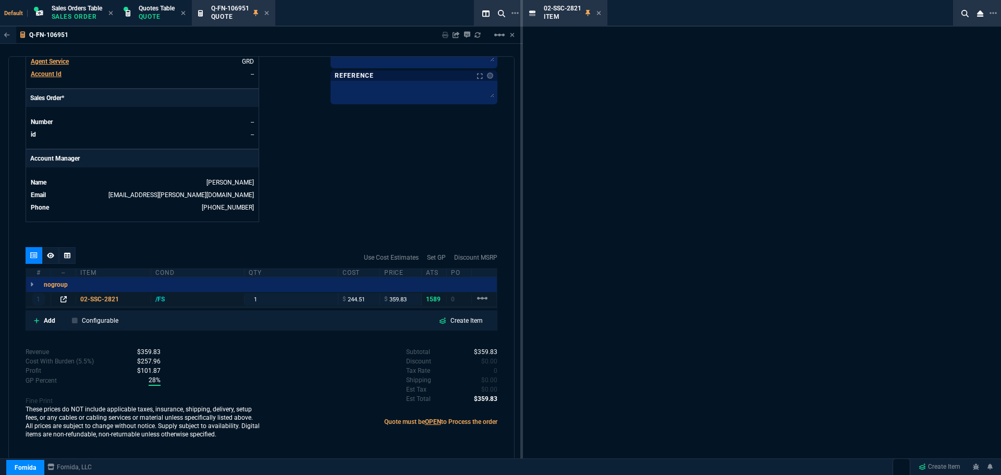
scroll to position [413, 0]
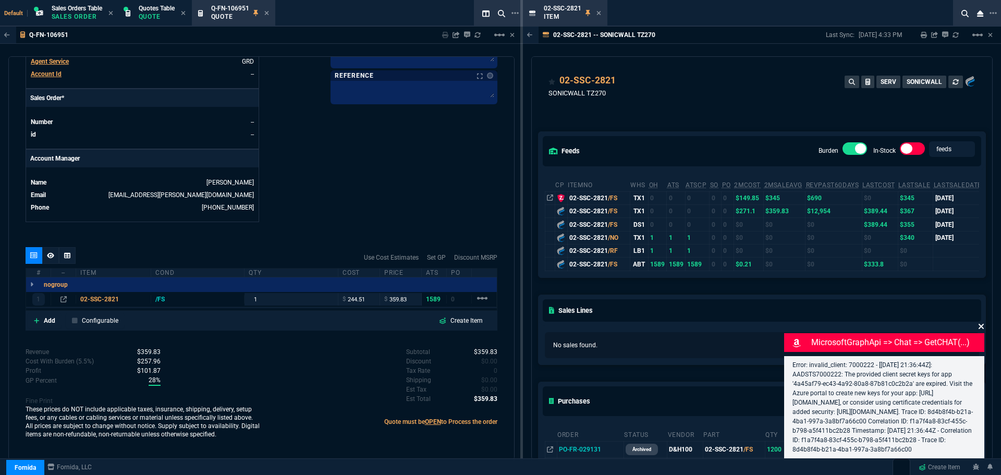
click at [978, 322] on icon at bounding box center [981, 326] width 6 height 8
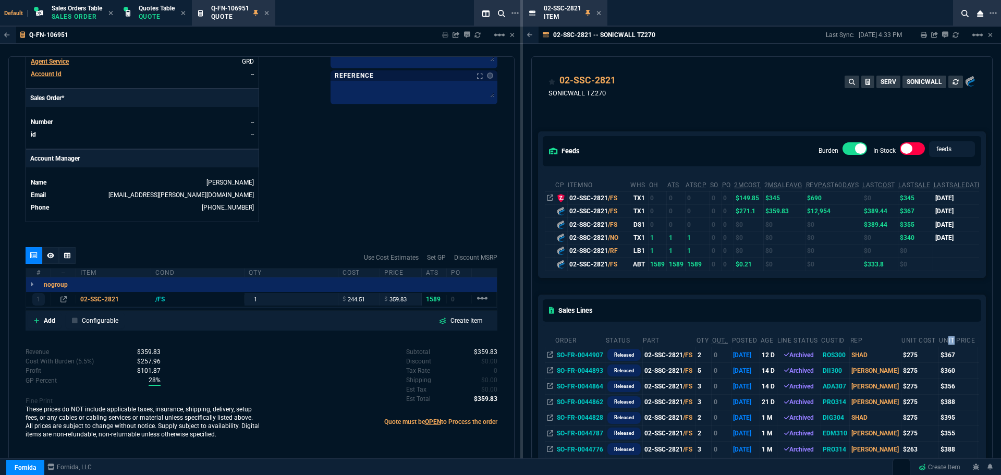
click at [938, 340] on th "Unit Price" at bounding box center [958, 339] width 40 height 15
click at [623, 82] on icon at bounding box center [623, 81] width 6 height 6
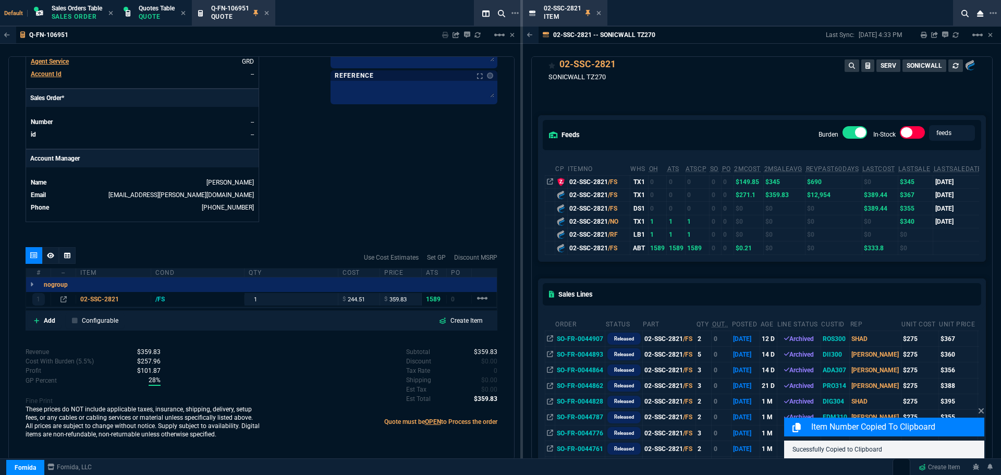
scroll to position [0, 0]
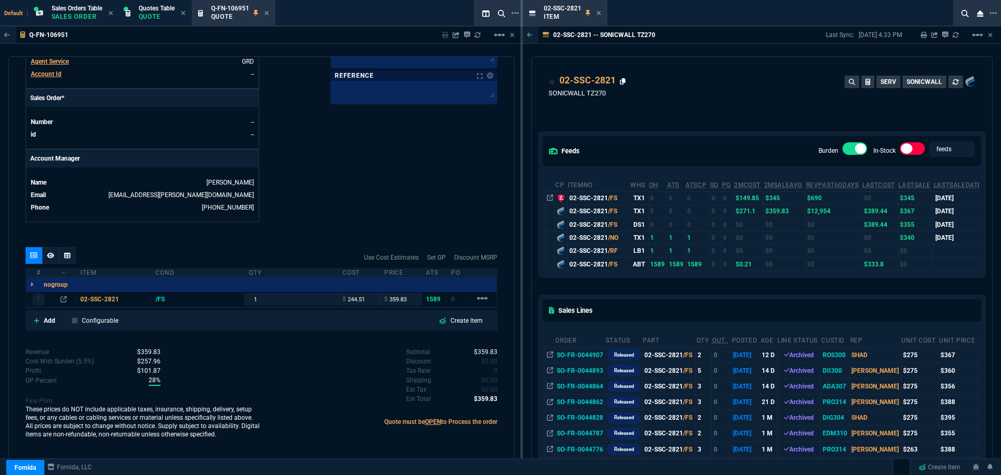
click at [622, 82] on icon at bounding box center [623, 81] width 6 height 6
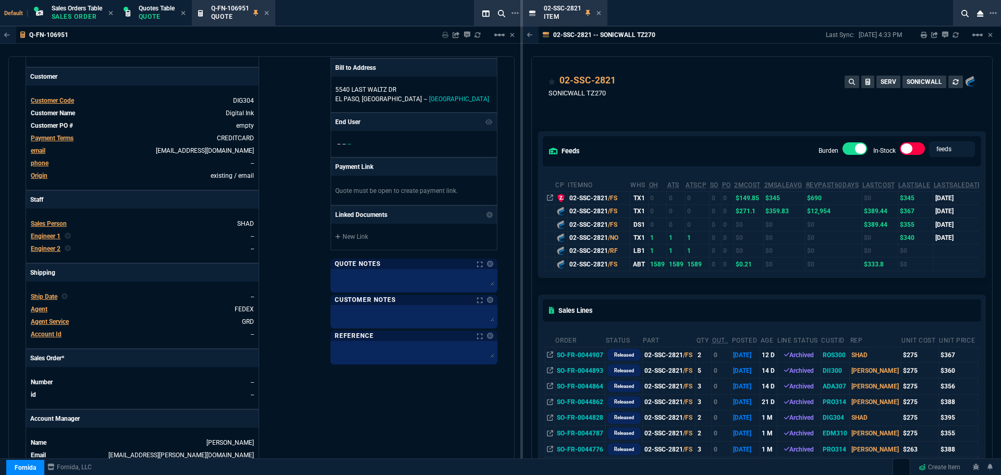
scroll to position [52, 0]
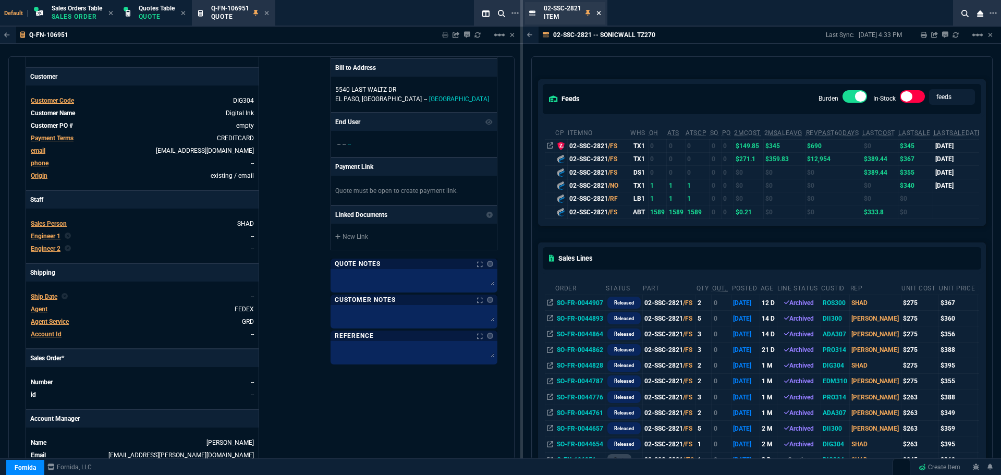
click at [597, 12] on icon at bounding box center [598, 13] width 4 height 4
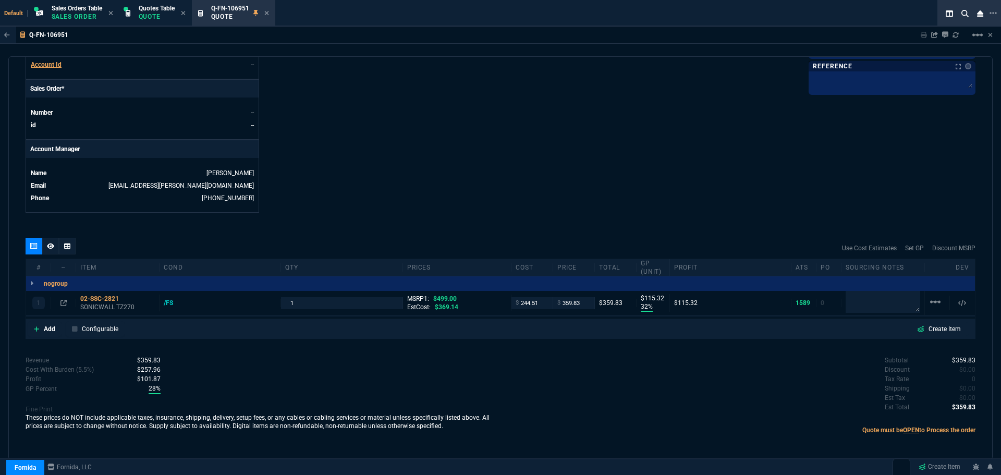
scroll to position [424, 0]
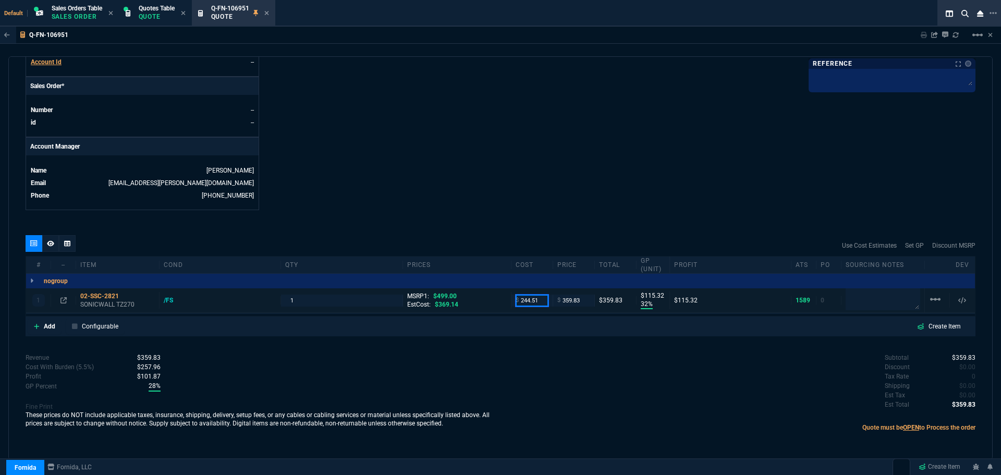
click at [538, 296] on input "244.51" at bounding box center [532, 301] width 33 height 12
type input "275"
type input "24"
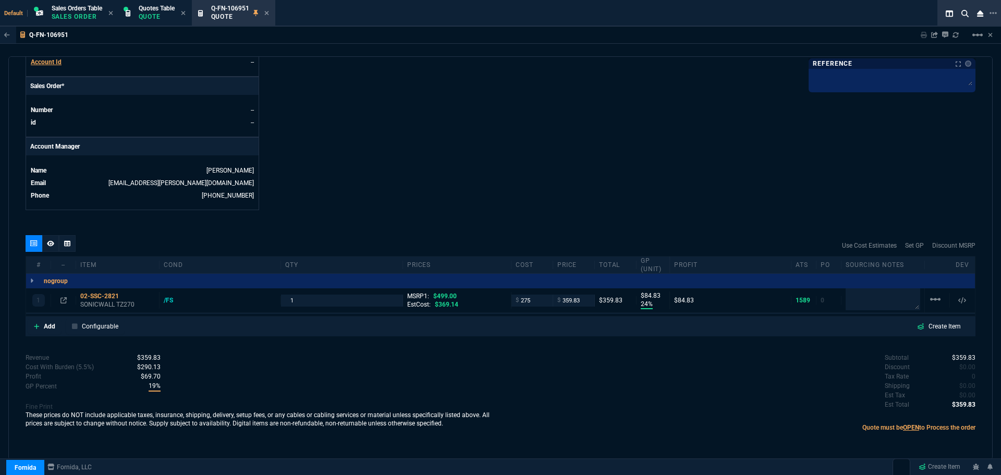
type input "85"
click at [127, 295] on icon at bounding box center [126, 296] width 6 height 6
click at [63, 297] on icon at bounding box center [63, 300] width 6 height 6
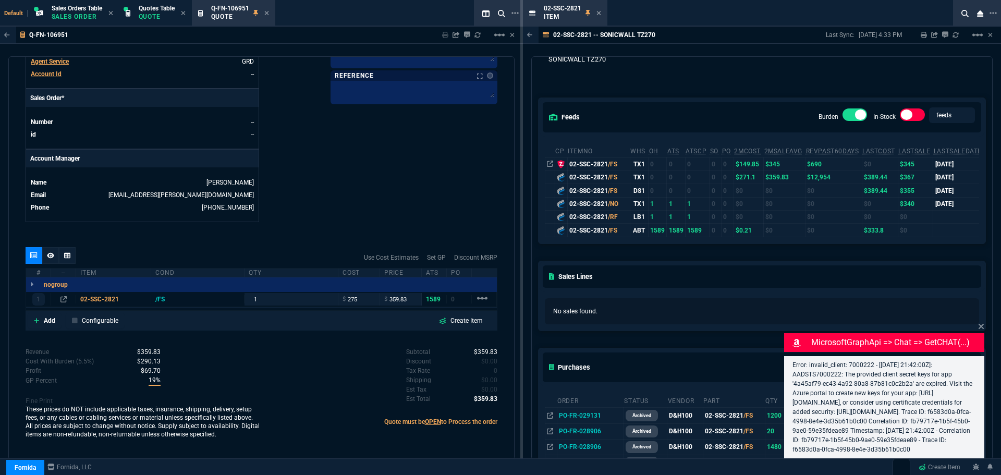
scroll to position [52, 0]
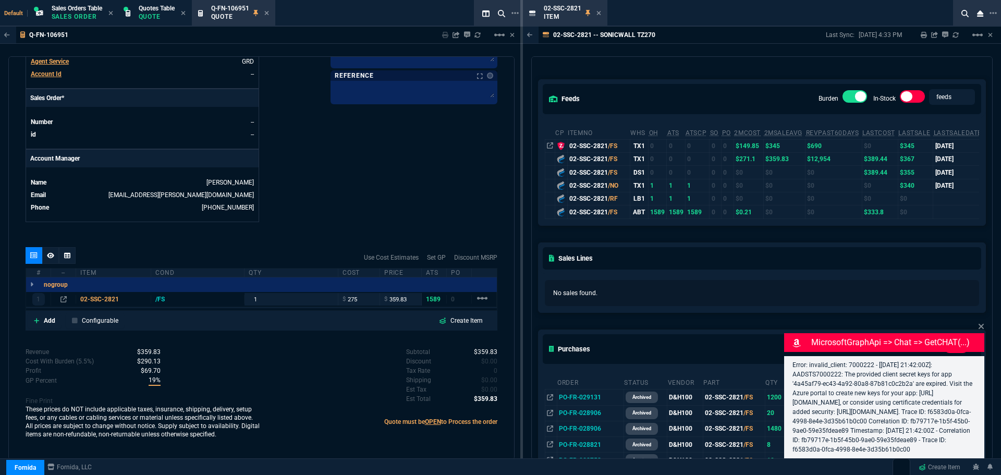
click at [984, 317] on div "feeds Burden In-Stock feeds prices cp ItemNo WHS OH ATS ATSCP SO PO 2MCost 2MSa…" at bounding box center [762, 432] width 460 height 753
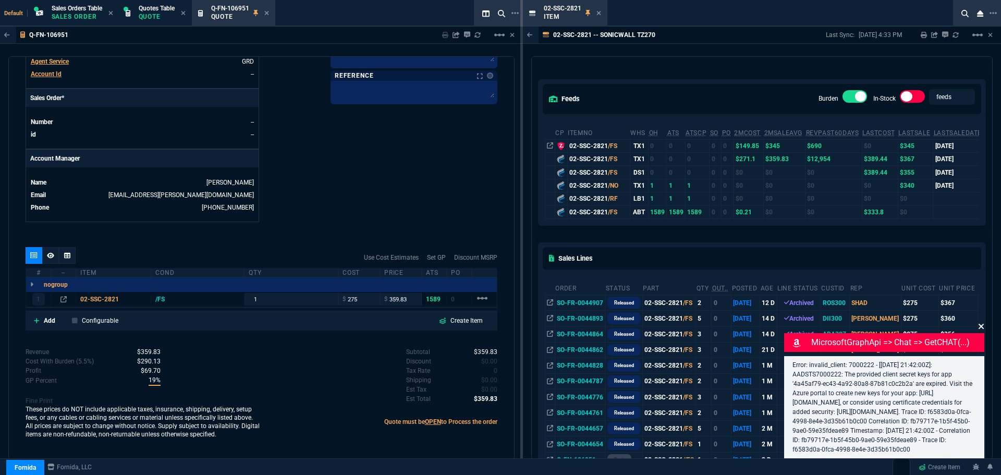
click at [978, 322] on icon at bounding box center [981, 326] width 6 height 8
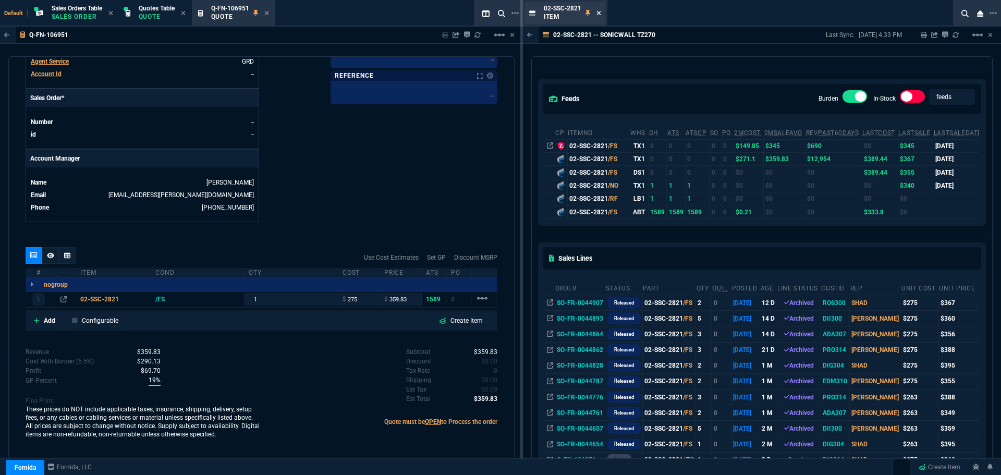
click at [597, 13] on icon at bounding box center [598, 13] width 5 height 6
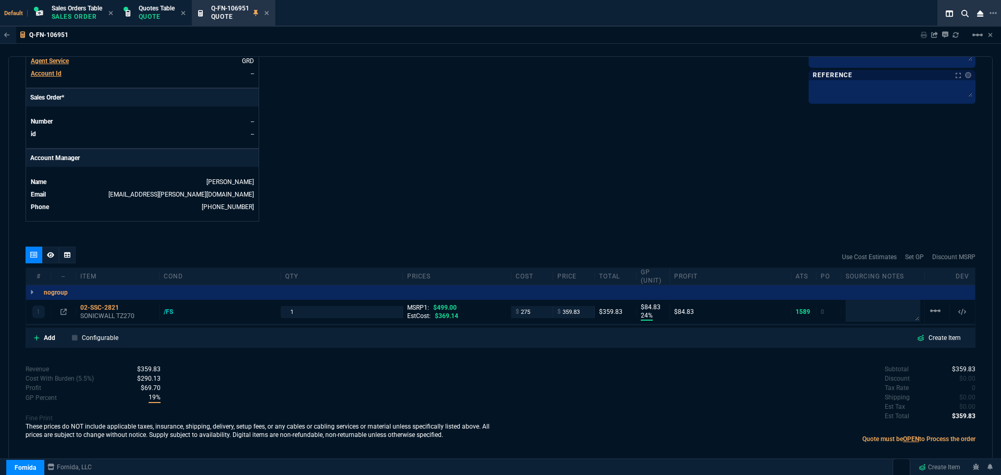
scroll to position [424, 0]
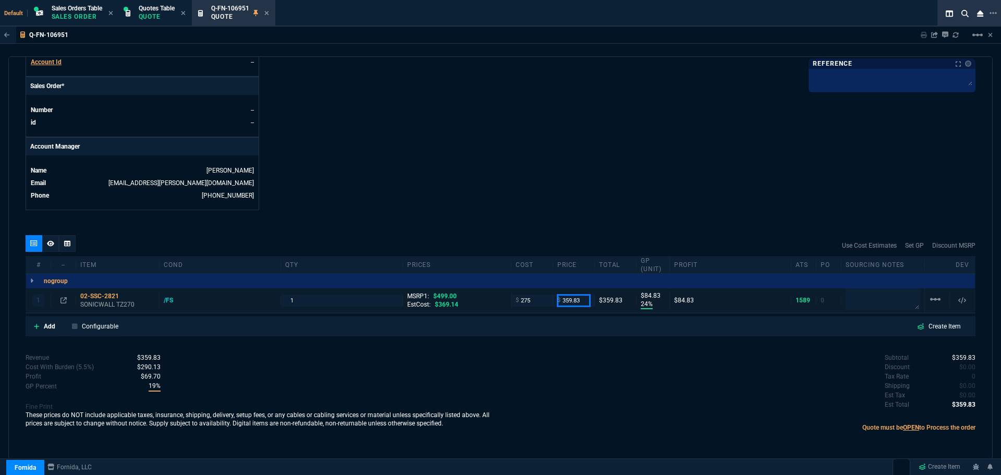
click at [574, 300] on input "359.83" at bounding box center [573, 301] width 33 height 12
type input "395"
type input "30"
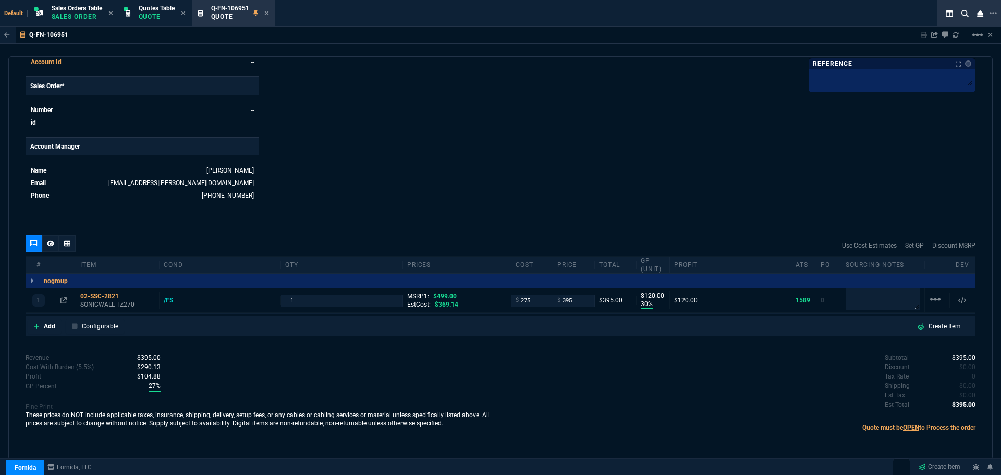
type input "120"
type input "21"
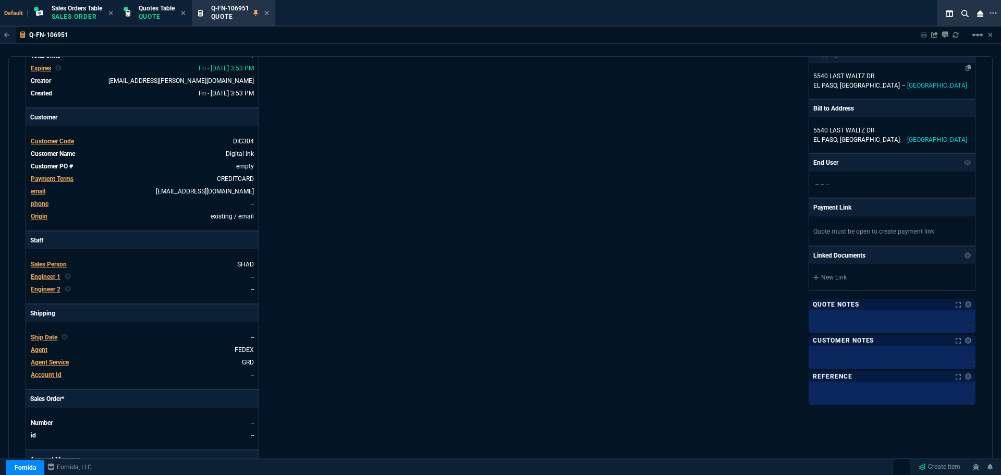
scroll to position [0, 0]
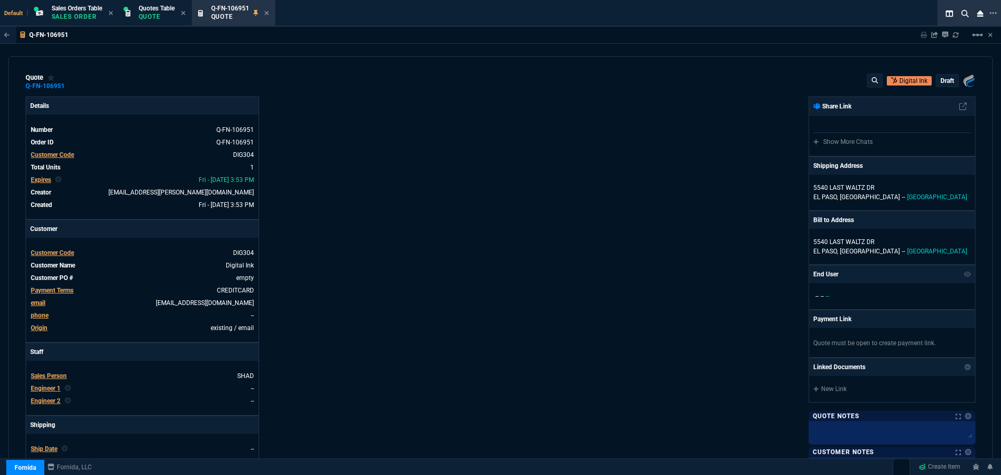
click at [940, 83] on p "draft" at bounding box center [947, 81] width 14 height 8
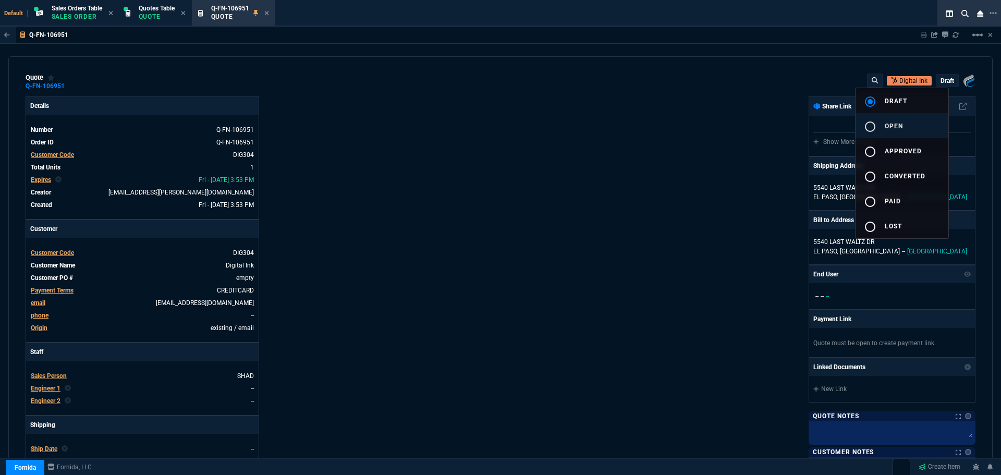
click at [891, 120] on button "radio_button_unchecked open" at bounding box center [901, 125] width 93 height 25
click at [688, 179] on div at bounding box center [500, 237] width 1001 height 475
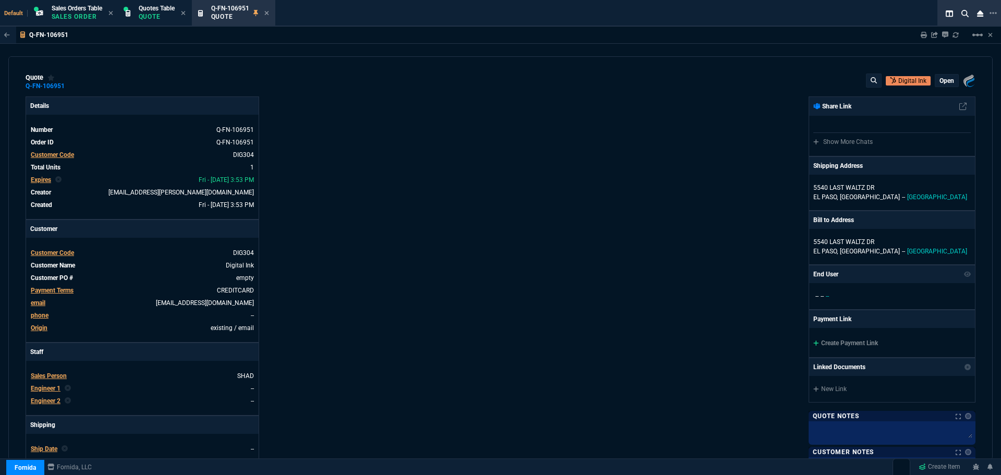
type input "30"
type input "120"
type input "21"
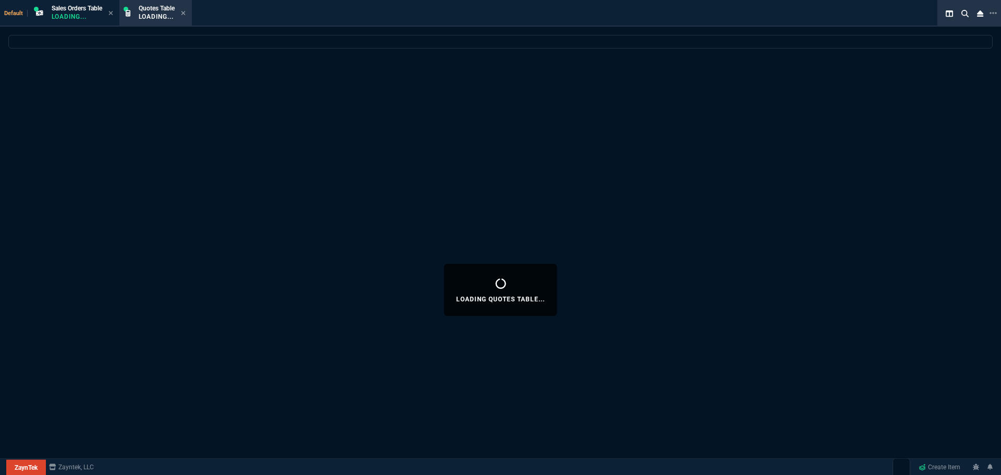
select select "4: SHAD"
select select
select select "4: SHAD"
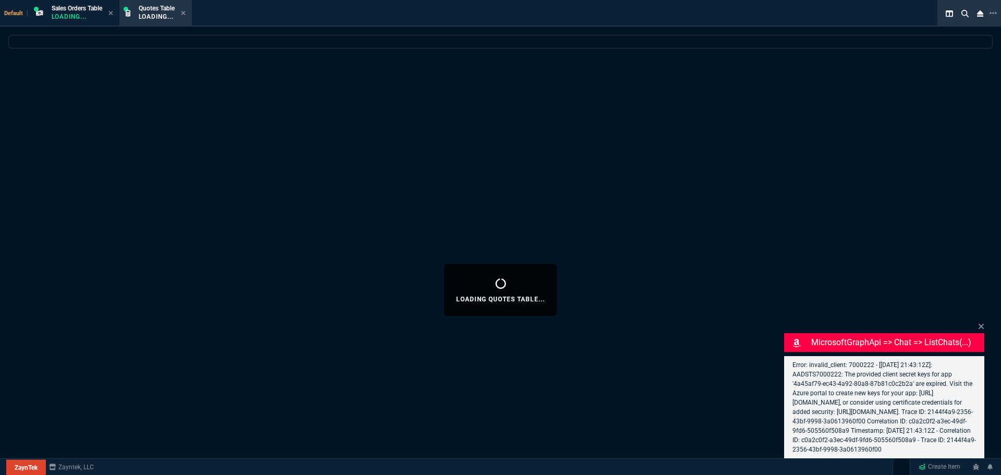
select select
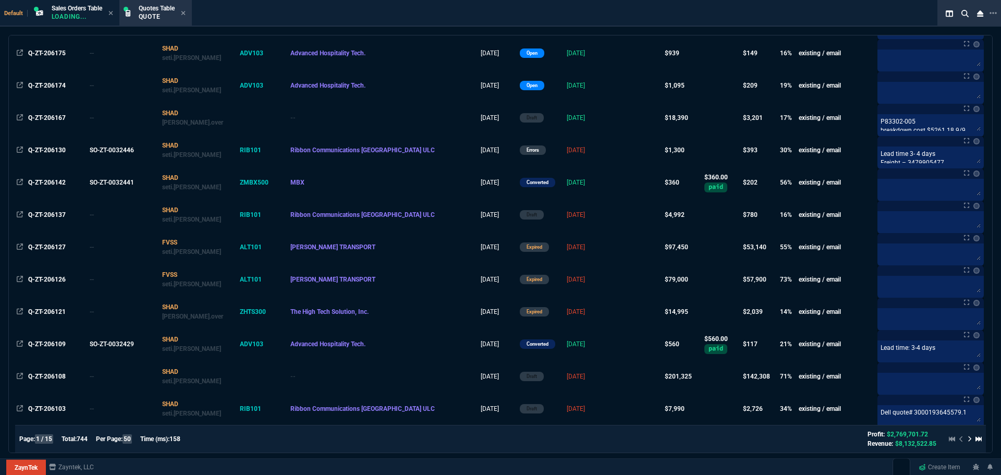
scroll to position [209, 0]
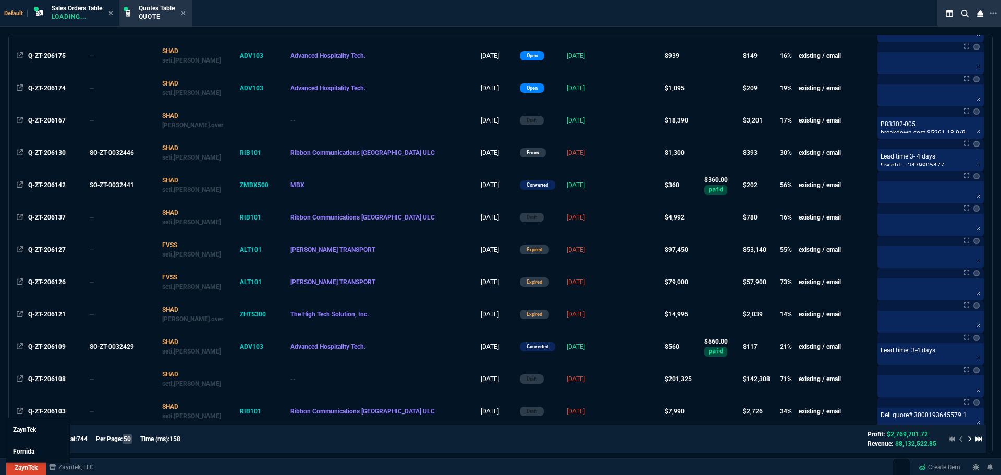
click at [25, 465] on link "ZaynTek" at bounding box center [26, 468] width 40 height 16
click at [23, 446] on link "Fornida" at bounding box center [38, 452] width 63 height 22
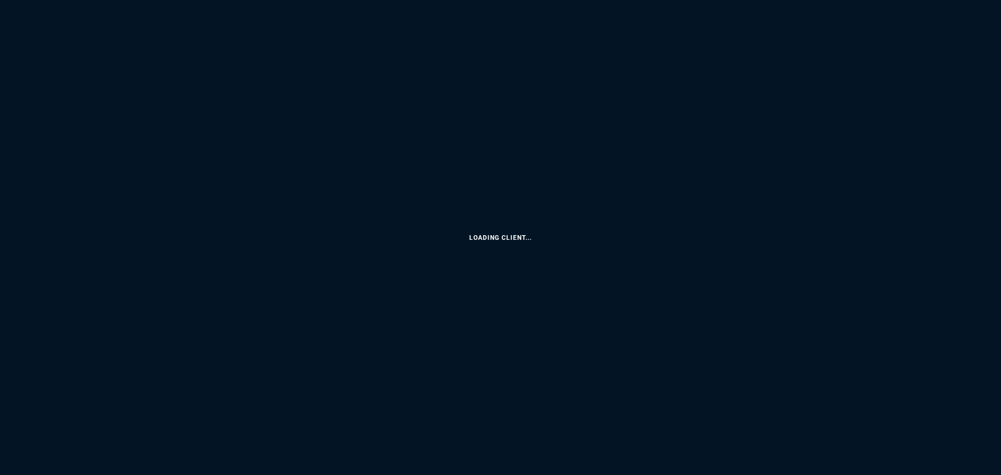
select select "4: SHAD"
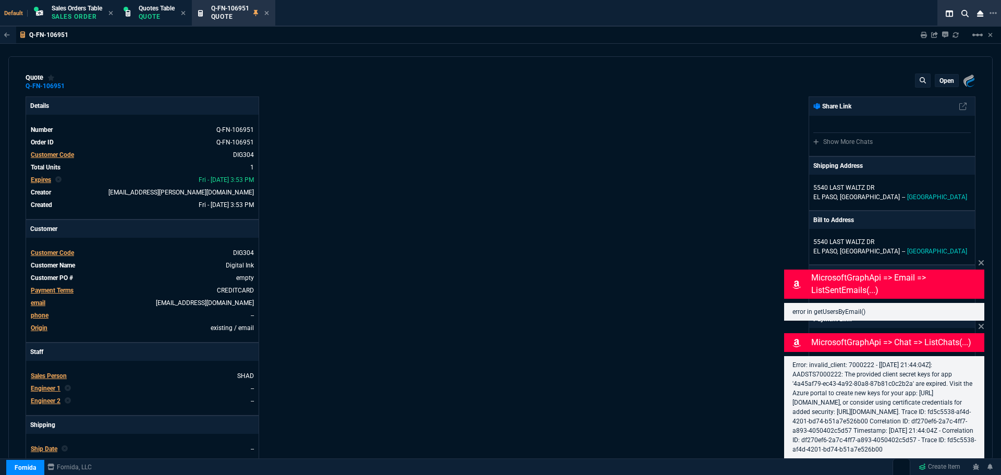
type input "30"
type input "120"
type input "499"
type input "21"
click at [982, 260] on icon at bounding box center [981, 262] width 5 height 5
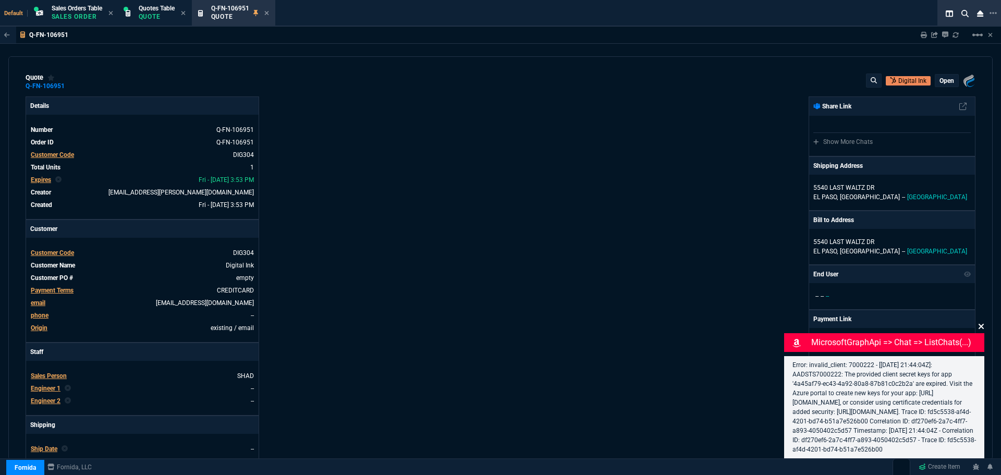
click at [979, 322] on icon at bounding box center [981, 326] width 6 height 8
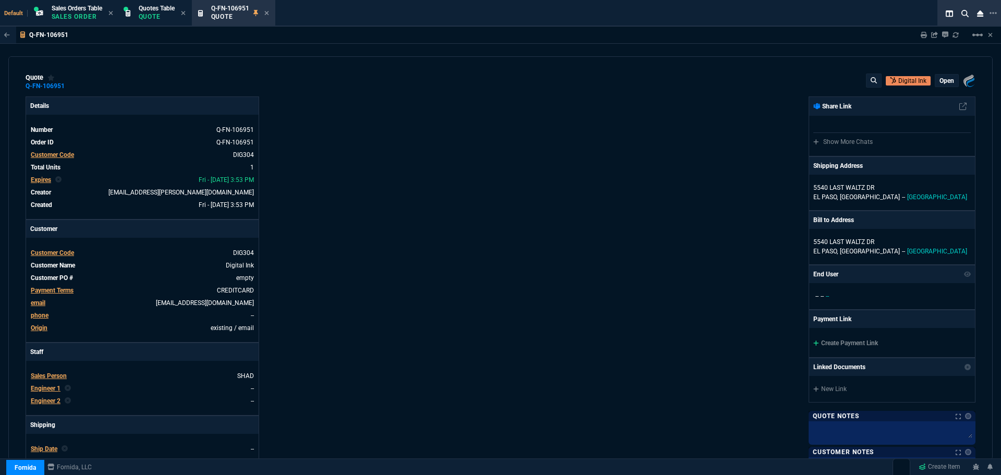
scroll to position [313, 0]
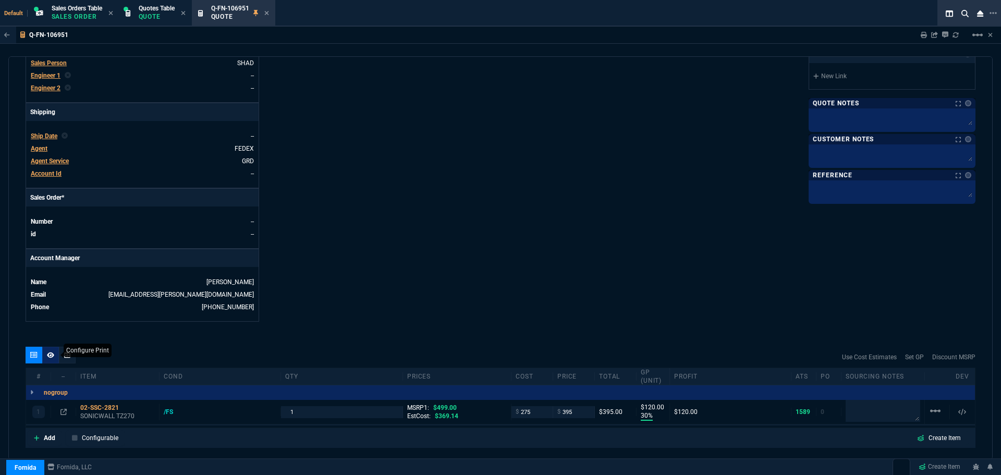
click at [52, 356] on icon at bounding box center [50, 355] width 7 height 6
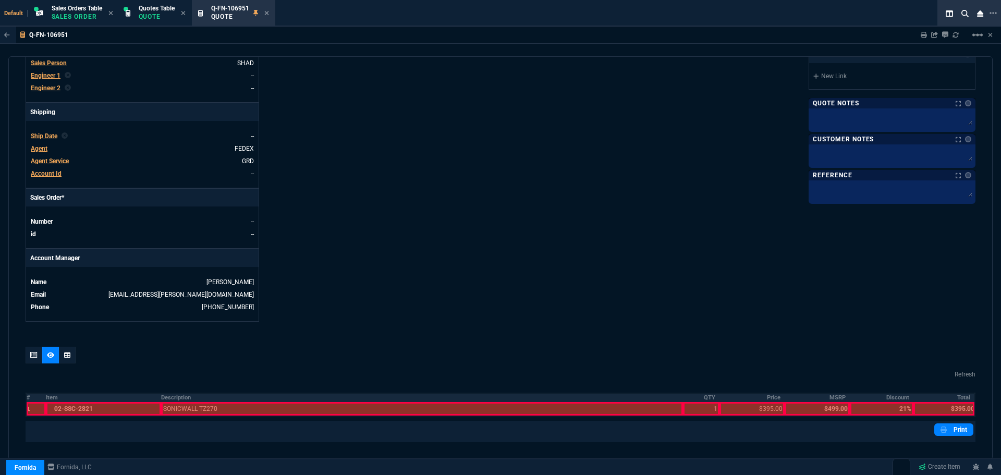
click at [167, 398] on th "Description" at bounding box center [422, 397] width 522 height 9
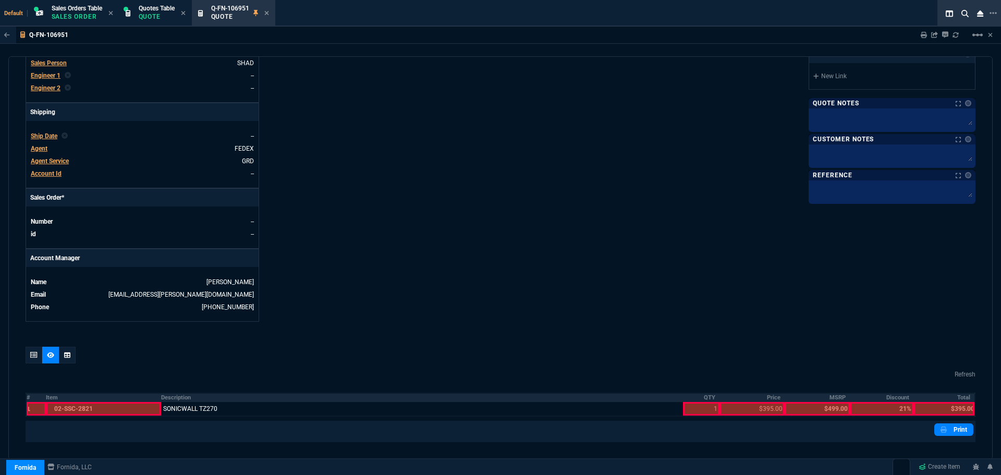
click at [708, 396] on th "QTY" at bounding box center [701, 397] width 37 height 9
click at [771, 396] on th "Price" at bounding box center [751, 397] width 65 height 9
click at [958, 394] on th "Total" at bounding box center [944, 397] width 62 height 9
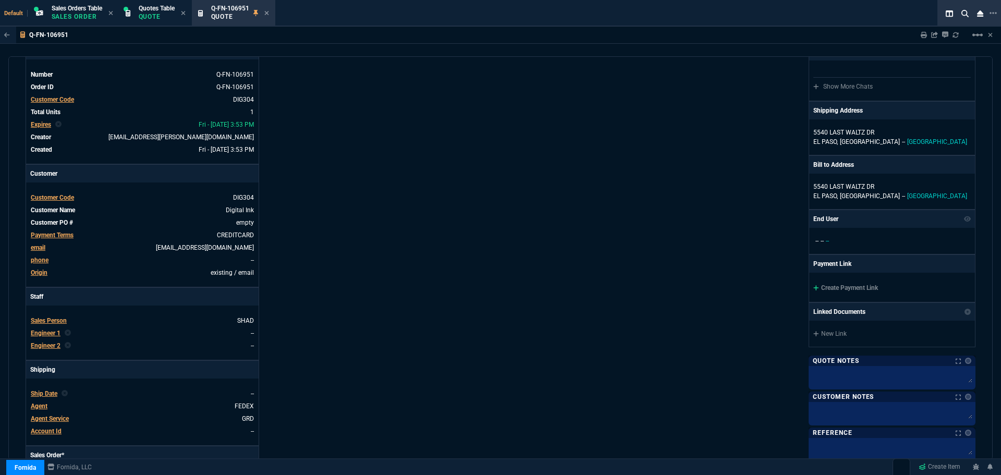
scroll to position [52, 0]
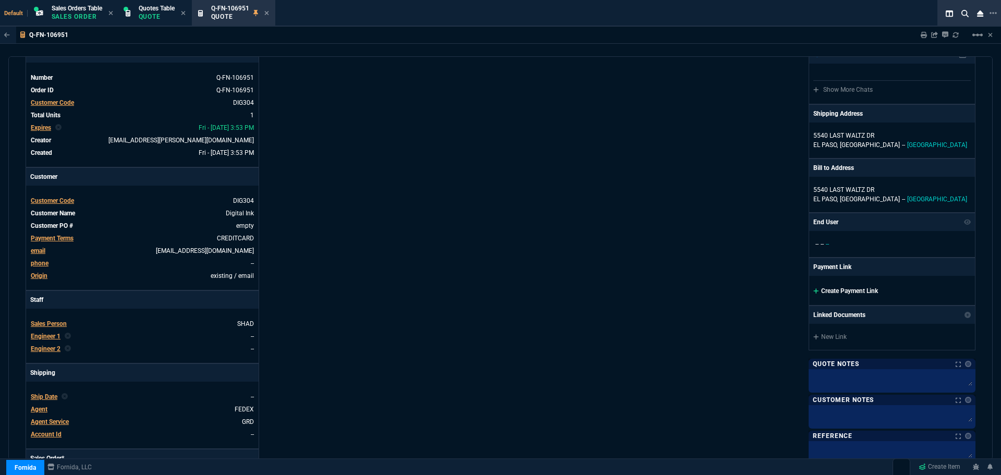
click at [833, 294] on link "Create Payment Link" at bounding box center [845, 290] width 65 height 7
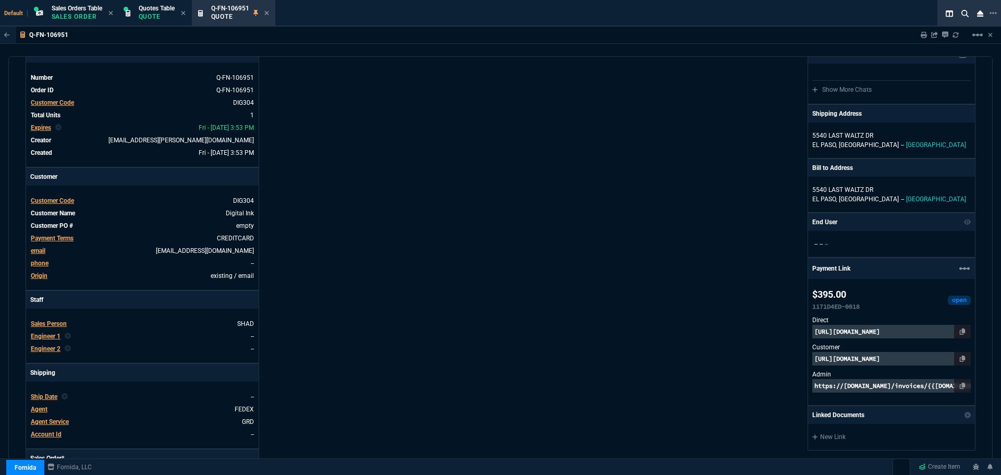
click at [877, 364] on p "https://pay.fornida.com/public/quotes/Q-FN-106951/checkout" at bounding box center [891, 359] width 158 height 14
click at [822, 332] on p "https://invoice.stripe.com/i/acct_1NlHLHDXpnq5UzUZ/live_YWNjdF8xTmxITEhEWHBucTV…" at bounding box center [891, 332] width 158 height 14
click at [891, 357] on p "https://pay.fornida.com/public/quotes/Q-FN-106951/checkout" at bounding box center [891, 359] width 158 height 14
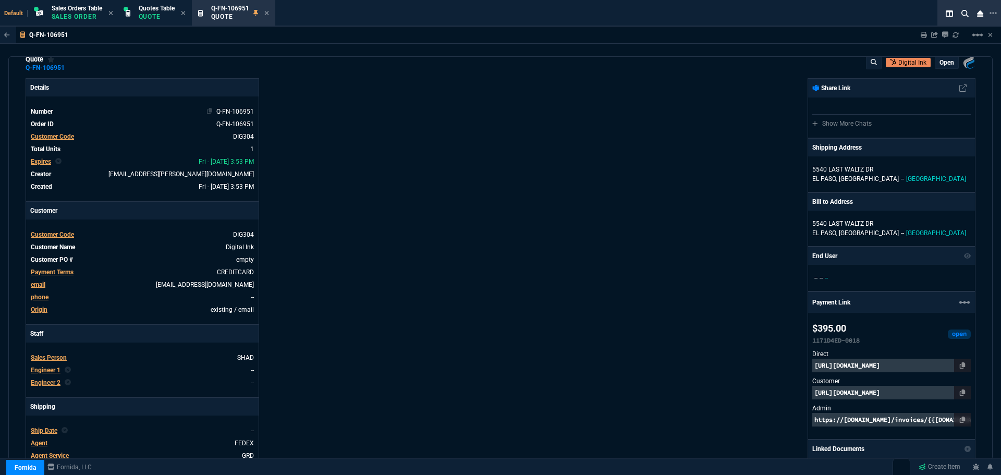
scroll to position [0, 0]
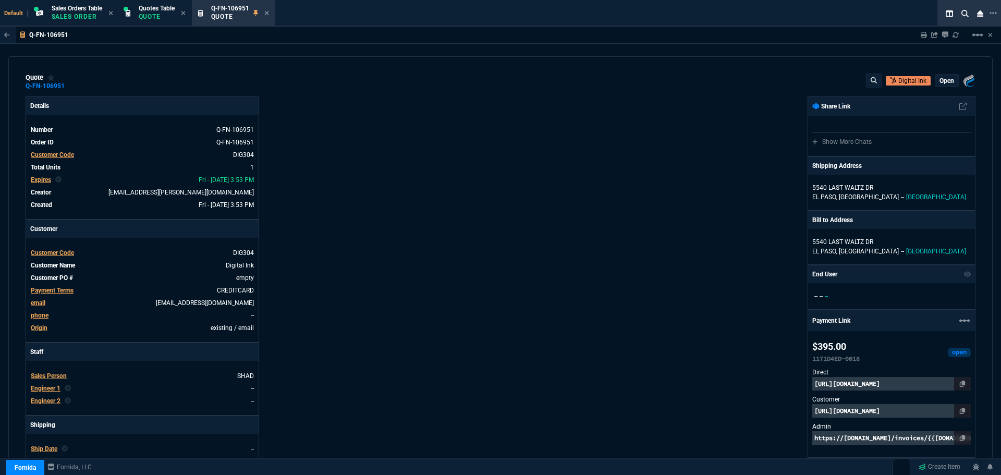
click at [74, 86] on div "quote Q-FN-106951 Digital Ink open Fornida, LLC 2609 Technology Dr Suite 300 Pl…" at bounding box center [501, 82] width 950 height 17
click at [71, 86] on icon at bounding box center [72, 86] width 6 height 6
click at [960, 410] on icon at bounding box center [963, 411] width 6 height 6
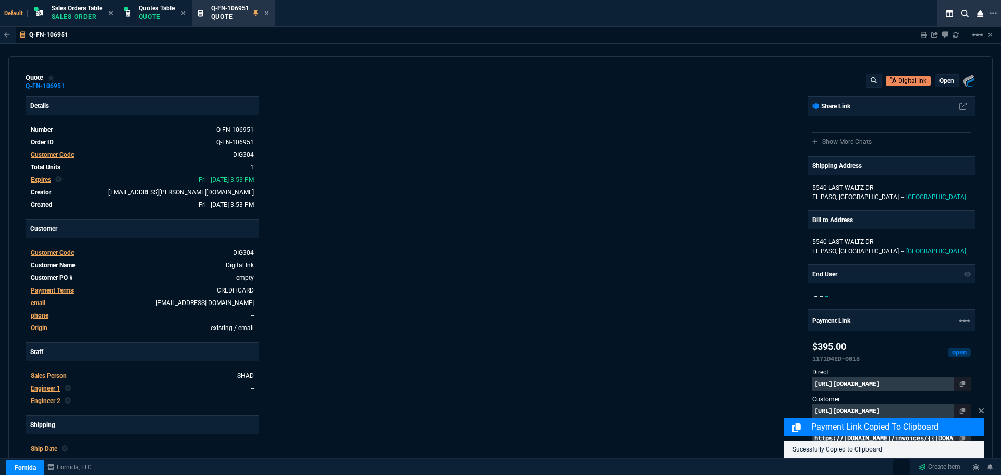
click at [938, 410] on div "Payment Link Copied to Clipboard Sucessfully Copied to Clipboard" at bounding box center [884, 431] width 200 height 53
click at [980, 411] on icon at bounding box center [981, 411] width 6 height 8
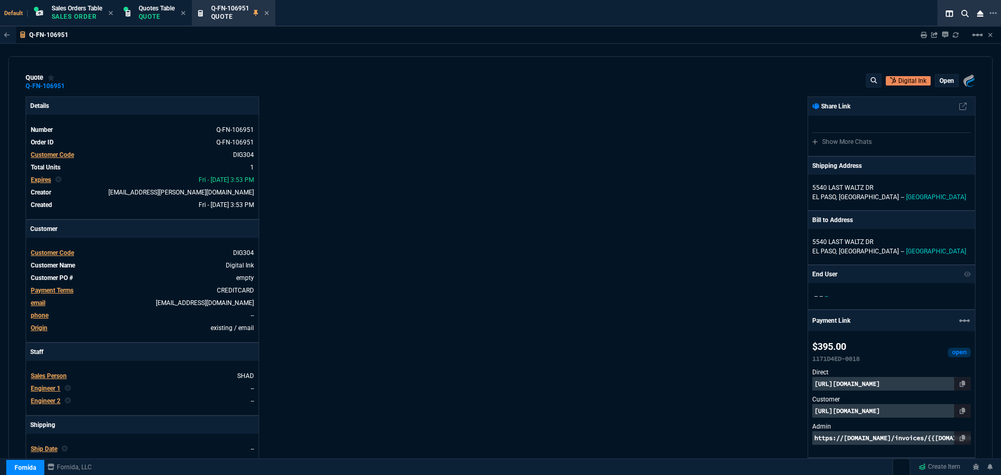
click at [898, 411] on p "https://pay.fornida.com/public/quotes/Q-FN-106951/checkout" at bounding box center [891, 411] width 158 height 14
click at [269, 11] on icon at bounding box center [266, 13] width 5 height 6
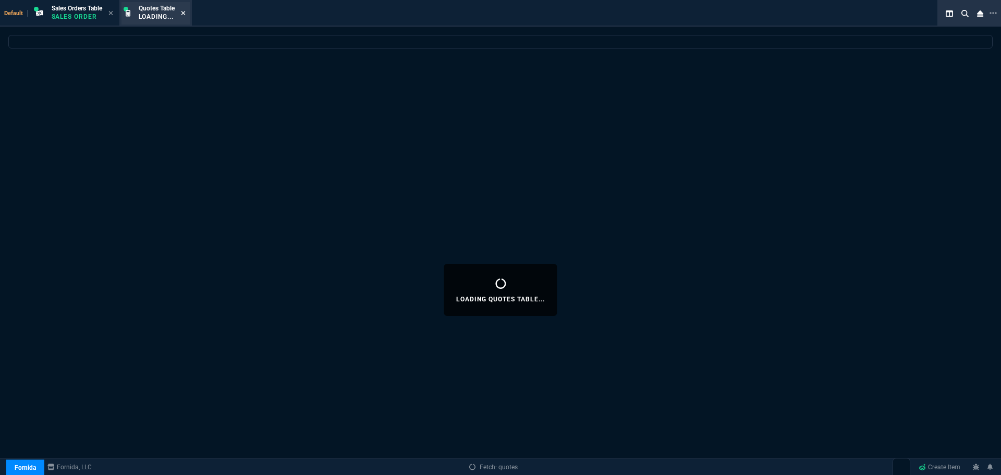
select select
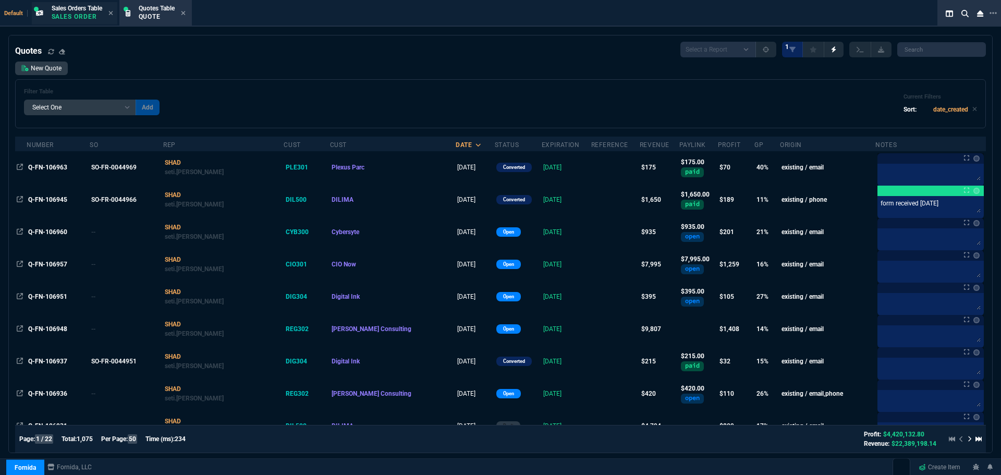
click at [83, 11] on span "Sales Orders Table" at bounding box center [77, 8] width 51 height 7
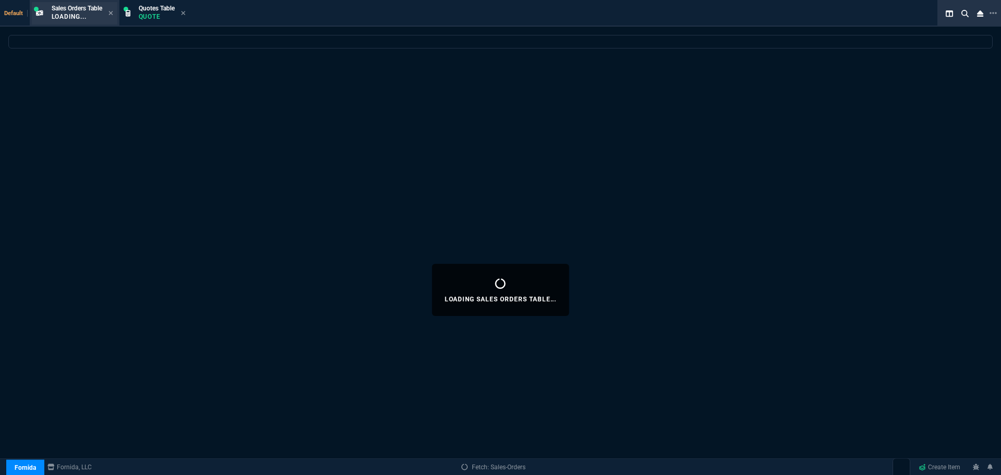
select select
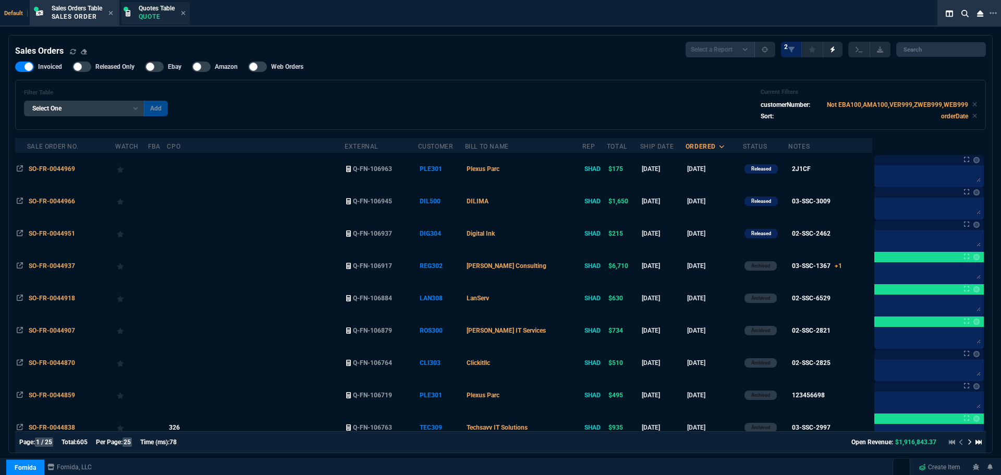
click at [143, 14] on p "Quote" at bounding box center [157, 17] width 36 height 8
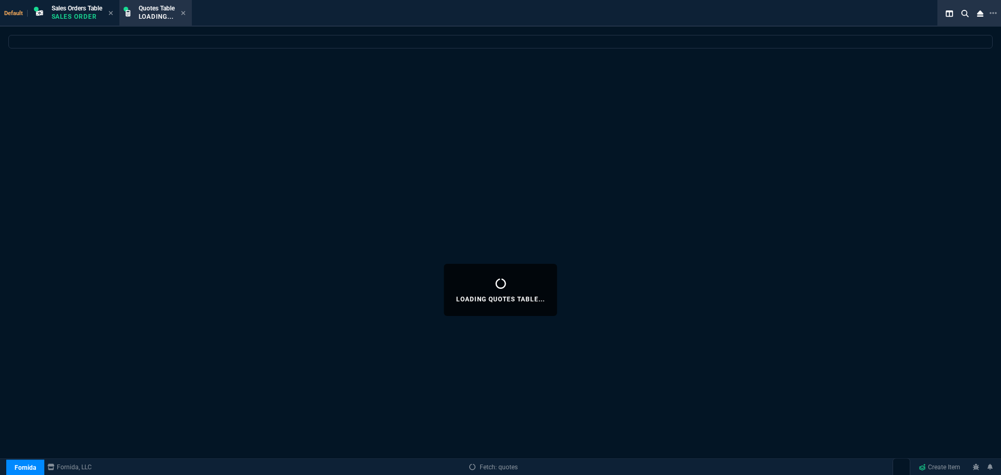
select select
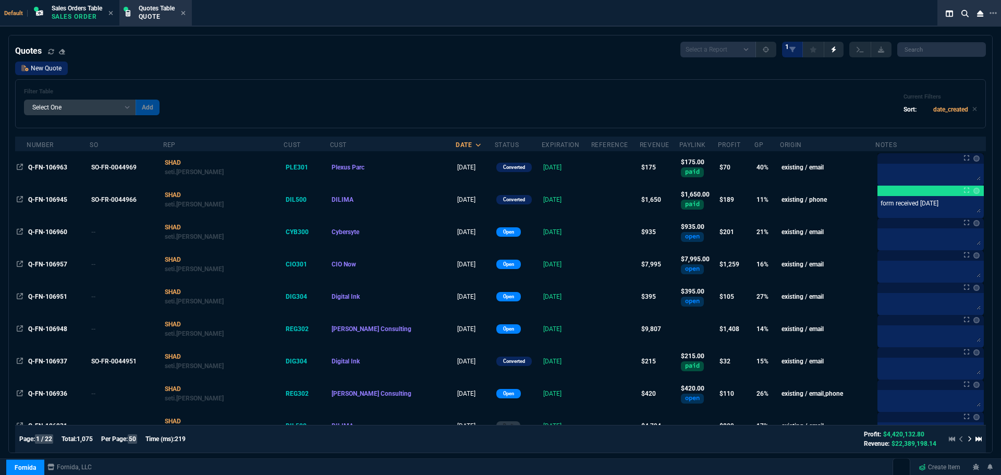
click at [36, 69] on link "New Quote" at bounding box center [41, 69] width 53 height 14
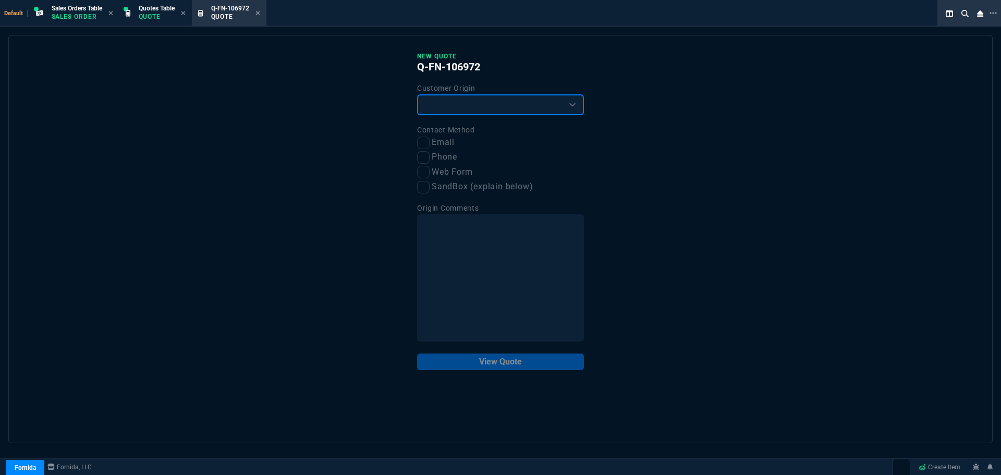
click at [476, 105] on select "Existing Customer Amazon Lead (first order) Website Lead (first order) Called (…" at bounding box center [500, 104] width 167 height 21
select select "existing"
click at [417, 95] on select "Existing Customer Amazon Lead (first order) Website Lead (first order) Called (…" at bounding box center [500, 104] width 167 height 21
click at [424, 140] on input "Email" at bounding box center [423, 143] width 13 height 13
checkbox input "true"
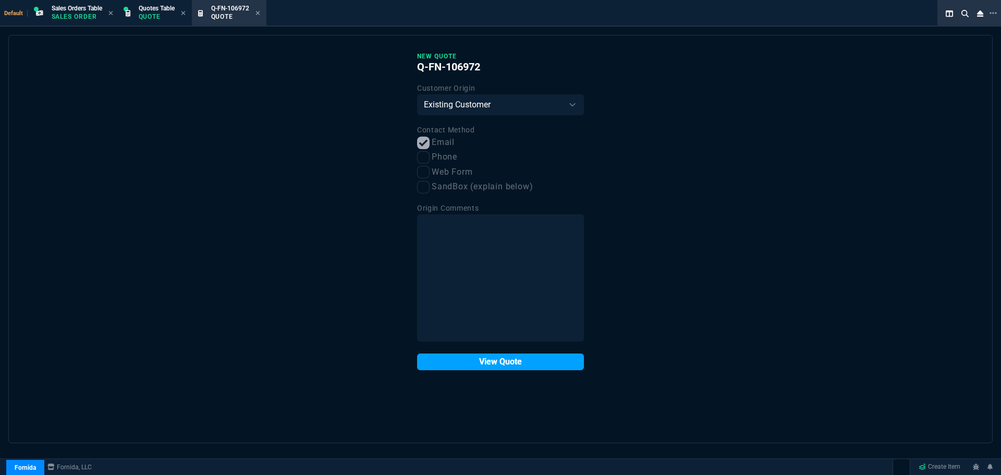
click at [490, 360] on button "View Quote" at bounding box center [500, 361] width 167 height 17
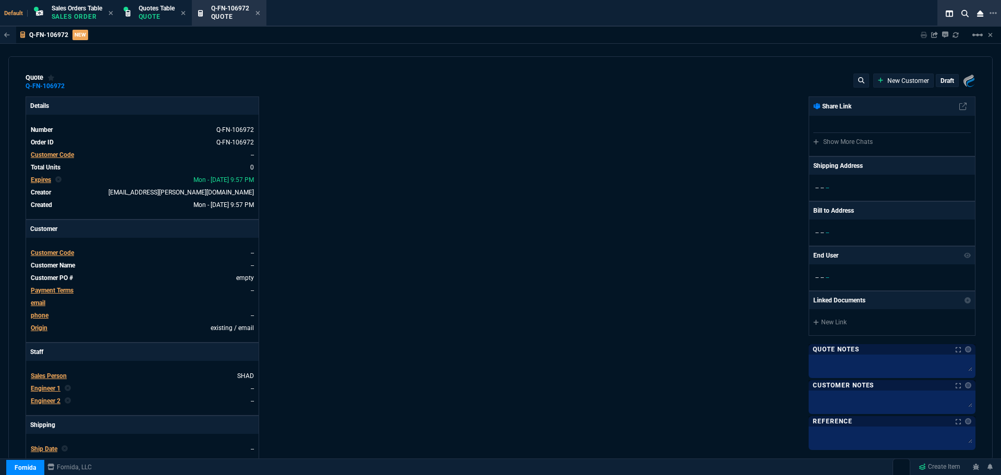
click at [40, 253] on span "Customer Code" at bounding box center [52, 252] width 43 height 7
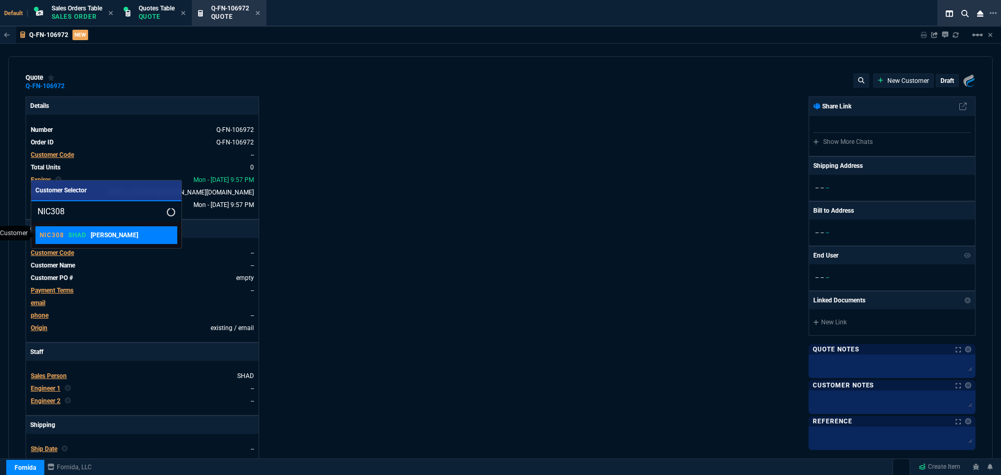
type input "NIC308"
click at [59, 236] on p "NIC308" at bounding box center [52, 235] width 25 height 8
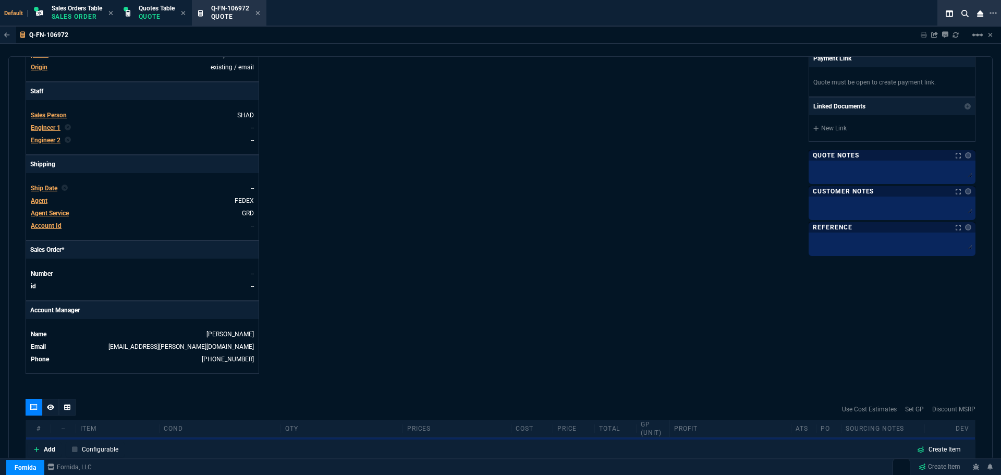
scroll to position [399, 0]
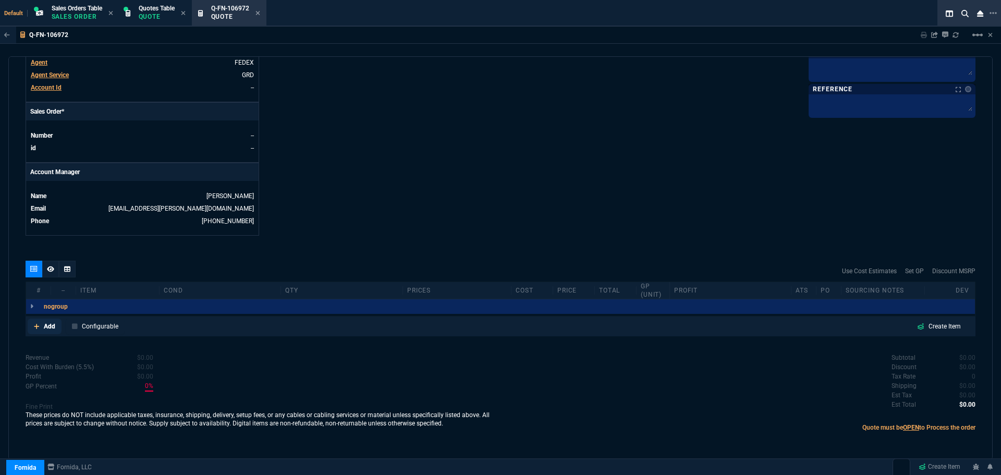
click at [46, 322] on p "Add" at bounding box center [49, 326] width 11 height 9
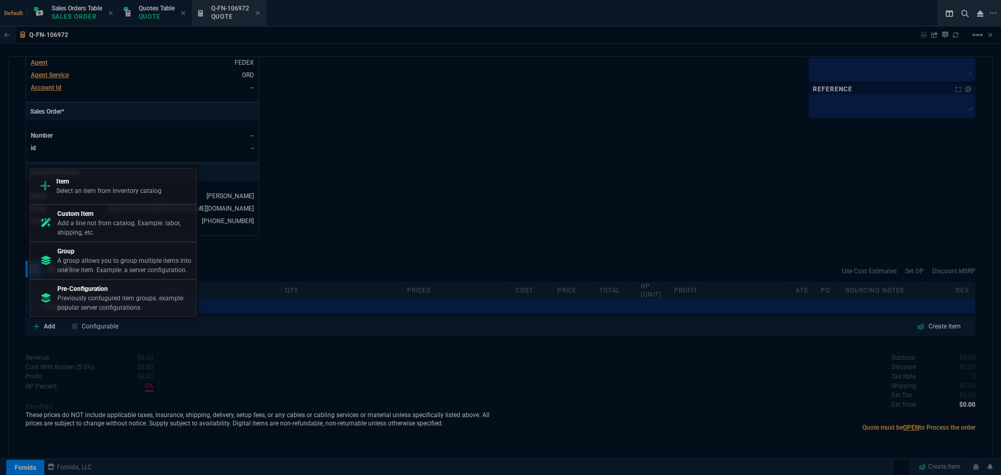
click at [105, 184] on p "Item" at bounding box center [108, 181] width 105 height 9
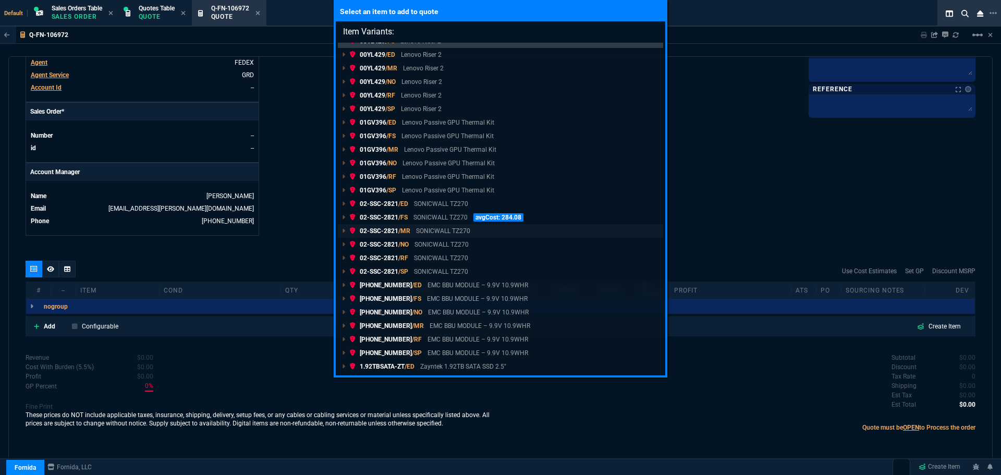
scroll to position [0, 0]
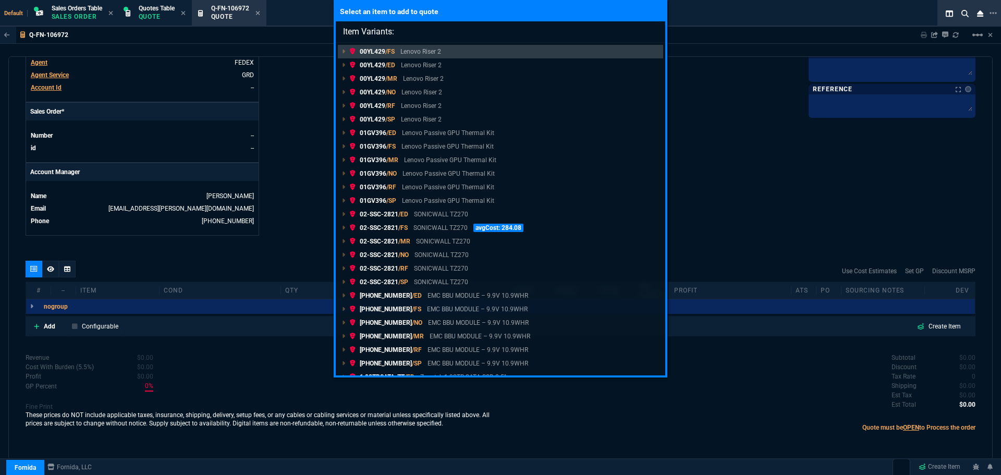
click at [725, 139] on div "Select an item to add to quote Item Variants: 00YL429 /FS Lenovo Riser 2 00YL42…" at bounding box center [500, 237] width 1001 height 475
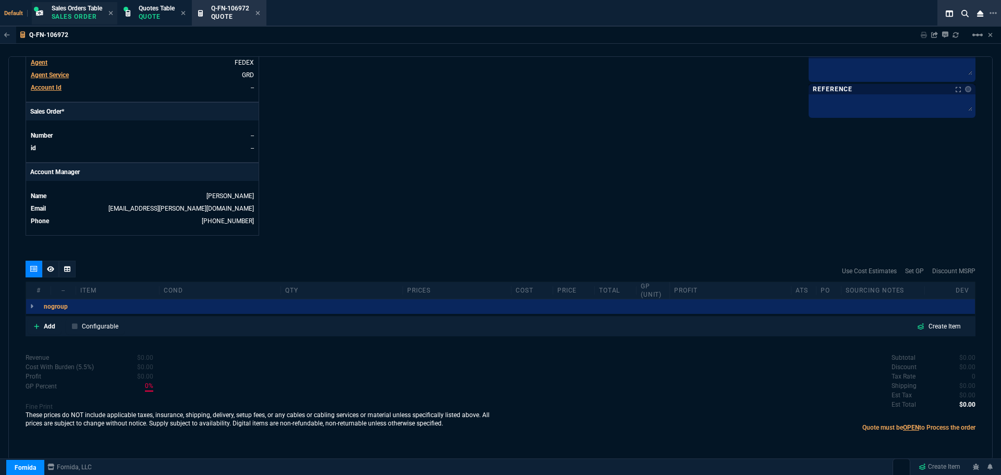
click at [75, 15] on p "Sales Order" at bounding box center [77, 17] width 51 height 8
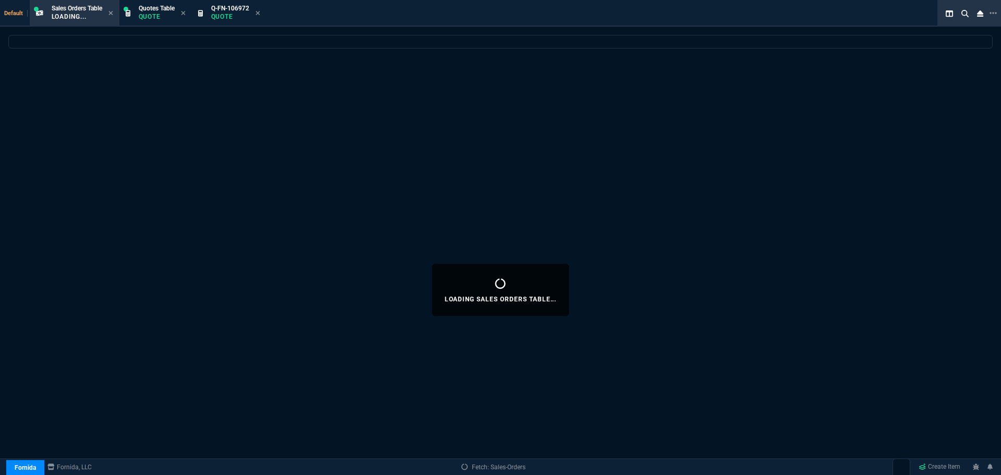
select select
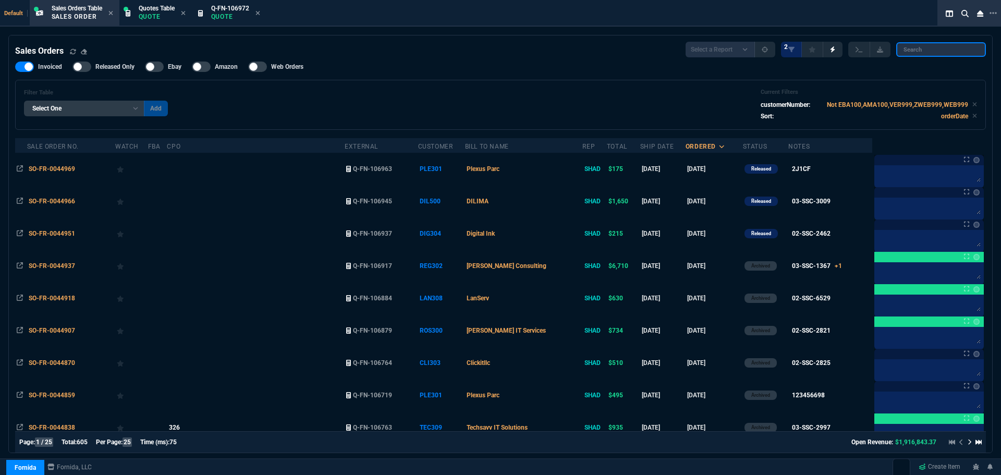
click at [946, 55] on input "search" at bounding box center [941, 49] width 90 height 15
type input "GLO106"
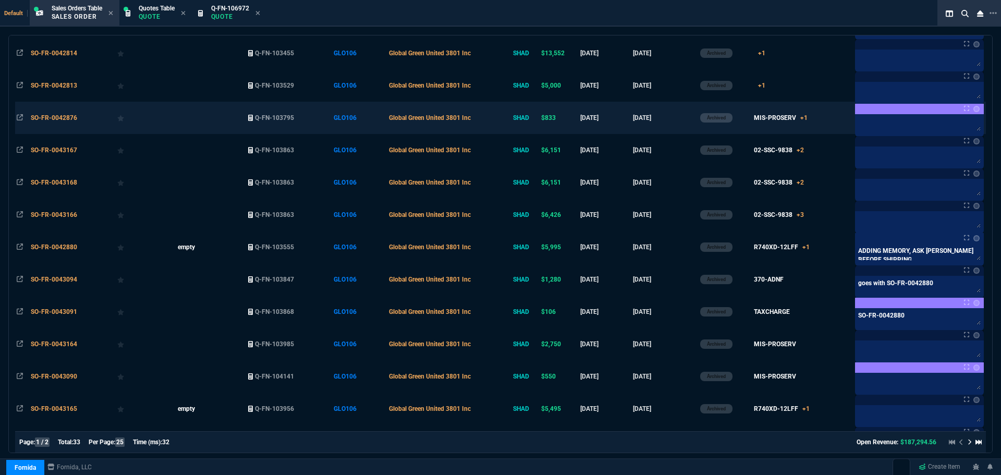
scroll to position [261, 0]
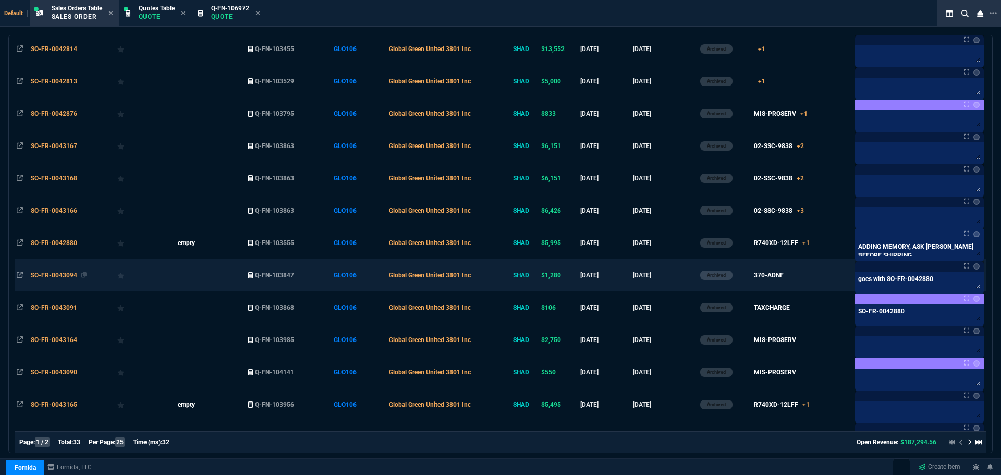
click at [57, 276] on span "SO-FR-0043094" at bounding box center [54, 275] width 46 height 7
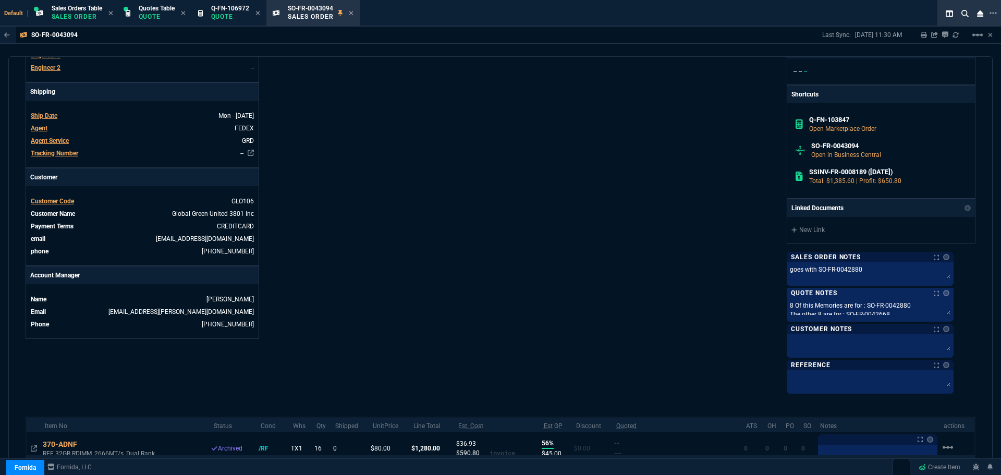
scroll to position [406, 0]
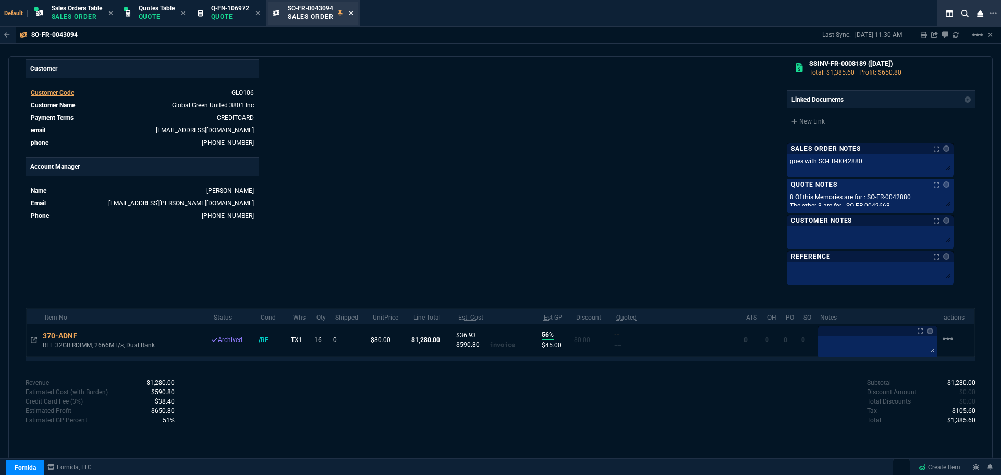
click at [353, 12] on icon at bounding box center [351, 13] width 4 height 4
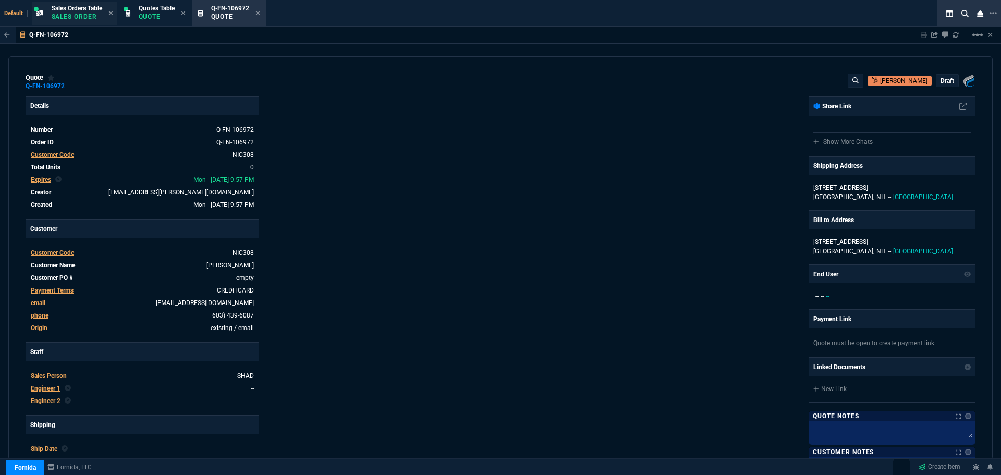
click at [70, 9] on span "Sales Orders Table" at bounding box center [77, 8] width 51 height 7
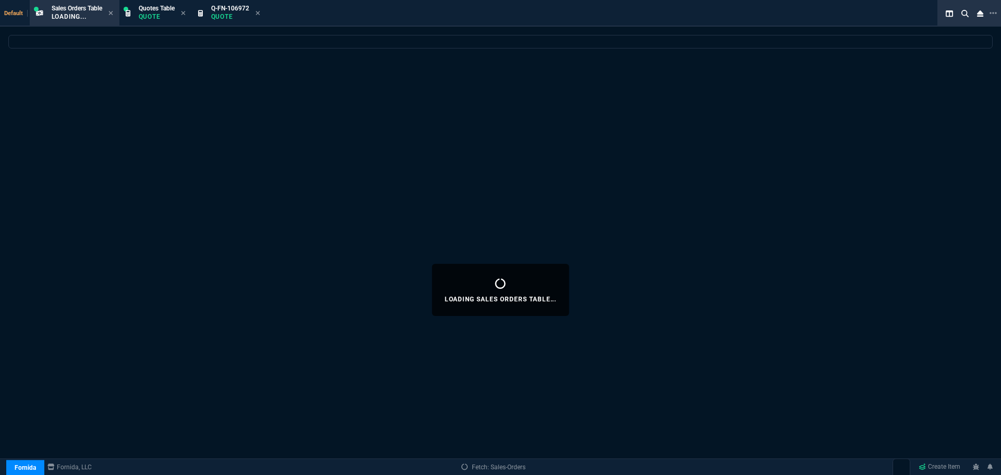
select select
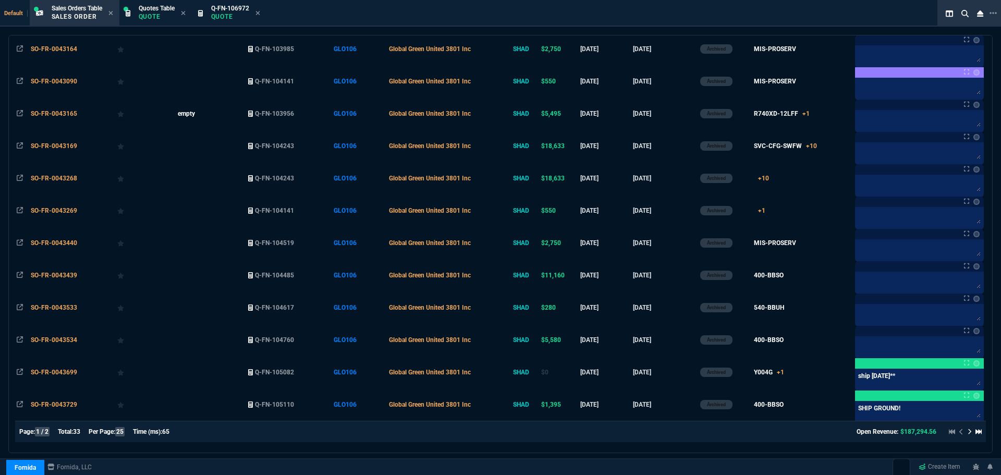
scroll to position [552, 0]
click at [968, 433] on icon at bounding box center [970, 432] width 4 height 6
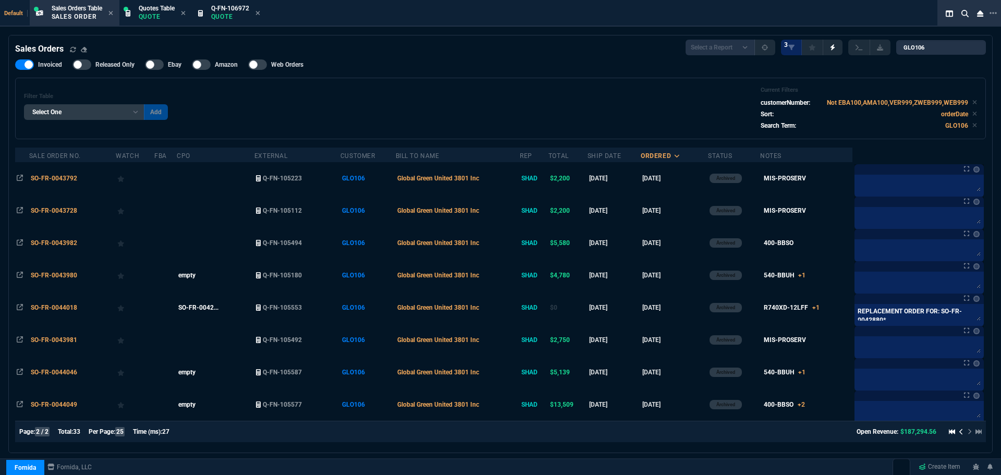
scroll to position [3, 0]
click at [56, 175] on span "SO-FR-0043792" at bounding box center [54, 178] width 46 height 7
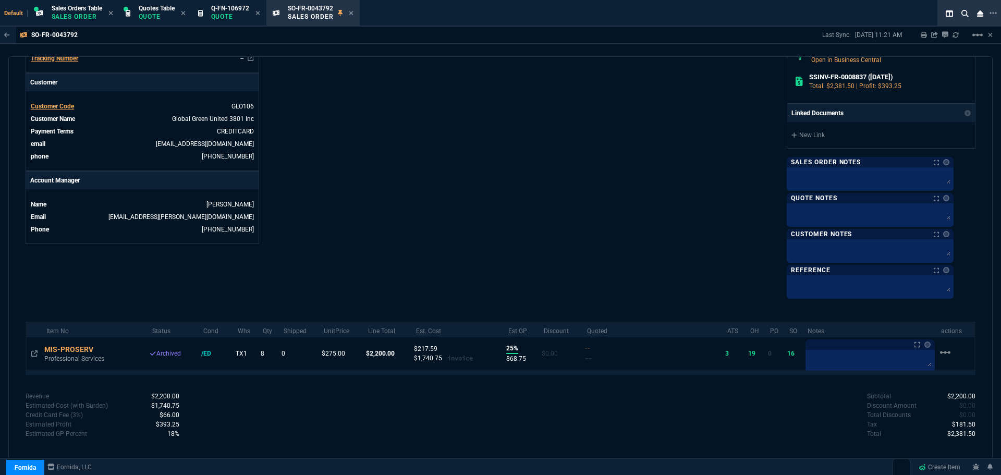
scroll to position [406, 0]
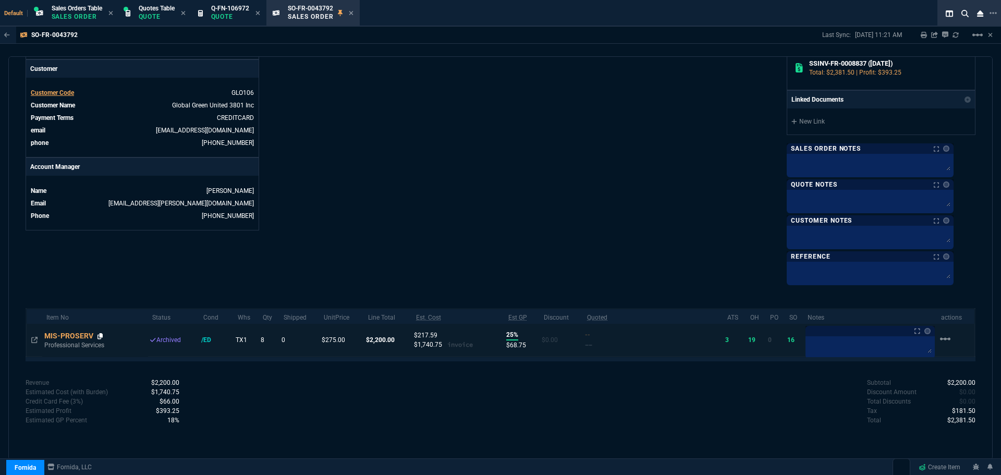
click at [103, 335] on icon at bounding box center [100, 336] width 6 height 6
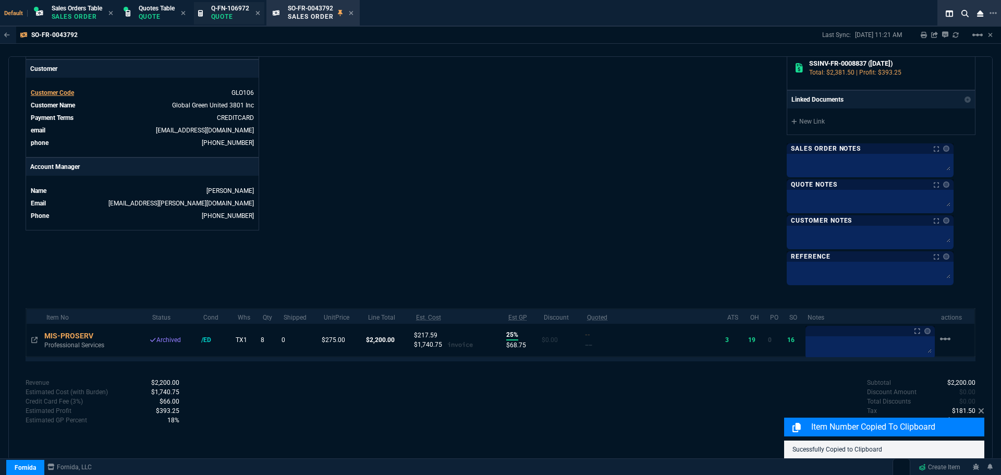
click at [224, 17] on p "Quote" at bounding box center [230, 17] width 38 height 8
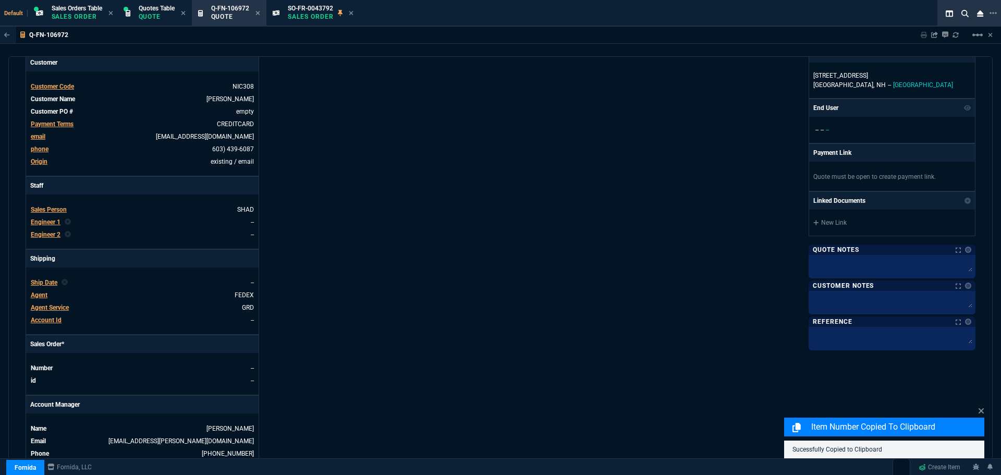
scroll to position [399, 0]
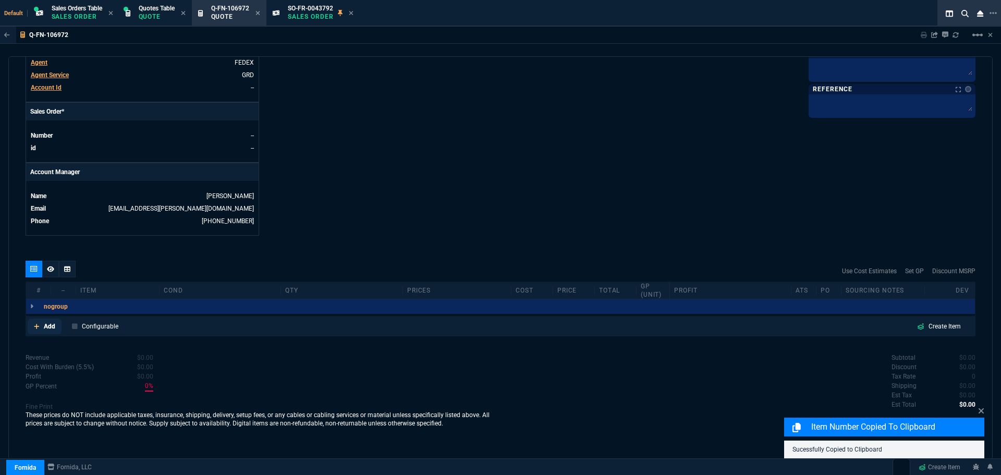
click at [46, 329] on p "Add" at bounding box center [49, 326] width 11 height 9
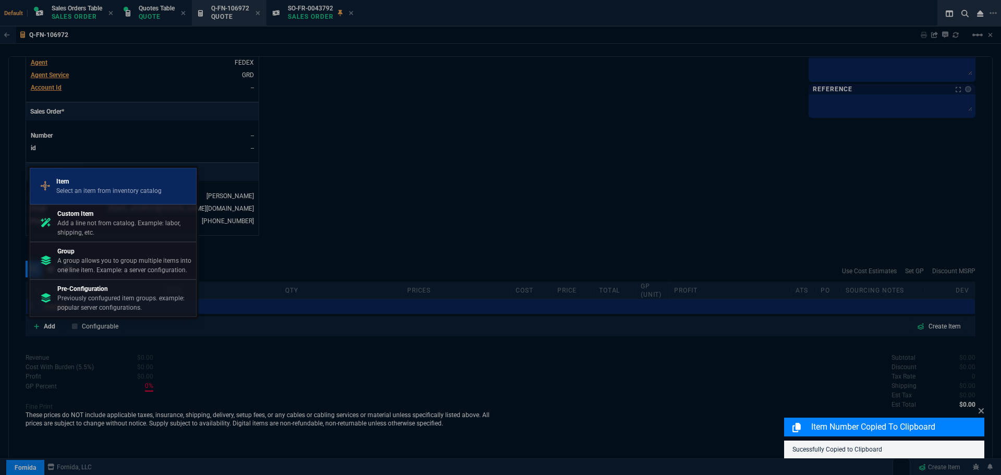
click at [99, 184] on p "Item" at bounding box center [108, 181] width 105 height 9
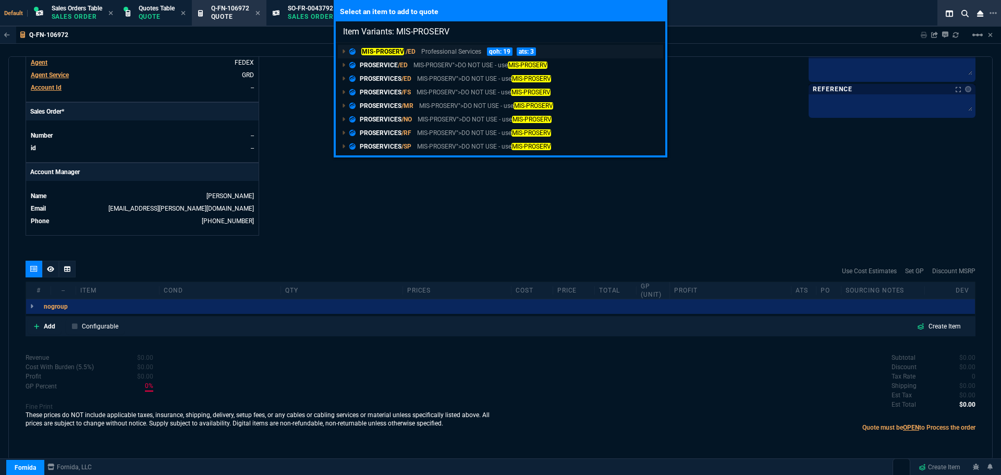
type input "Item Variants: MIS-PROSERV"
click at [383, 50] on mark "MIS-PROSERV" at bounding box center [382, 51] width 43 height 7
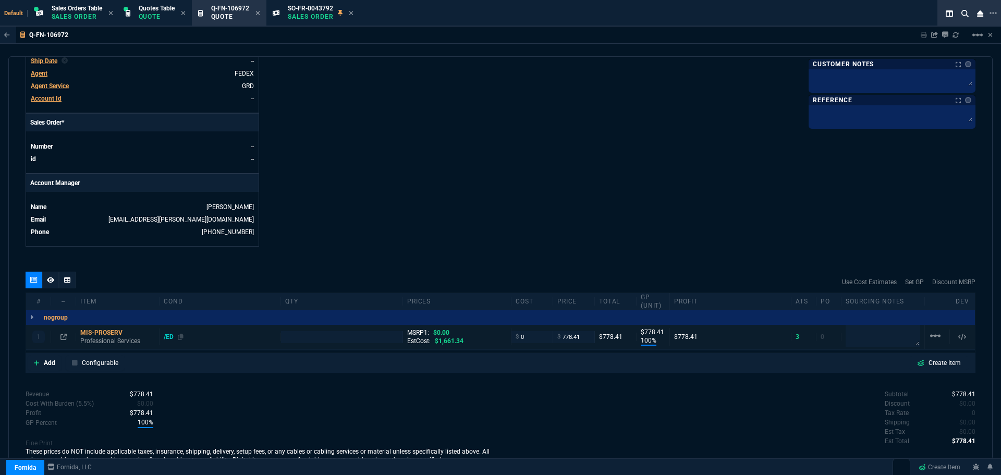
type input "100"
type input "778"
click at [574, 340] on input "778.41" at bounding box center [573, 337] width 33 height 12
type input "270"
click at [327, 339] on input "number" at bounding box center [341, 337] width 113 height 12
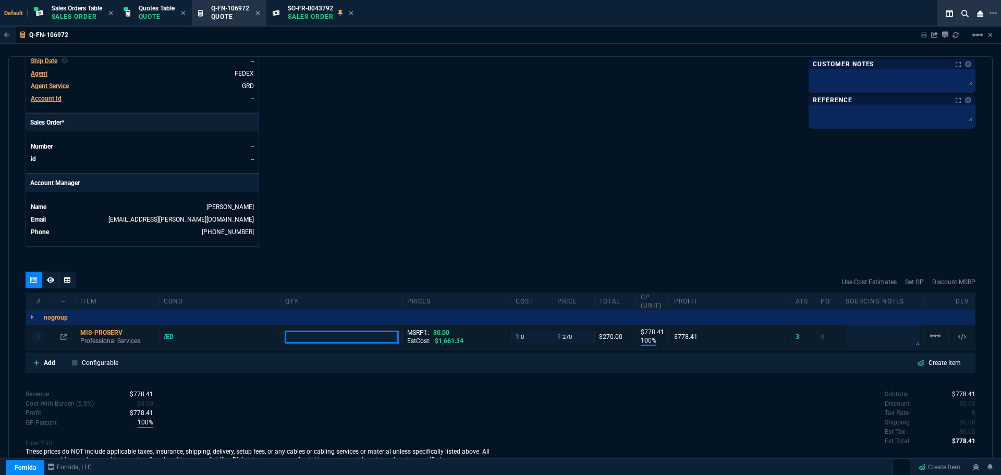
type input "1"
type input "270"
type input "2"
click at [113, 335] on div "MIS-PROSERV" at bounding box center [117, 332] width 75 height 8
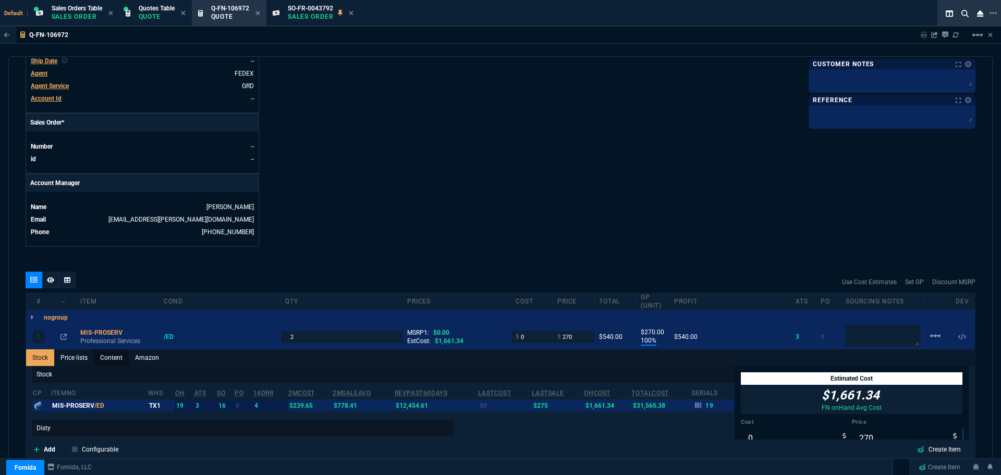
click at [111, 358] on link "Content" at bounding box center [111, 357] width 35 height 17
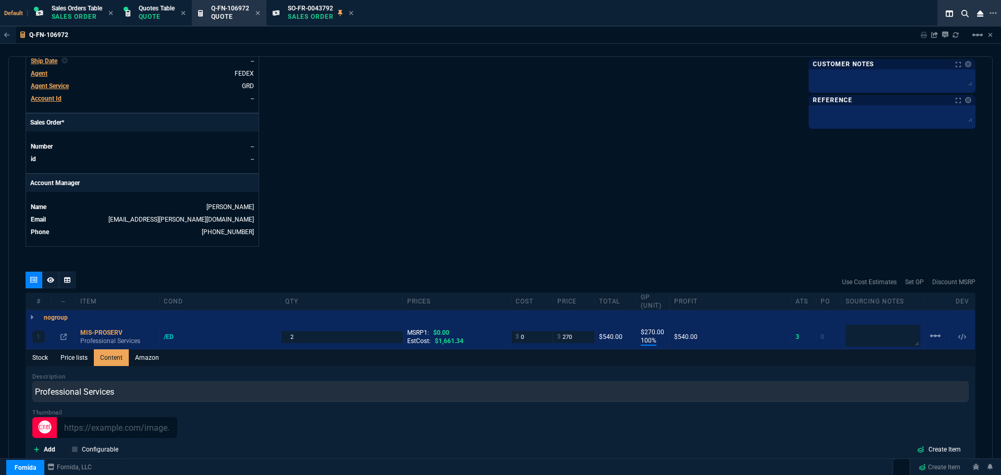
scroll to position [0, 0]
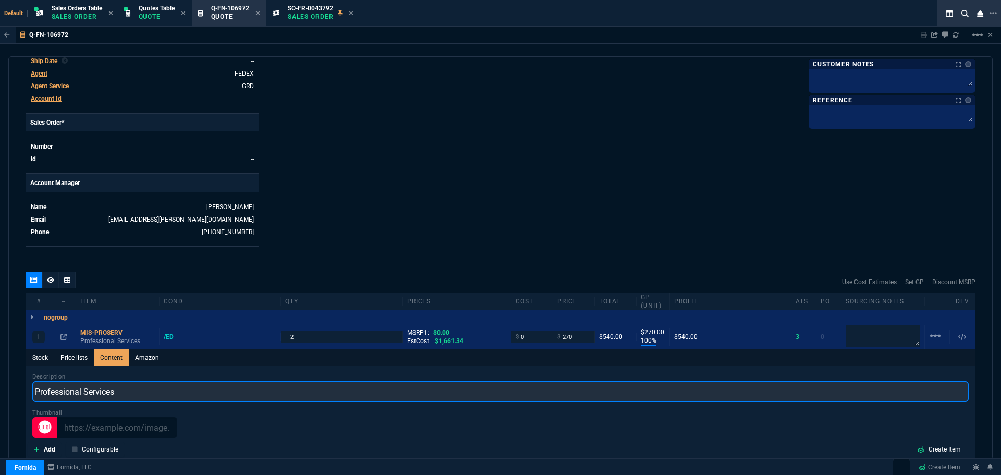
drag, startPoint x: 123, startPoint y: 395, endPoint x: 86, endPoint y: 391, distance: 37.2
click at [86, 391] on input "Professional Services" at bounding box center [500, 391] width 936 height 21
type input "Professional engineering service"
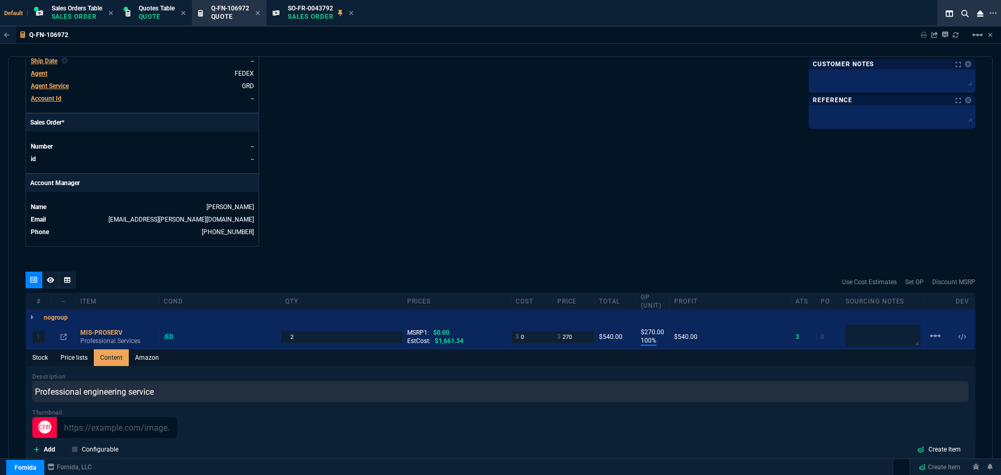
click at [104, 327] on div "MIS-PROSERV" at bounding box center [117, 329] width 75 height 8
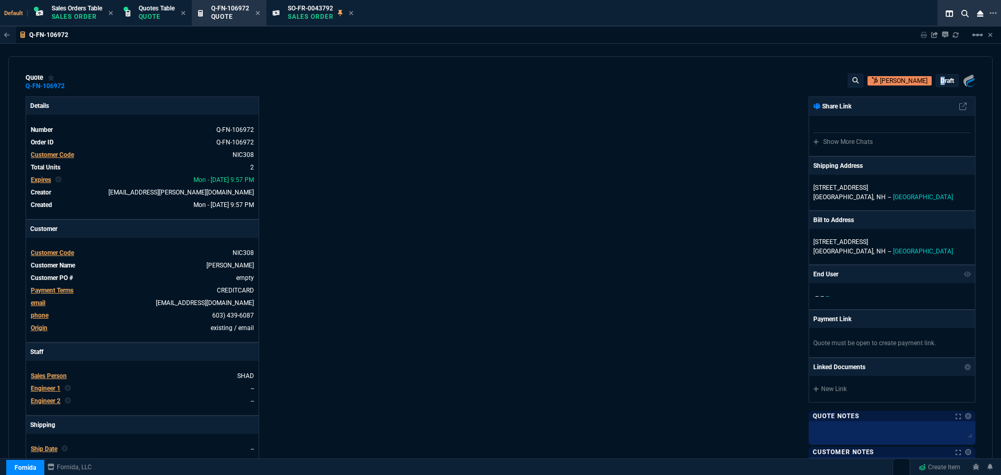
click at [940, 78] on p "draft" at bounding box center [947, 81] width 14 height 8
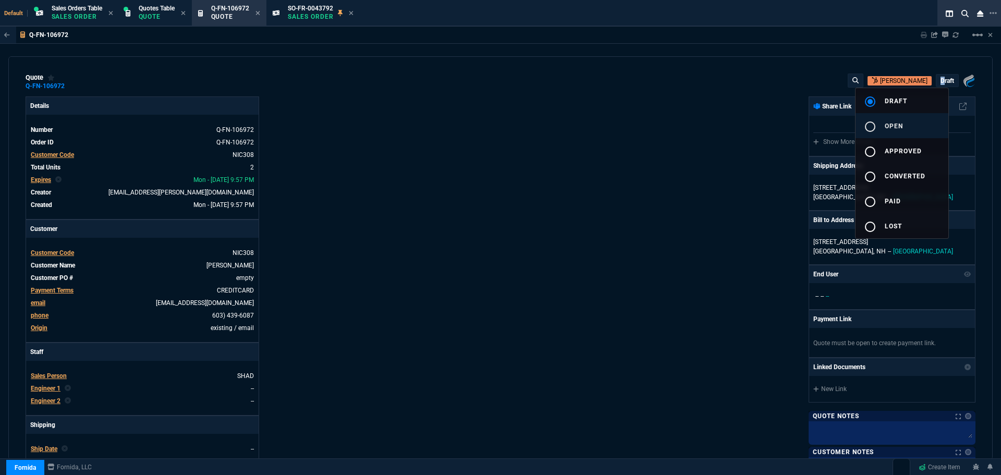
click at [877, 125] on div "radio_button_unchecked" at bounding box center [874, 126] width 21 height 13
click at [679, 203] on div at bounding box center [500, 237] width 1001 height 475
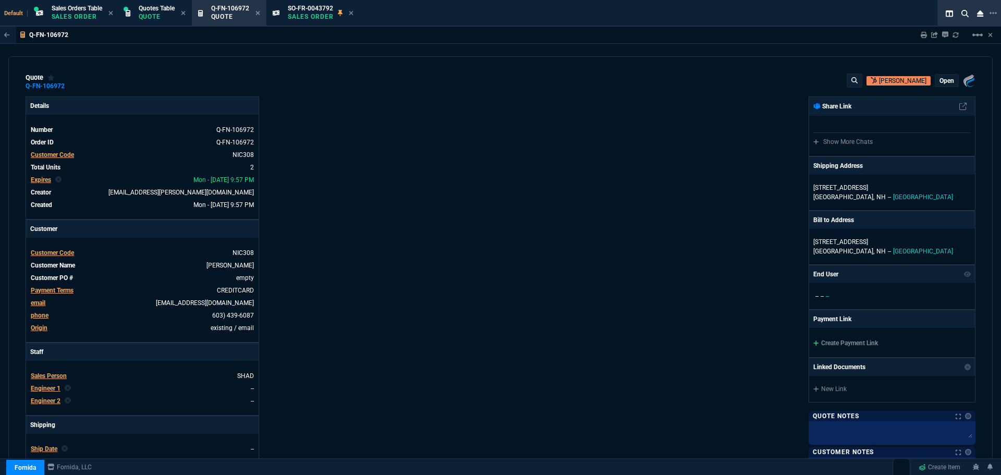
type input "100"
type input "270"
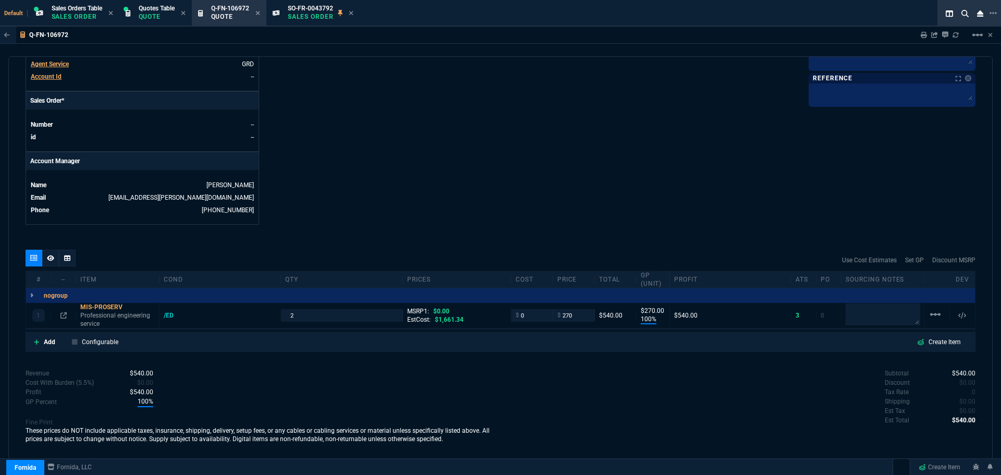
scroll to position [414, 0]
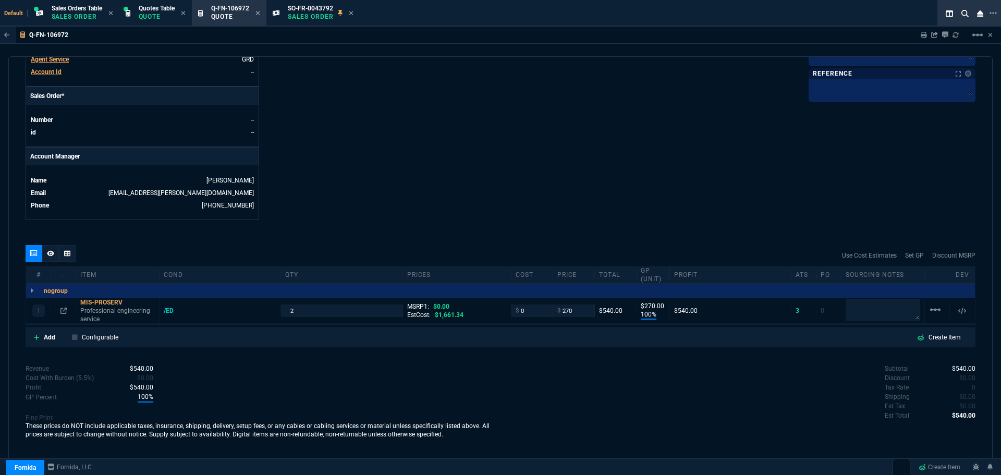
click at [53, 254] on icon at bounding box center [50, 253] width 7 height 6
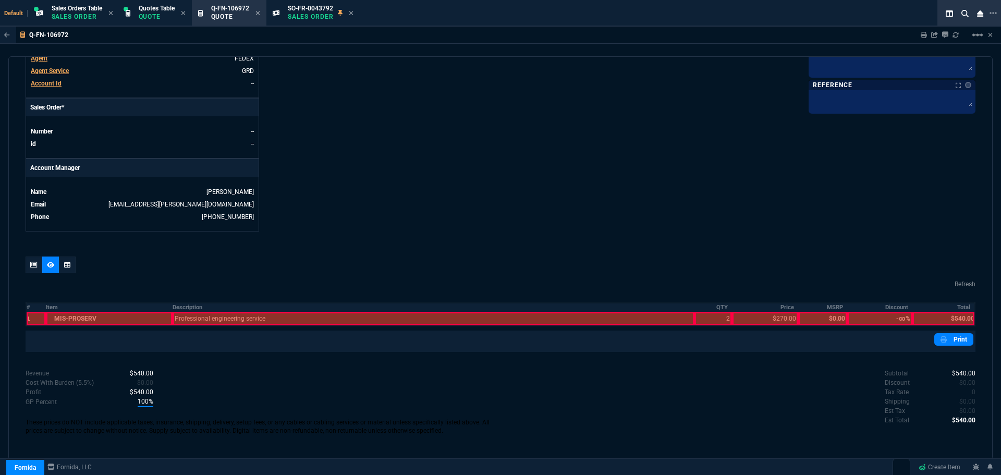
scroll to position [403, 0]
click at [185, 306] on th "Description" at bounding box center [434, 307] width 522 height 9
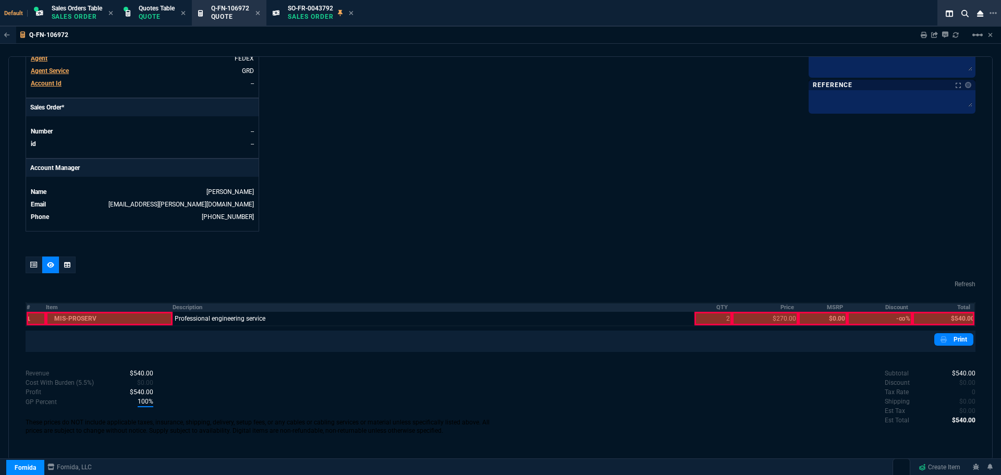
click at [718, 308] on th "QTY" at bounding box center [713, 307] width 38 height 9
click at [775, 307] on th "Price" at bounding box center [765, 307] width 66 height 9
click at [957, 312] on th "Total" at bounding box center [943, 307] width 63 height 9
click at [947, 337] on link "Print" at bounding box center [953, 339] width 39 height 13
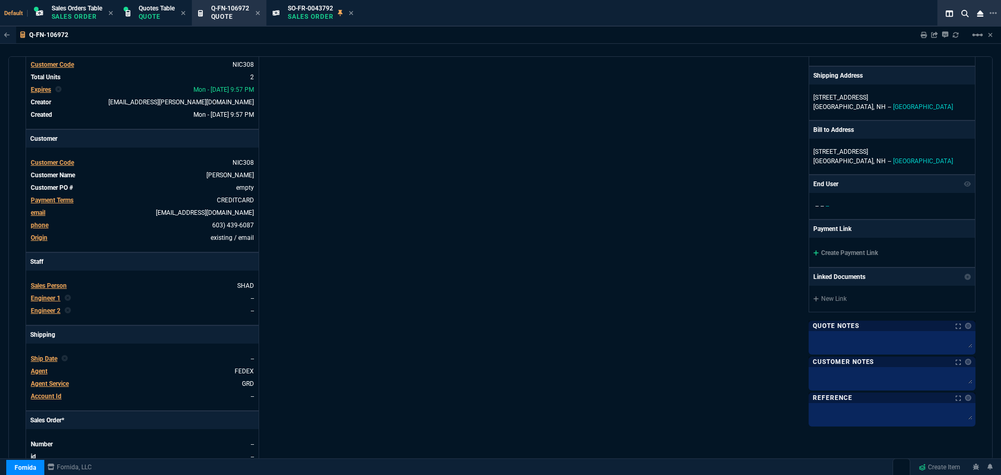
scroll to position [0, 0]
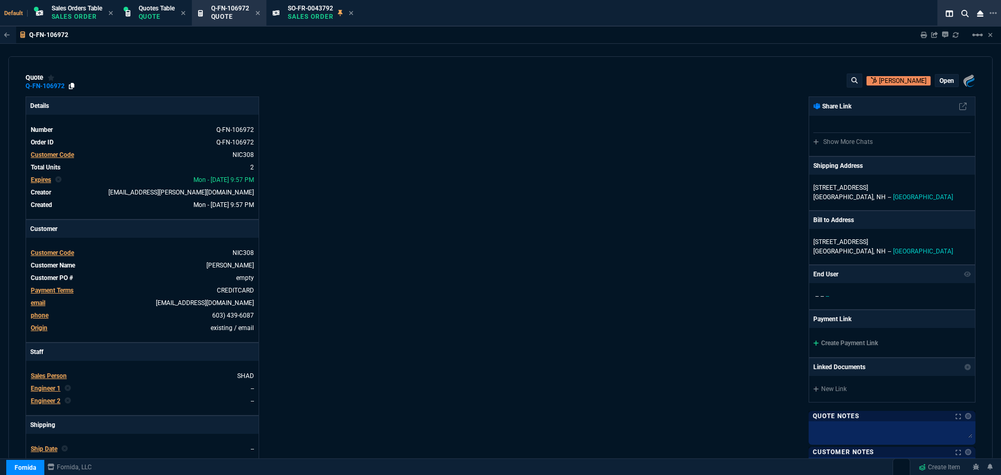
click at [71, 88] on icon at bounding box center [72, 86] width 6 height 6
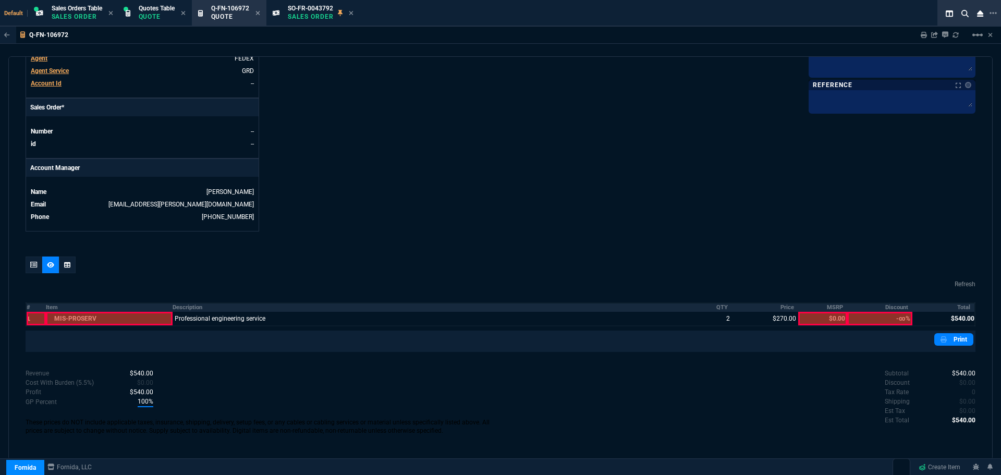
scroll to position [90, 0]
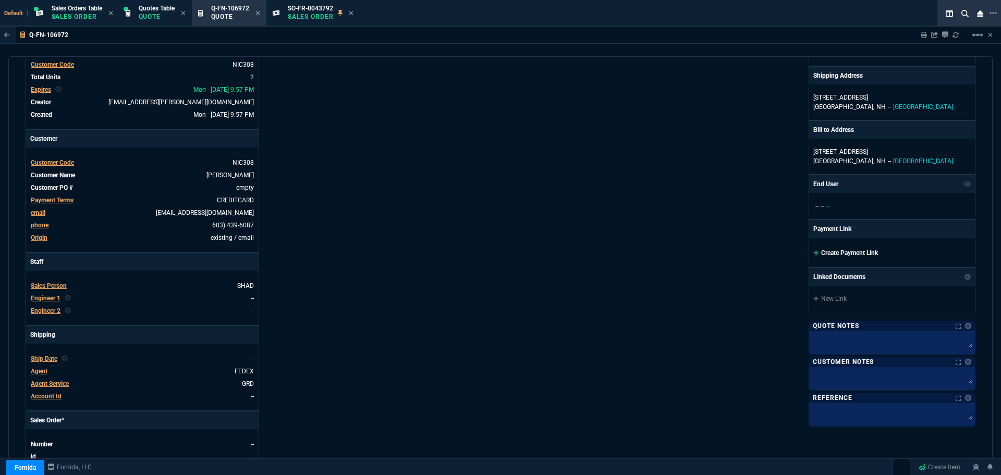
click at [827, 253] on link "Create Payment Link" at bounding box center [845, 252] width 65 height 7
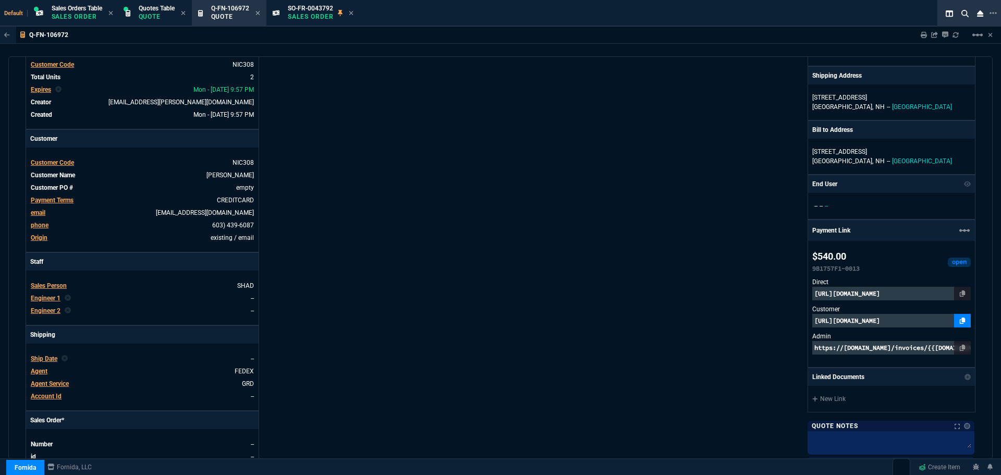
click at [960, 320] on icon at bounding box center [963, 320] width 6 height 6
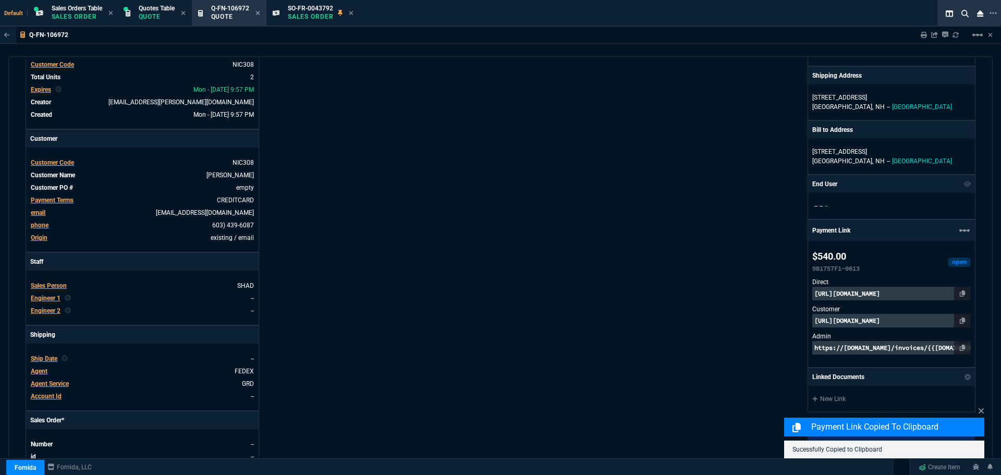
click at [900, 320] on p "https://pay.fornida.com/public/quotes/Q-FN-106972/checkout" at bounding box center [891, 321] width 158 height 14
click at [841, 293] on p "https://invoice.stripe.com/i/acct_1NlHLHDXpnq5UzUZ/live_YWNjdF8xTmxITEhEWHBucTV…" at bounding box center [891, 294] width 158 height 14
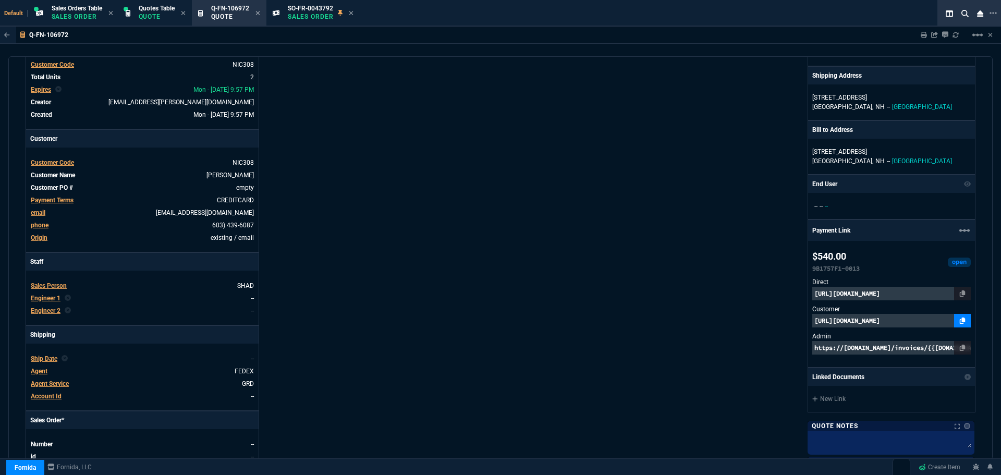
click at [960, 319] on icon at bounding box center [963, 320] width 6 height 6
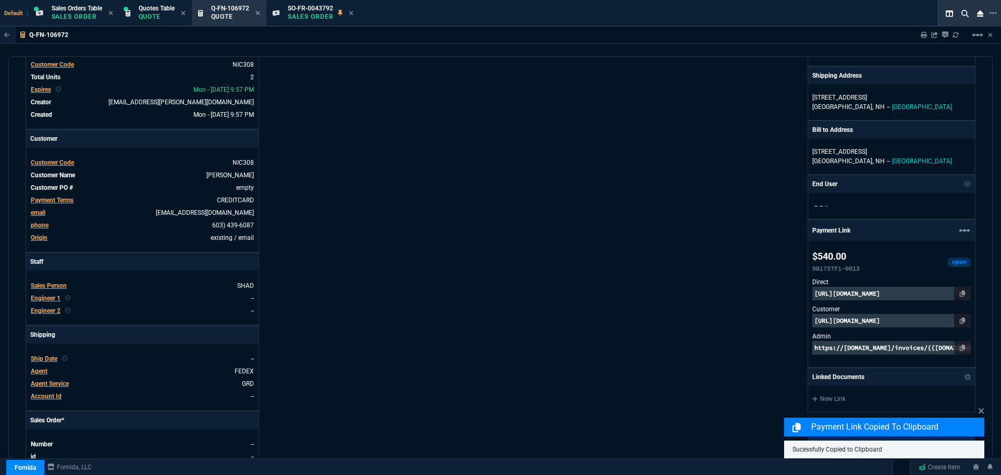
click at [935, 317] on p "https://pay.fornida.com/public/quotes/Q-FN-106972/checkout" at bounding box center [891, 321] width 158 height 14
click at [855, 296] on p "https://invoice.stripe.com/i/acct_1NlHLHDXpnq5UzUZ/live_YWNjdF8xTmxITEhEWHBucTV…" at bounding box center [891, 294] width 158 height 14
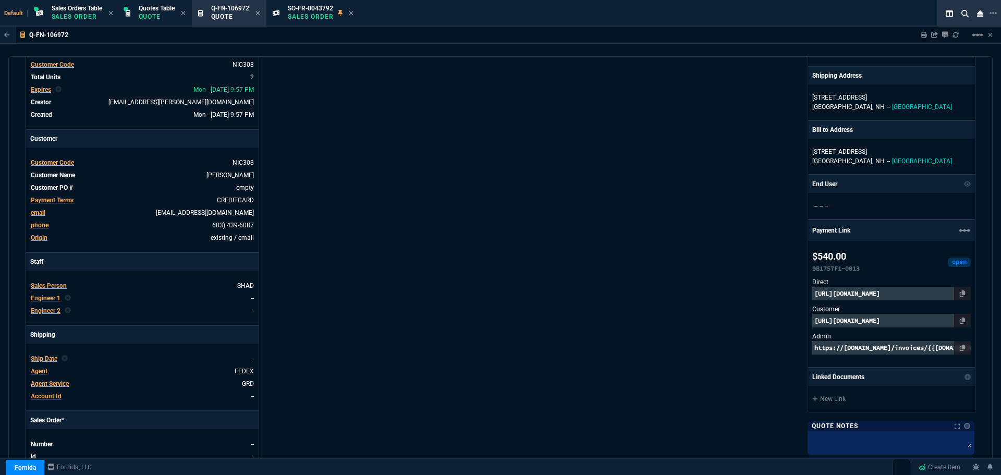
click at [533, 268] on div "Fornida, LLC 2609 Technology Dr Suite 300 Plano, TX 75074 Share Link Show More …" at bounding box center [737, 275] width 475 height 538
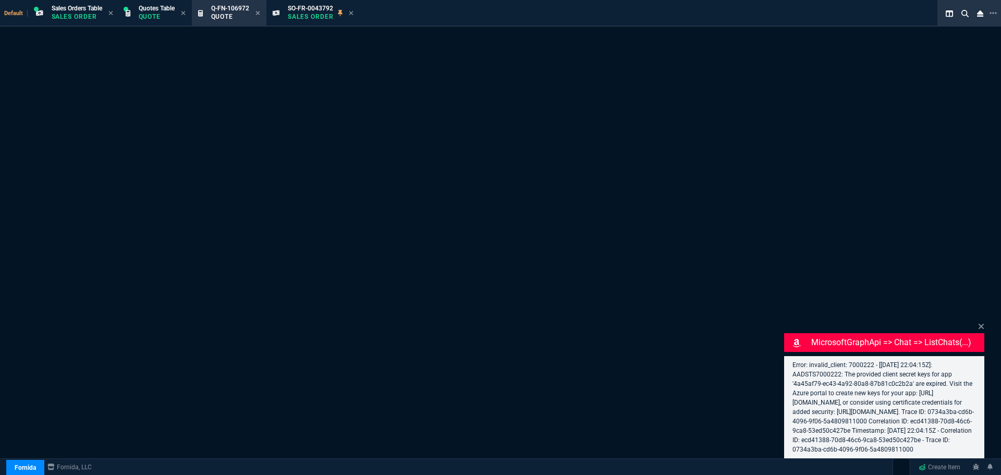
select select "4: SHAD"
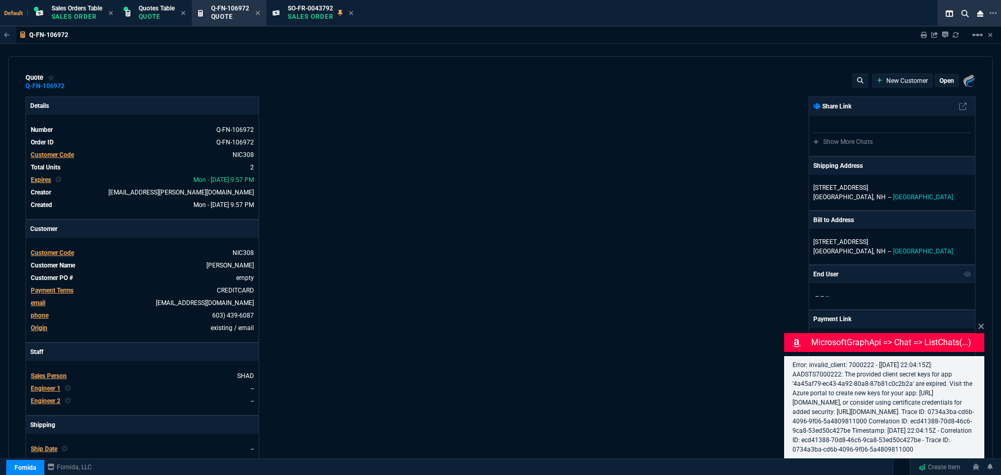
type input "100"
type input "270"
click at [981, 322] on icon at bounding box center [981, 326] width 6 height 8
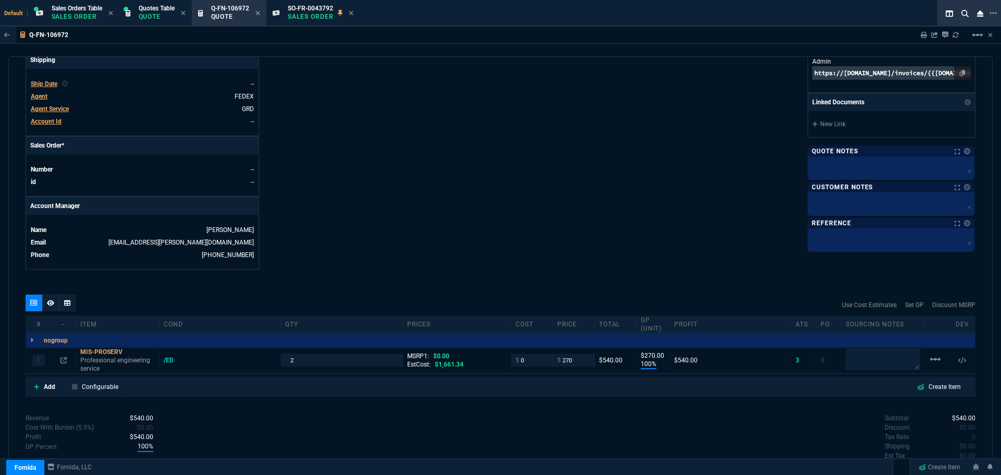
scroll to position [156, 0]
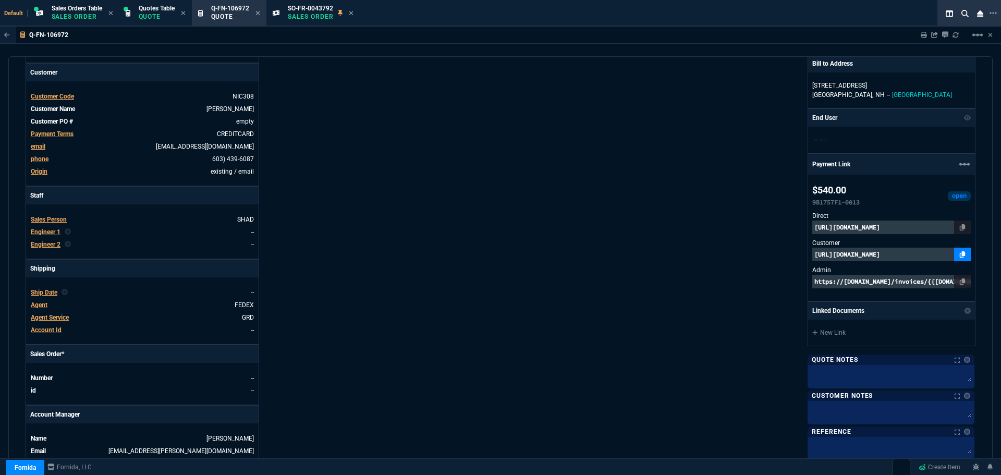
click at [960, 255] on icon at bounding box center [963, 254] width 6 height 6
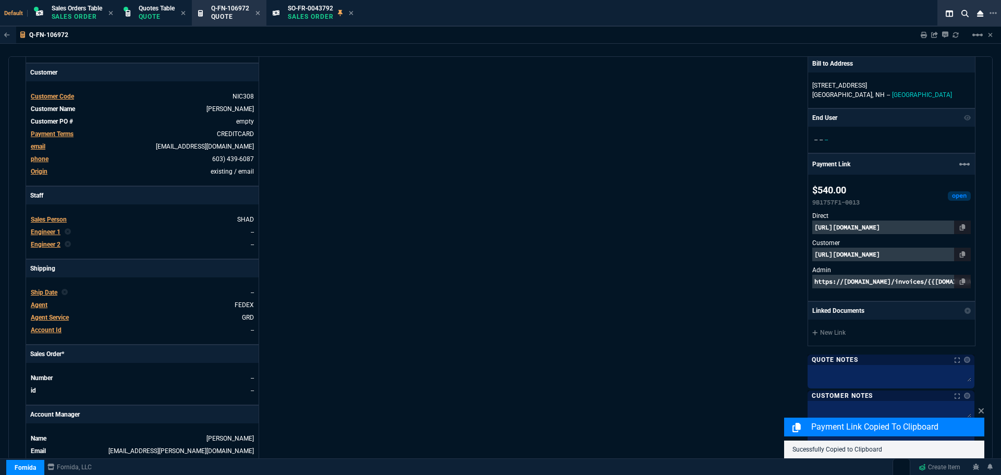
click at [923, 255] on p "[URL][DOMAIN_NAME]" at bounding box center [891, 255] width 158 height 14
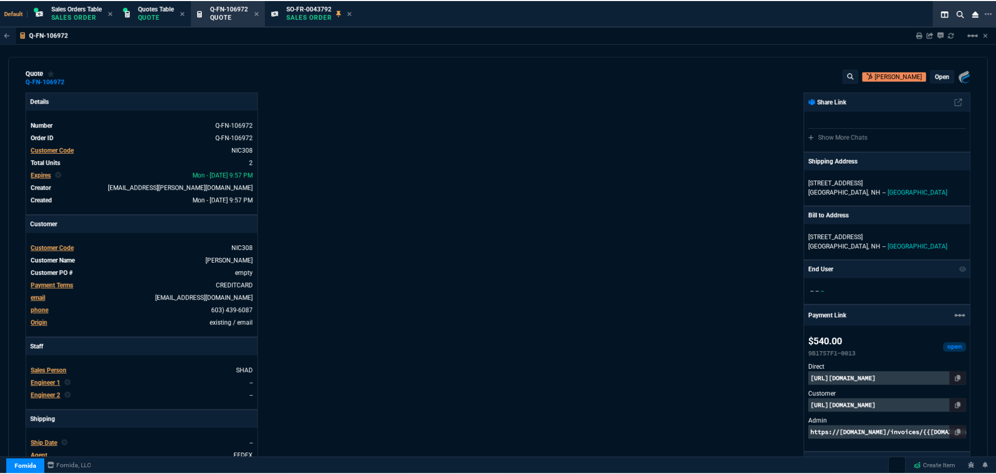
scroll to position [0, 0]
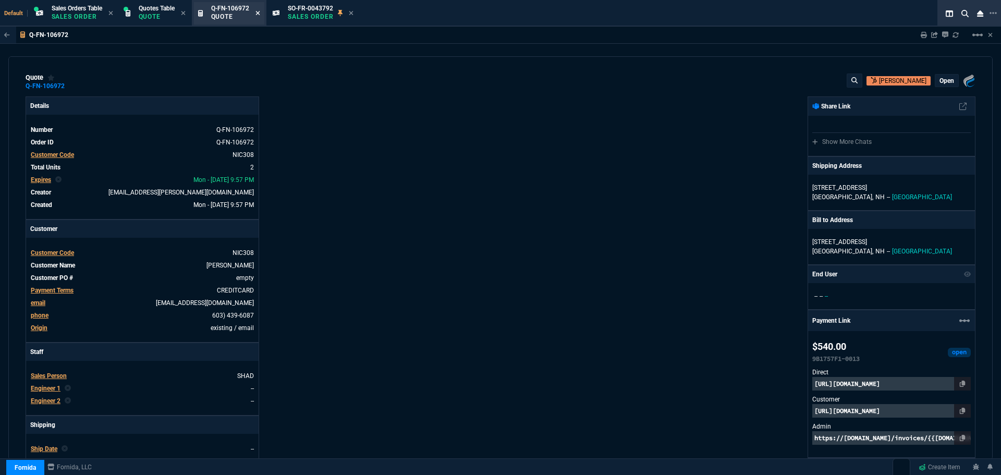
click at [260, 11] on icon at bounding box center [257, 13] width 5 height 6
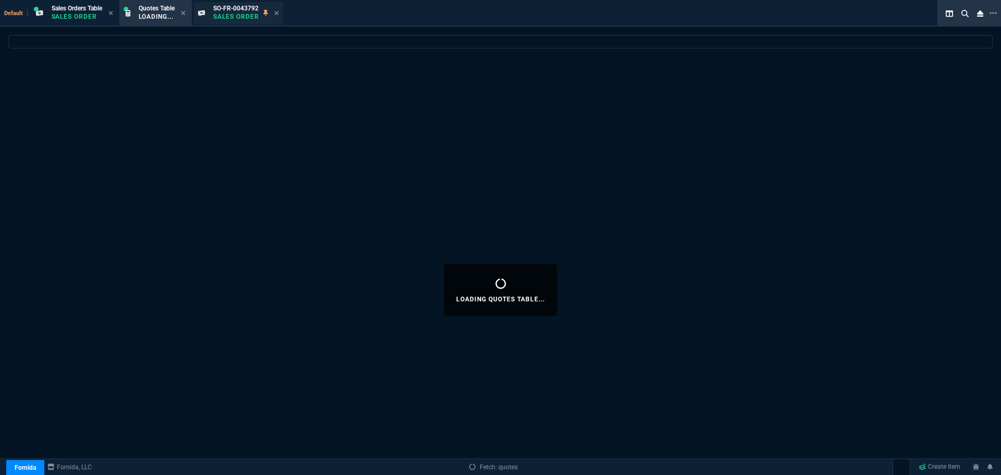
click at [247, 11] on span "SO-FR-0043792" at bounding box center [235, 8] width 45 height 7
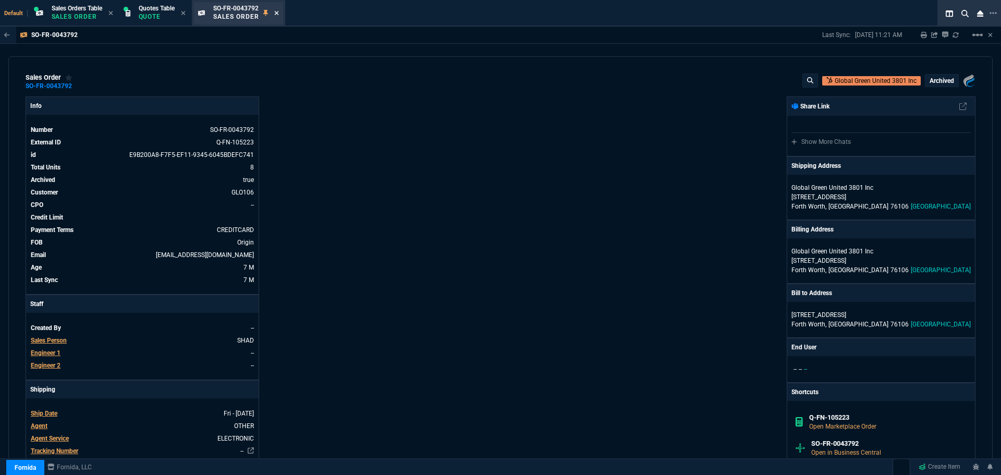
click at [278, 16] on fa-icon at bounding box center [276, 13] width 5 height 7
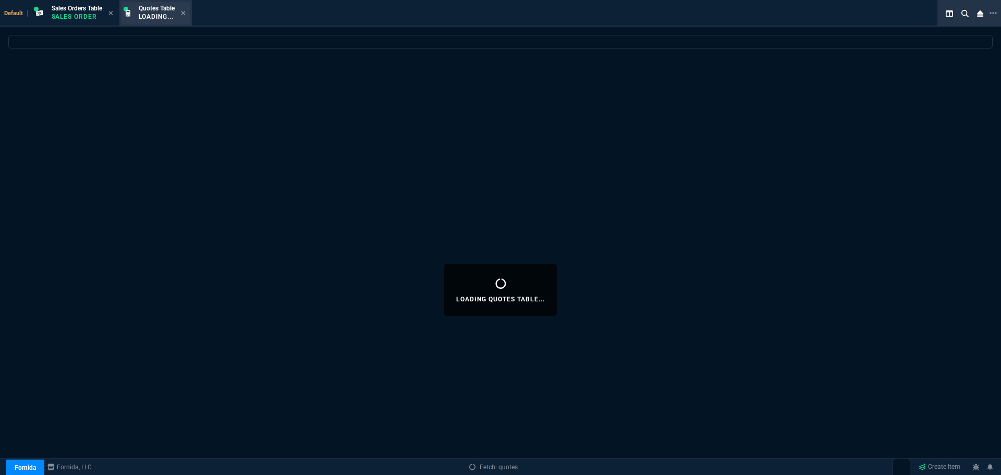
click at [163, 16] on p "Loading..." at bounding box center [157, 17] width 36 height 8
select select
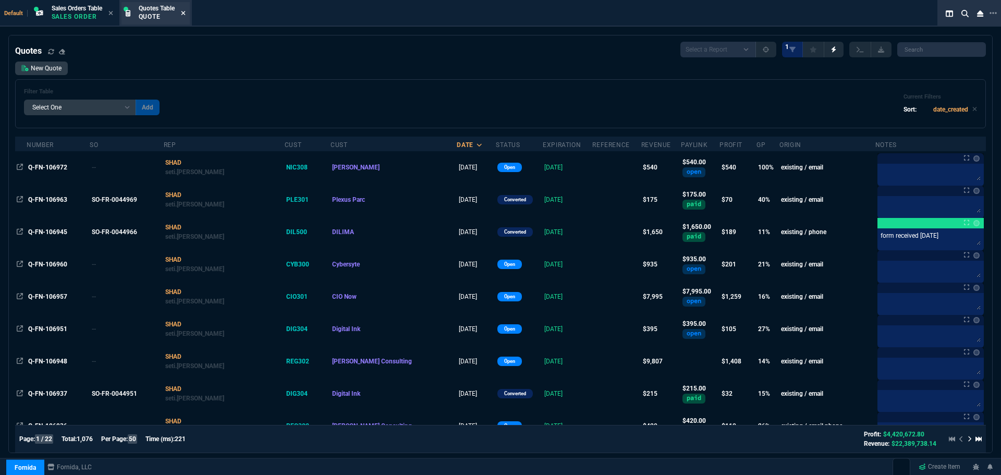
click at [185, 14] on icon at bounding box center [183, 13] width 4 height 4
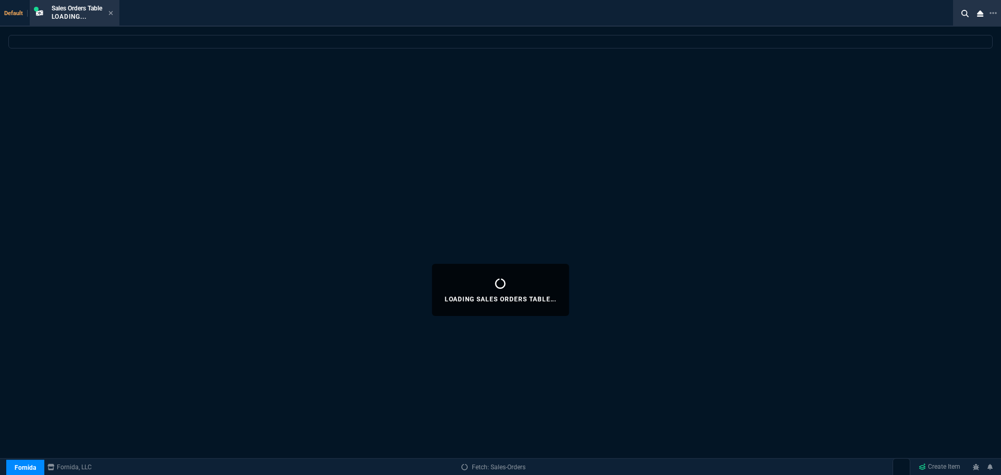
select select
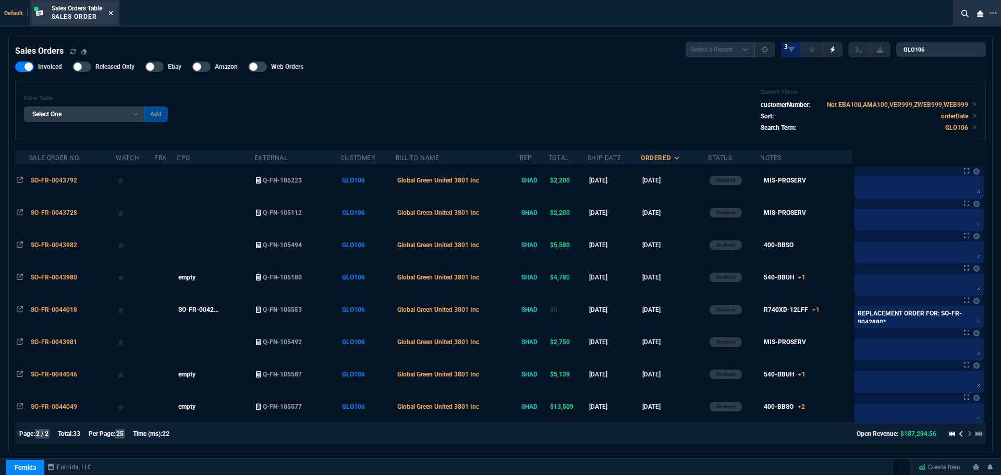
click at [113, 11] on icon at bounding box center [110, 13] width 4 height 4
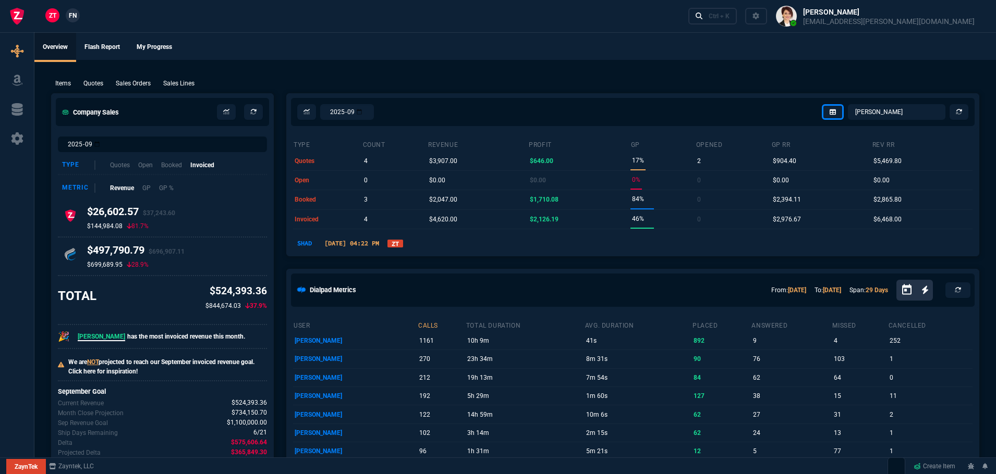
select select "4: SHAD"
select select
click at [403, 241] on link "ZT" at bounding box center [395, 244] width 16 height 8
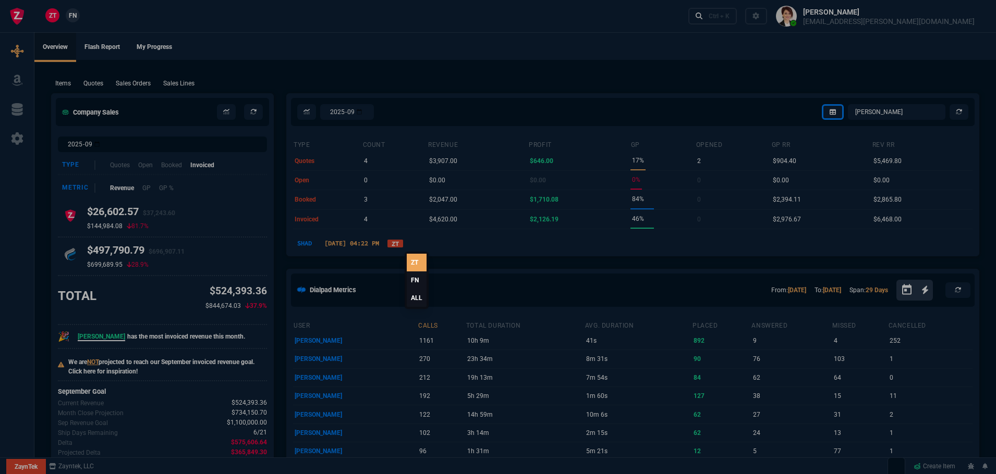
click at [415, 299] on link "ALL" at bounding box center [417, 298] width 20 height 18
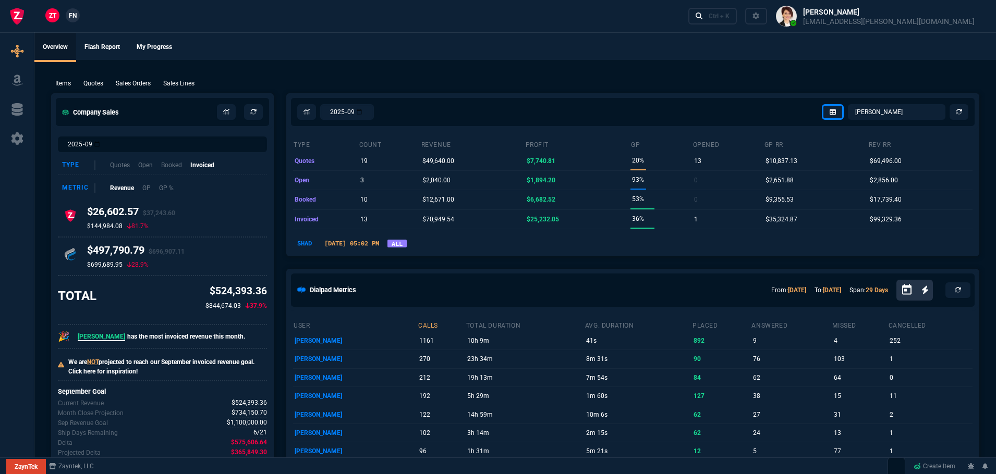
click at [407, 241] on link "ALL" at bounding box center [396, 244] width 19 height 8
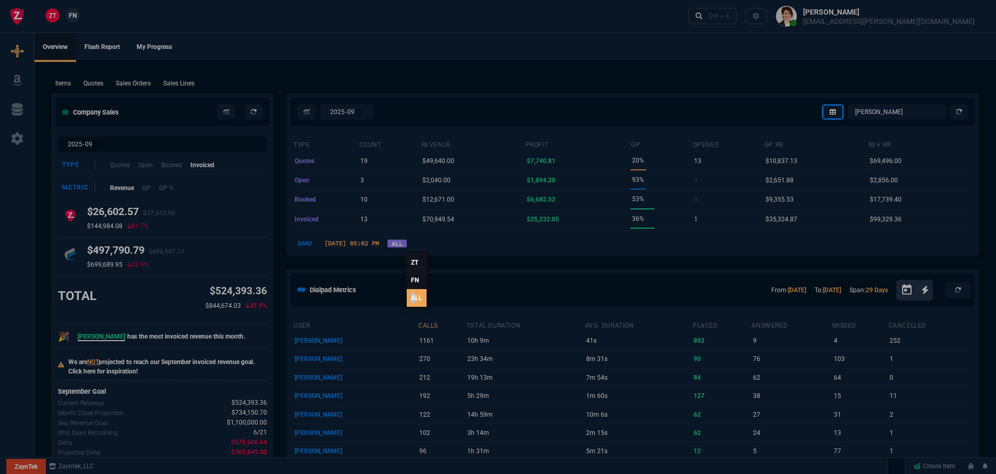
click at [413, 293] on link "ALL" at bounding box center [417, 298] width 20 height 18
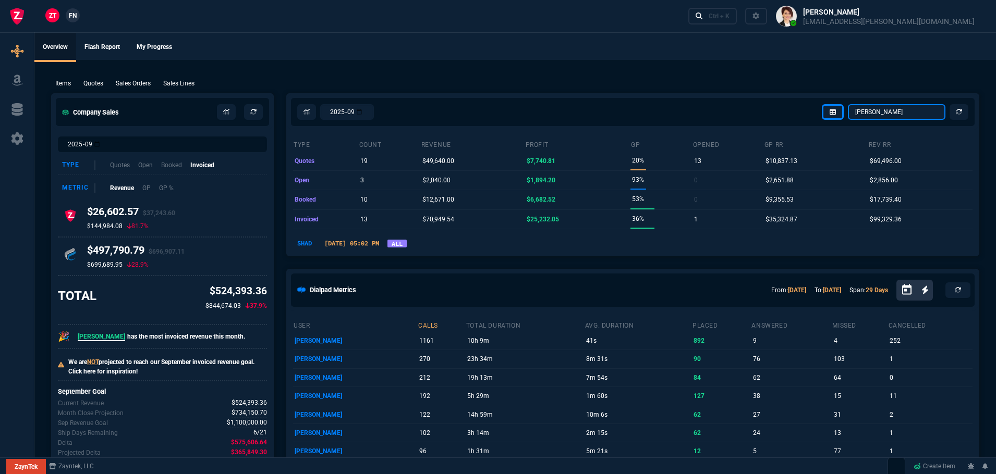
click at [887, 112] on select "[PERSON_NAME] Over [PERSON_NAME] [PERSON_NAME] Seti [PERSON_NAME] Wafek [PERSON…" at bounding box center [896, 112] width 97 height 16
click at [848, 104] on select "[PERSON_NAME] Over [PERSON_NAME] [PERSON_NAME] Seti [PERSON_NAME] Wafek [PERSON…" at bounding box center [896, 112] width 97 height 16
click at [917, 113] on select "[PERSON_NAME] Over [PERSON_NAME] [PERSON_NAME] Seti [PERSON_NAME] Wafek [PERSON…" at bounding box center [896, 112] width 97 height 16
select select "2: VAHI"
click at [848, 104] on select "[PERSON_NAME] Over [PERSON_NAME] [PERSON_NAME] Seti [PERSON_NAME] Wafek [PERSON…" at bounding box center [896, 112] width 97 height 16
